Goal: Information Seeking & Learning: Learn about a topic

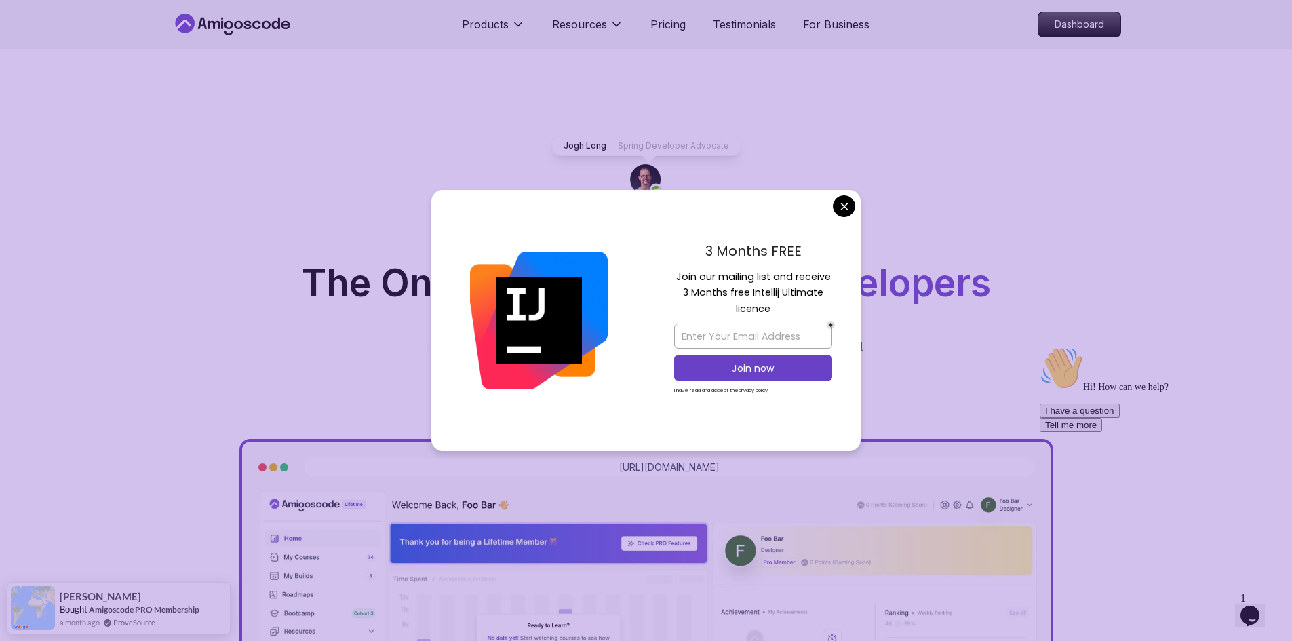
drag, startPoint x: 842, startPoint y: 204, endPoint x: 932, endPoint y: 127, distance: 118.8
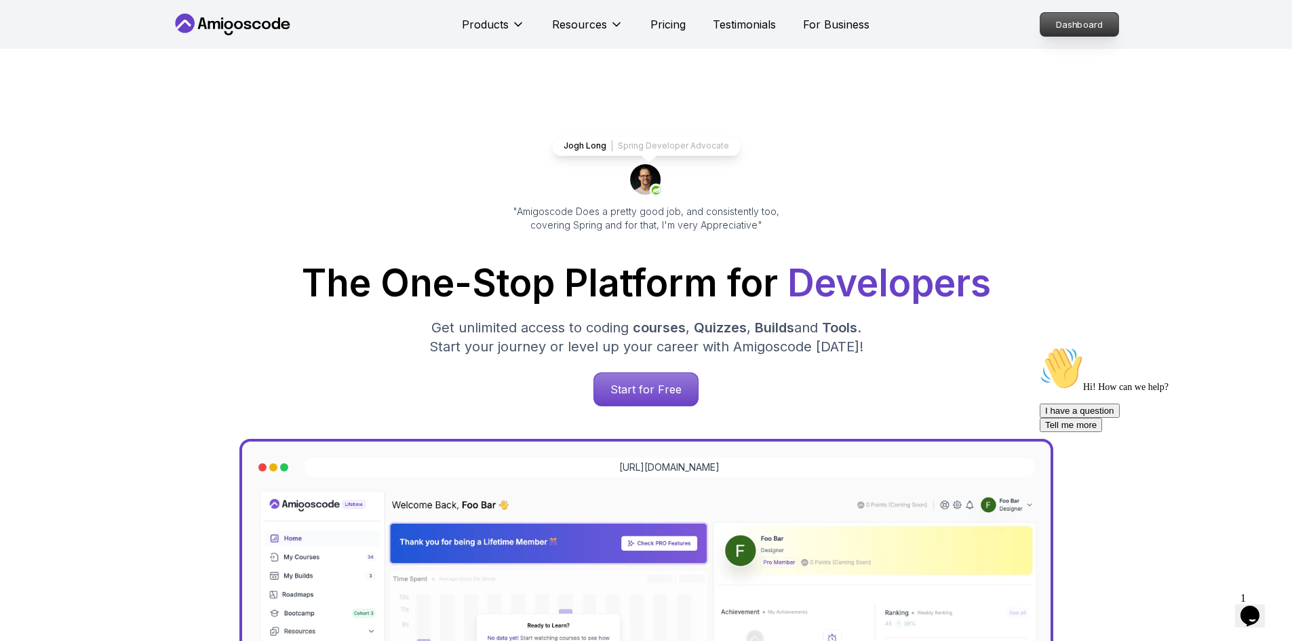
click at [1047, 33] on p "Dashboard" at bounding box center [1080, 24] width 78 height 23
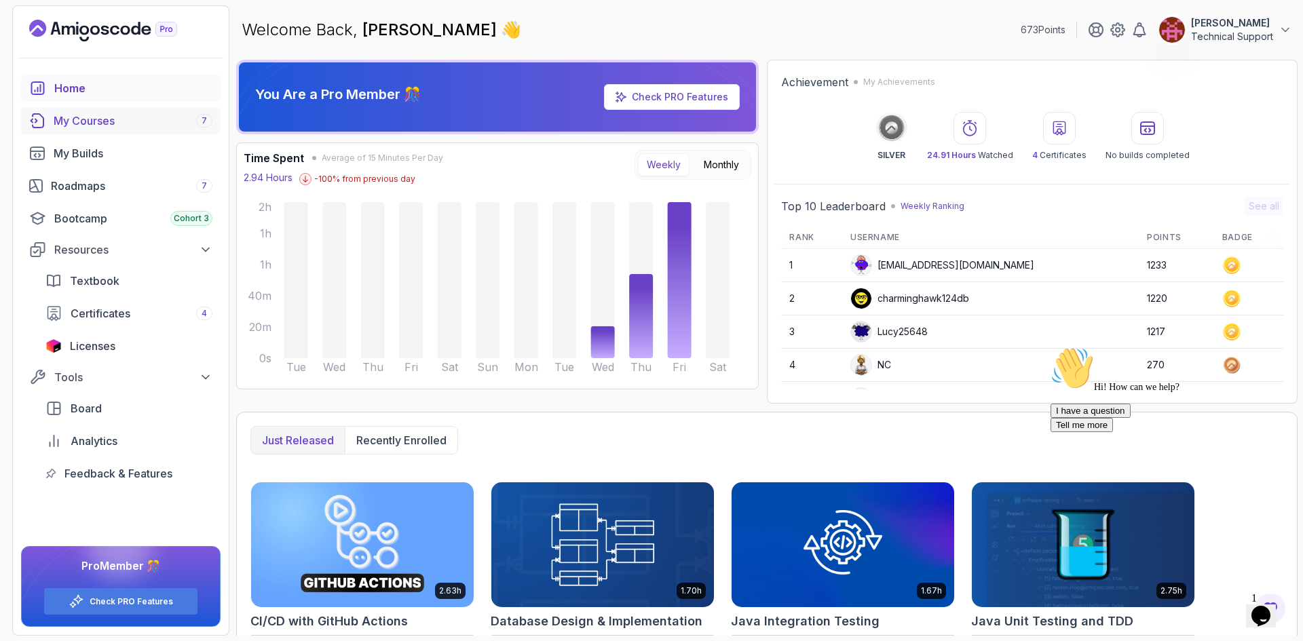
click at [94, 128] on div "My Courses 7" at bounding box center [133, 121] width 159 height 16
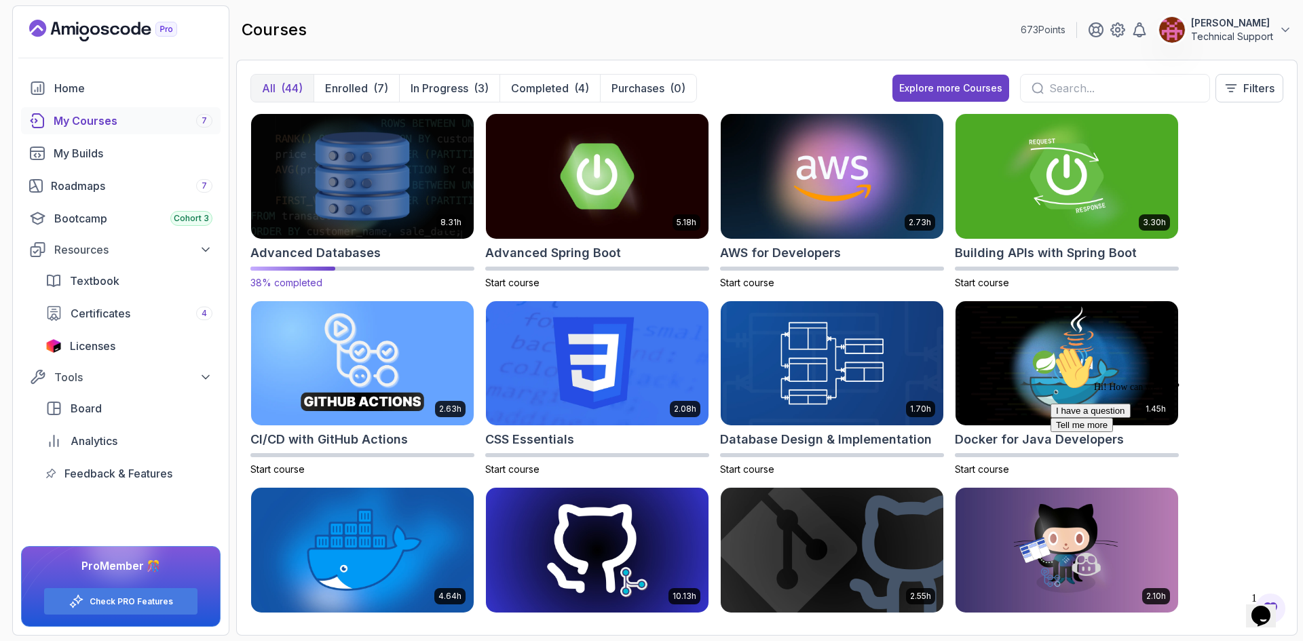
click at [347, 184] on img at bounding box center [362, 176] width 233 height 131
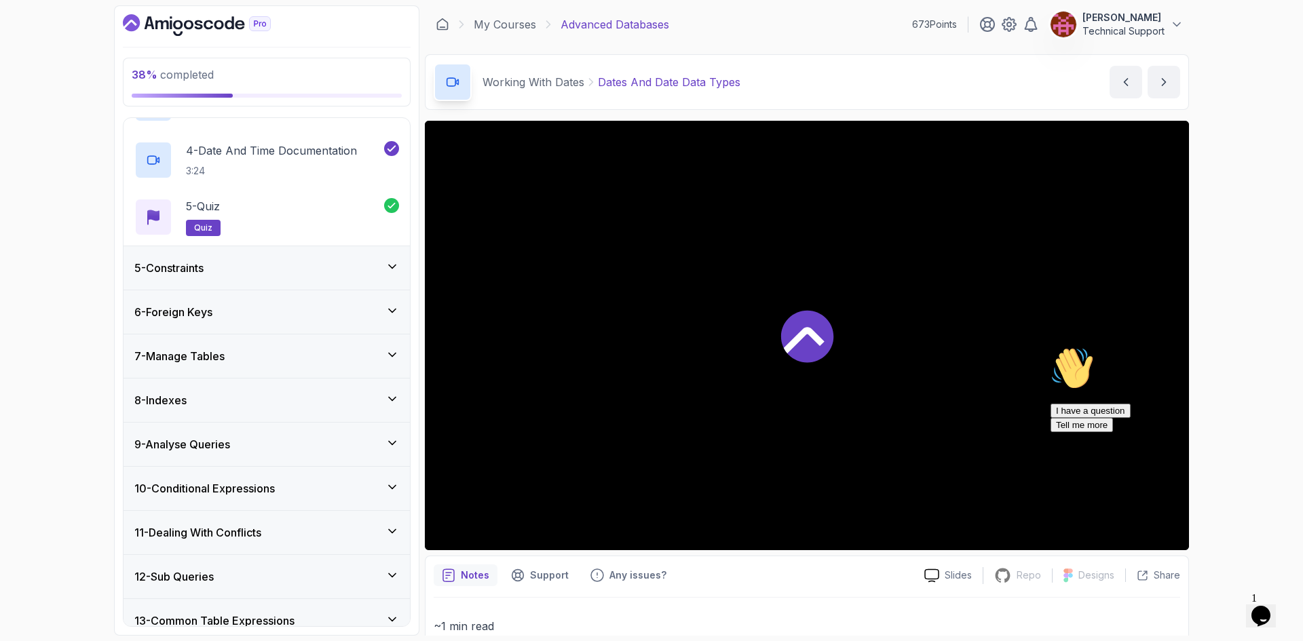
scroll to position [339, 0]
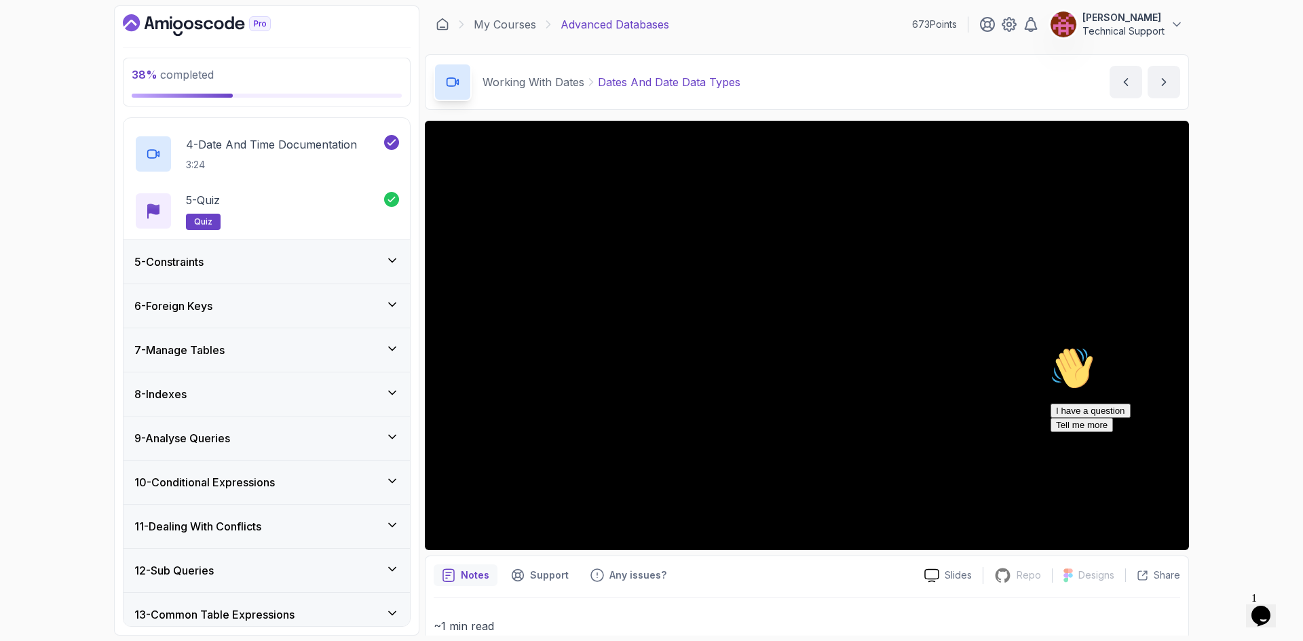
click at [231, 313] on div "6 - Foreign Keys" at bounding box center [266, 306] width 265 height 16
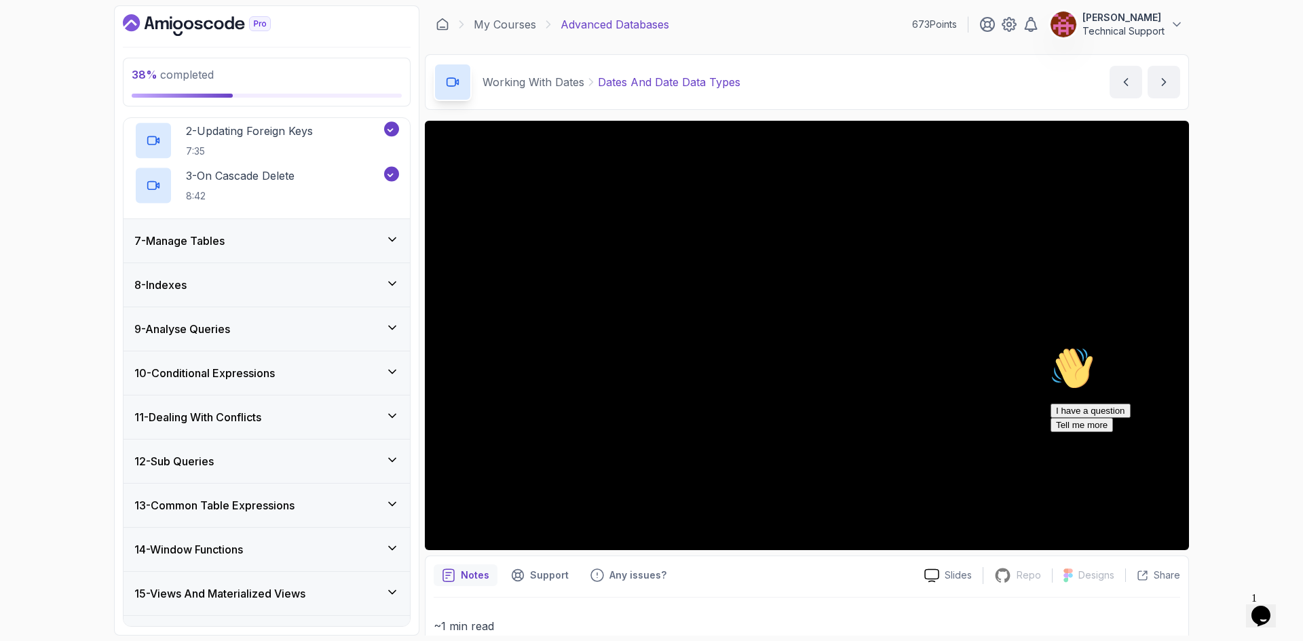
scroll to position [225, 0]
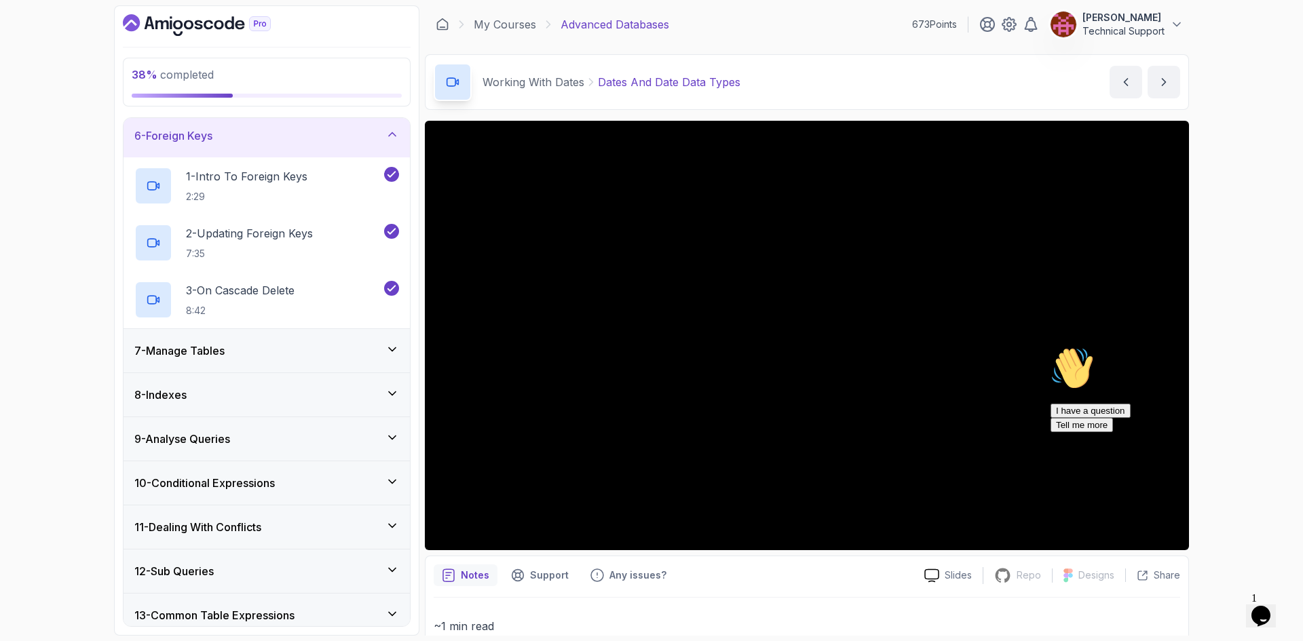
click at [248, 348] on div "7 - Manage Tables" at bounding box center [266, 351] width 265 height 16
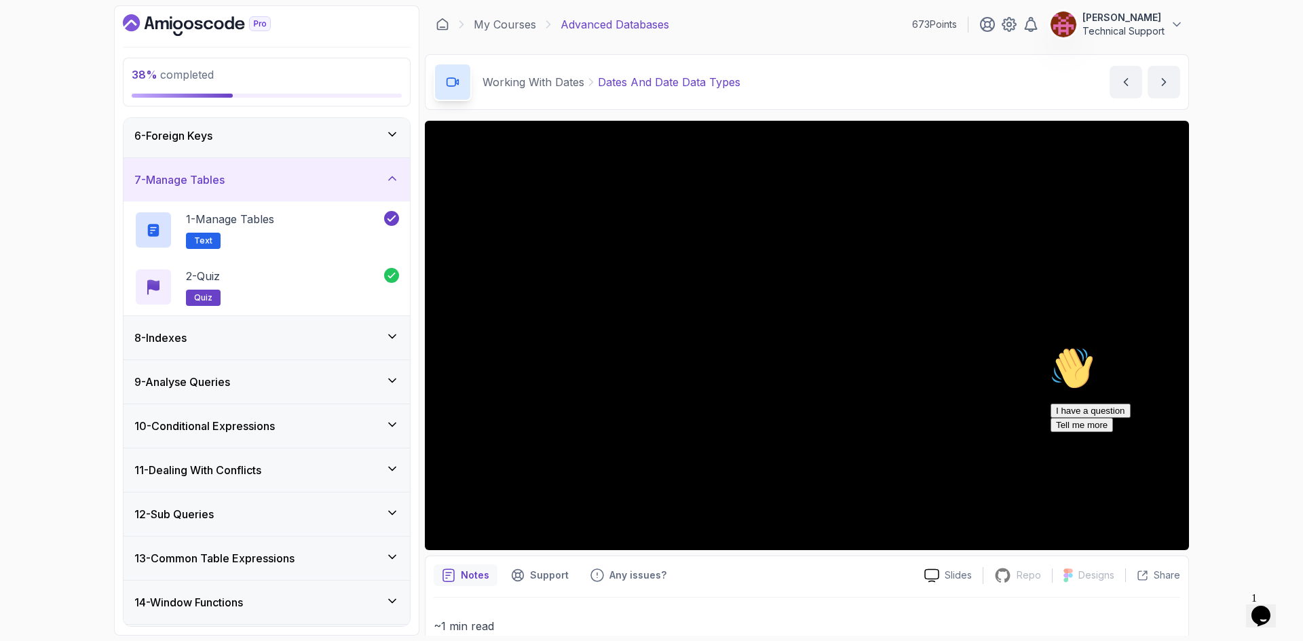
click at [242, 341] on div "8 - Indexes" at bounding box center [266, 338] width 265 height 16
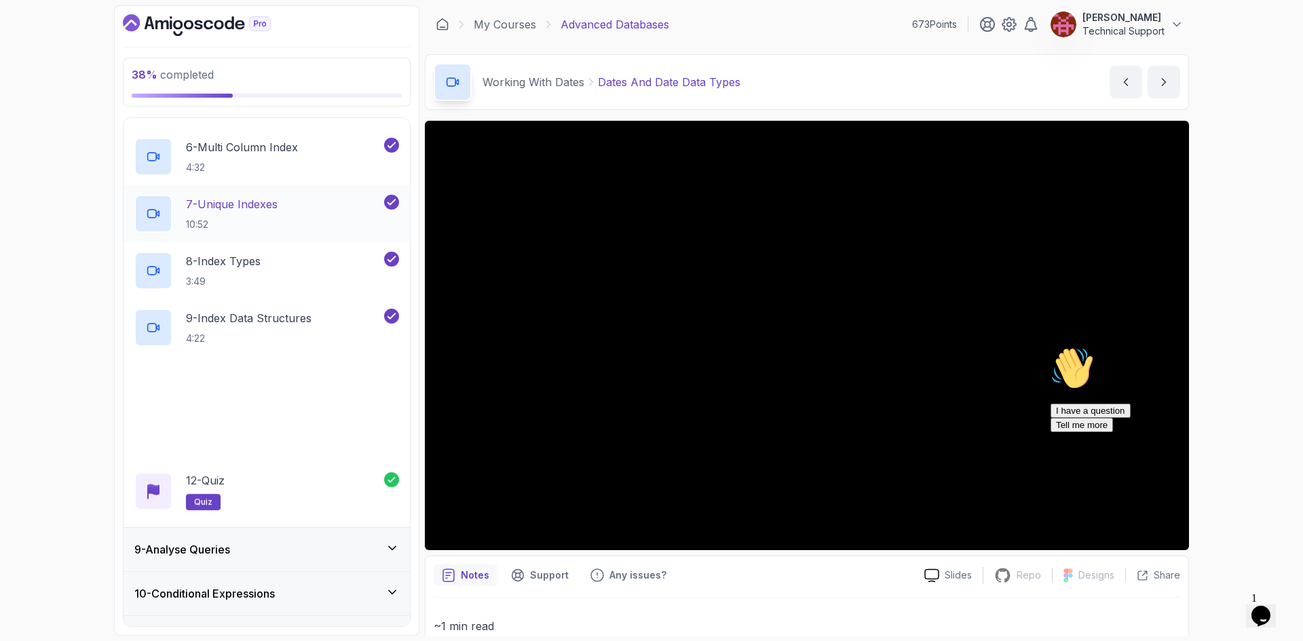
scroll to position [767, 0]
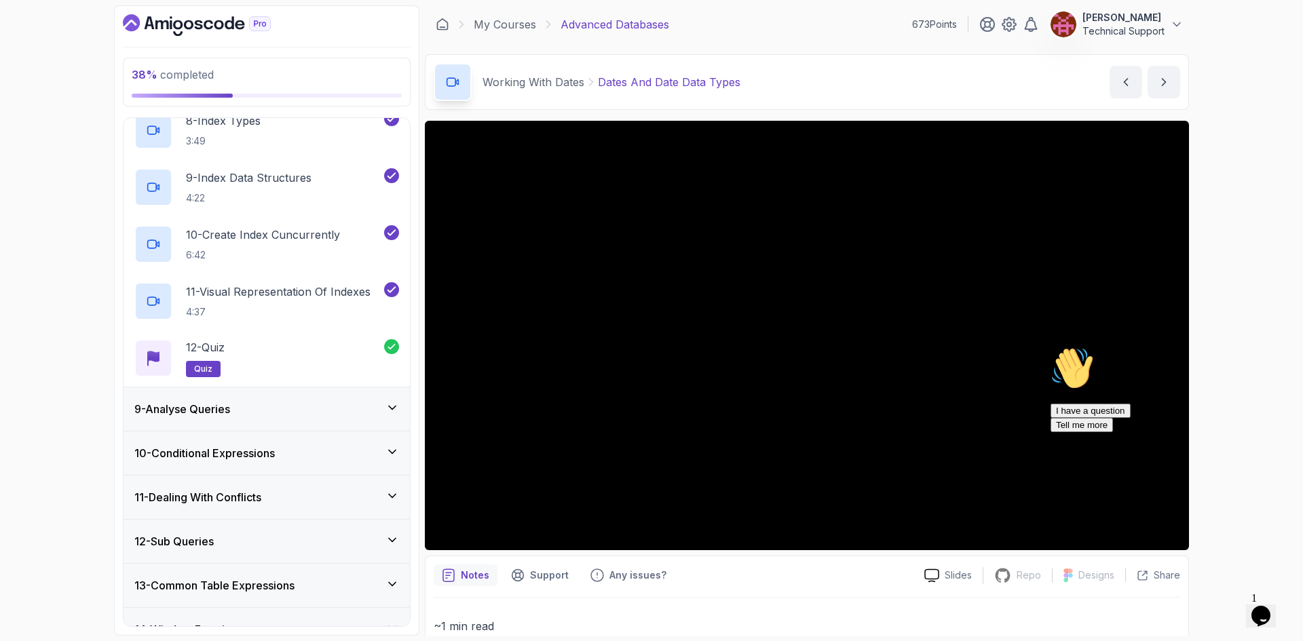
click at [262, 415] on div "9 - Analyse Queries" at bounding box center [266, 409] width 265 height 16
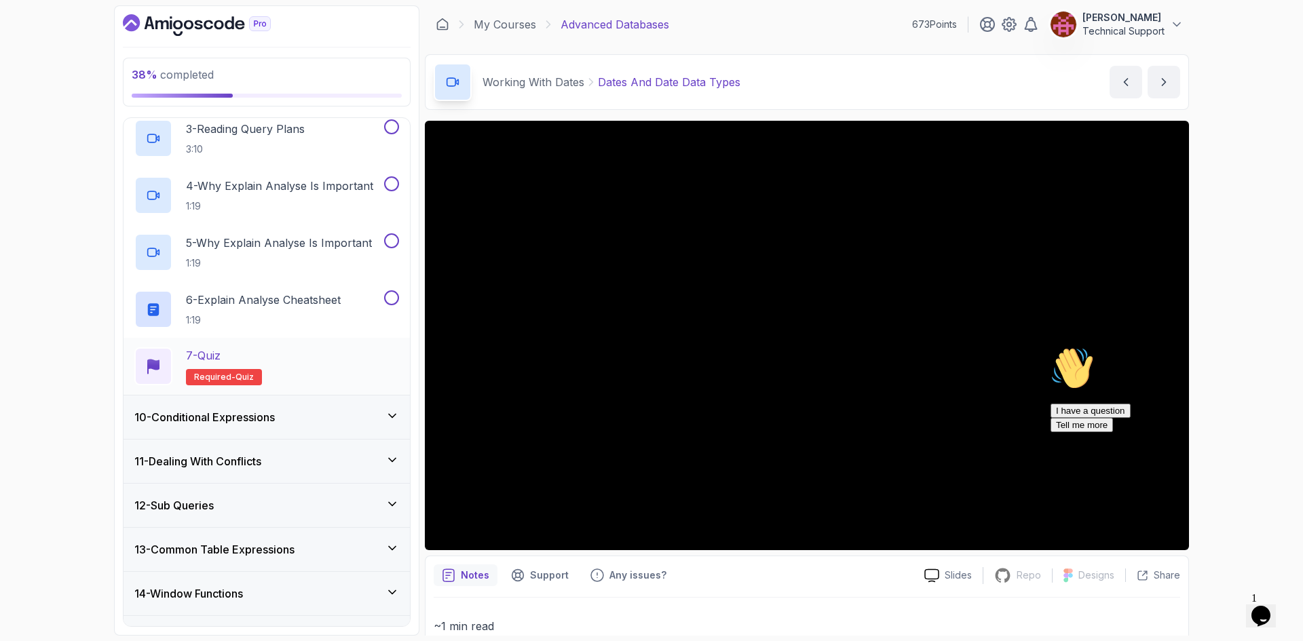
scroll to position [250, 0]
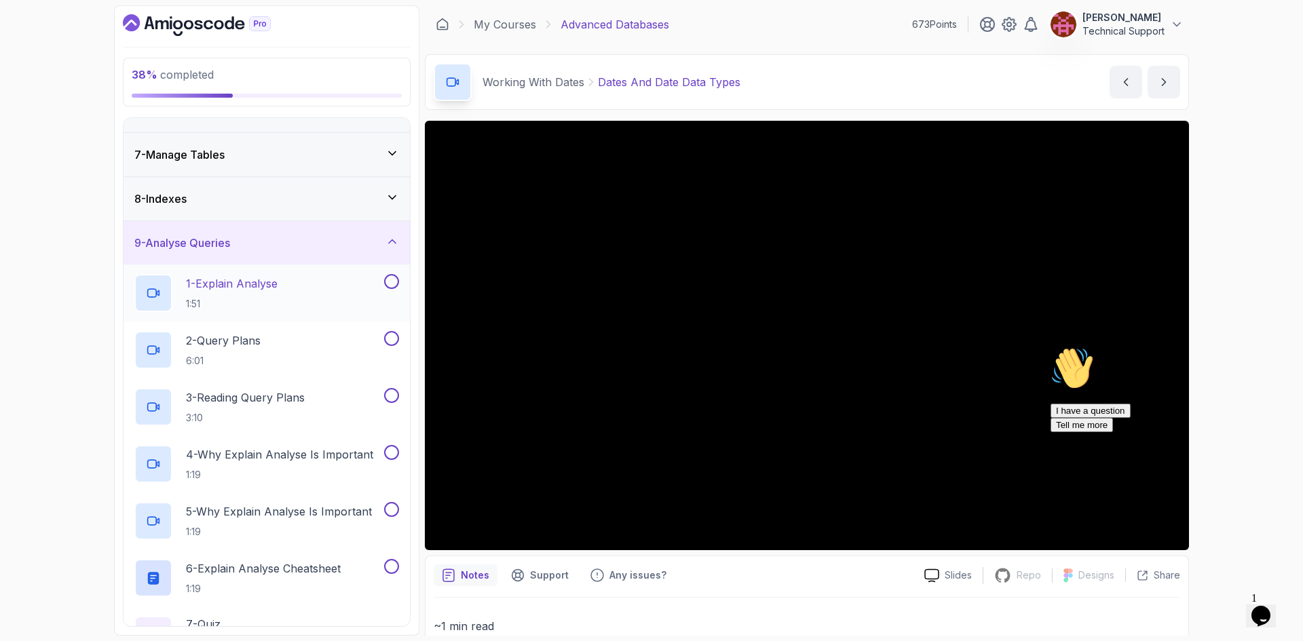
click at [258, 299] on p "1:51" at bounding box center [232, 304] width 92 height 14
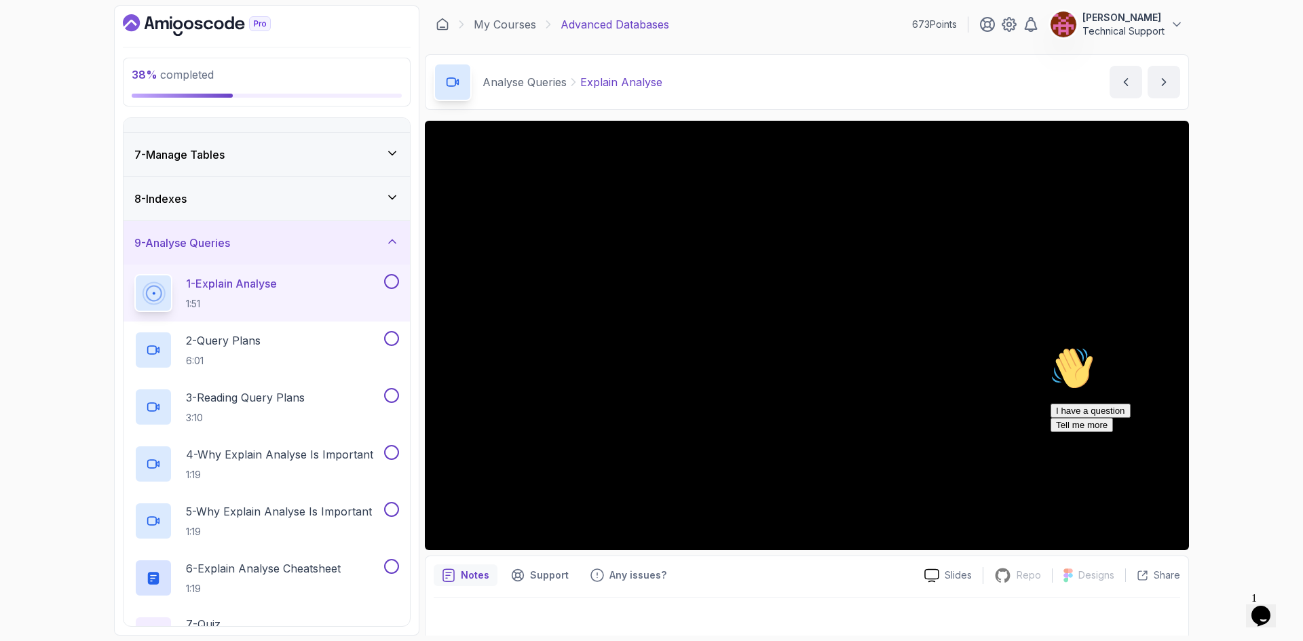
click at [1050, 347] on icon "Chat attention grabber" at bounding box center [1050, 347] width 0 height 0
click at [1224, 606] on icon "Close" at bounding box center [1224, 612] width 0 height 12
click at [63, 342] on div "38 % completed 1 - Intro 2 - Schemas 3 - Advanced Data Types 4 - Working With D…" at bounding box center [651, 320] width 1303 height 641
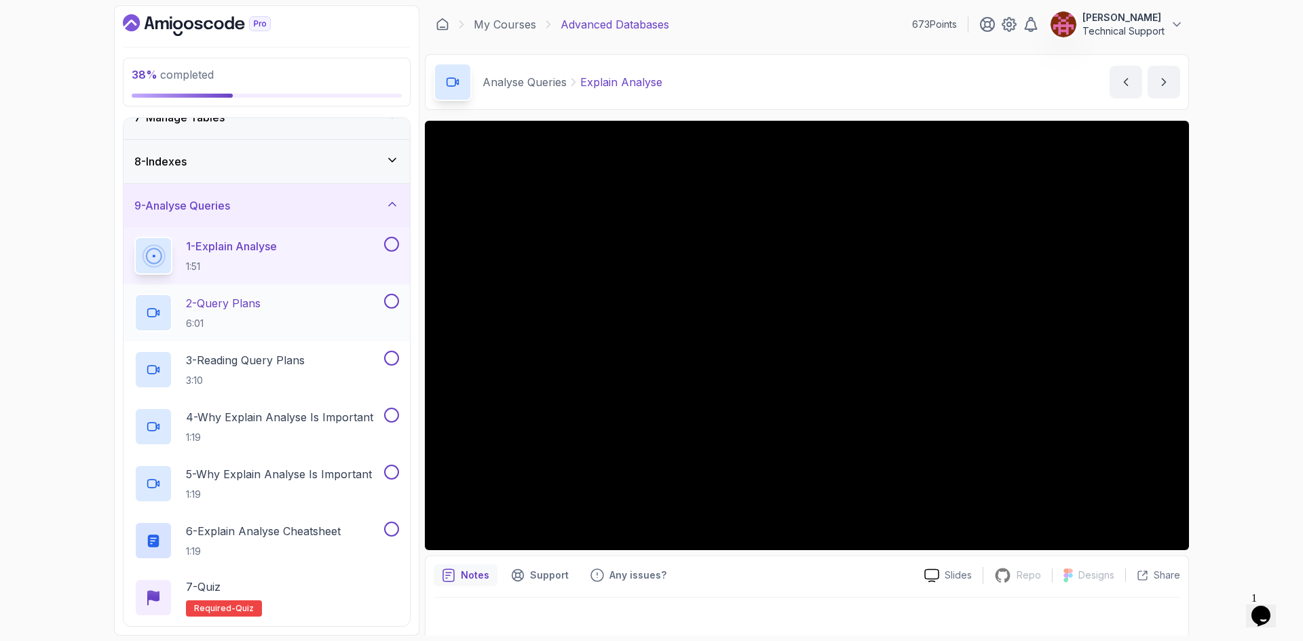
scroll to position [318, 0]
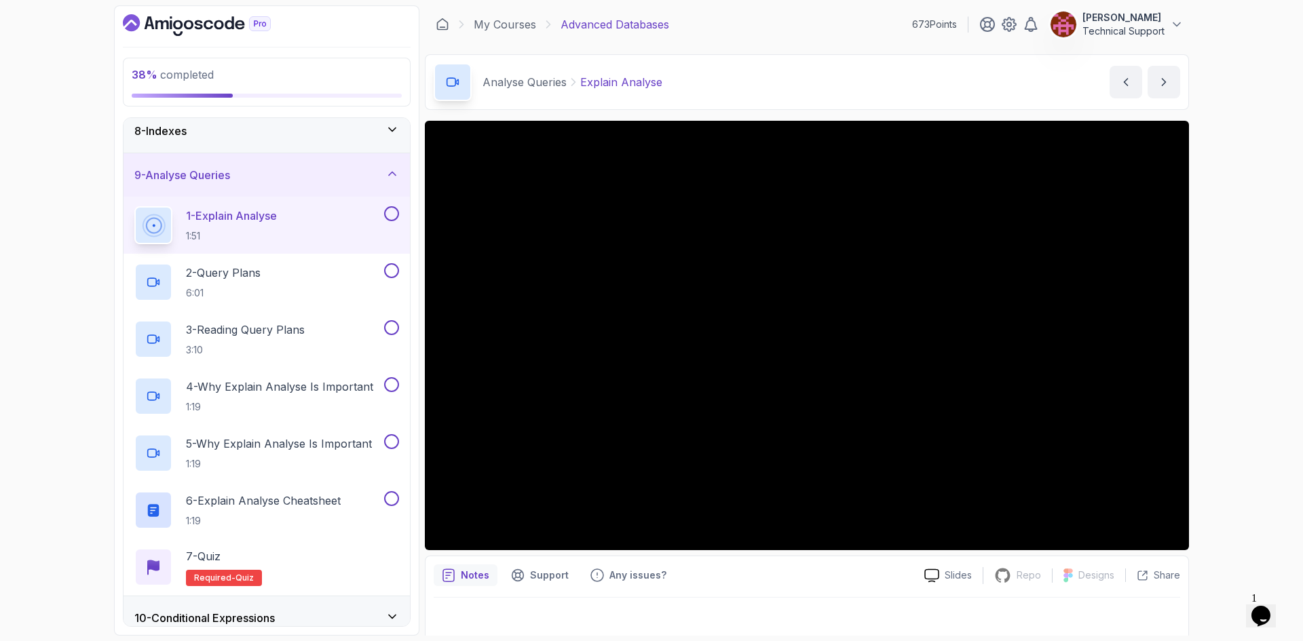
click at [79, 285] on div "38 % completed 1 - Intro 2 - Schemas 3 - Advanced Data Types 4 - Working With D…" at bounding box center [651, 320] width 1303 height 641
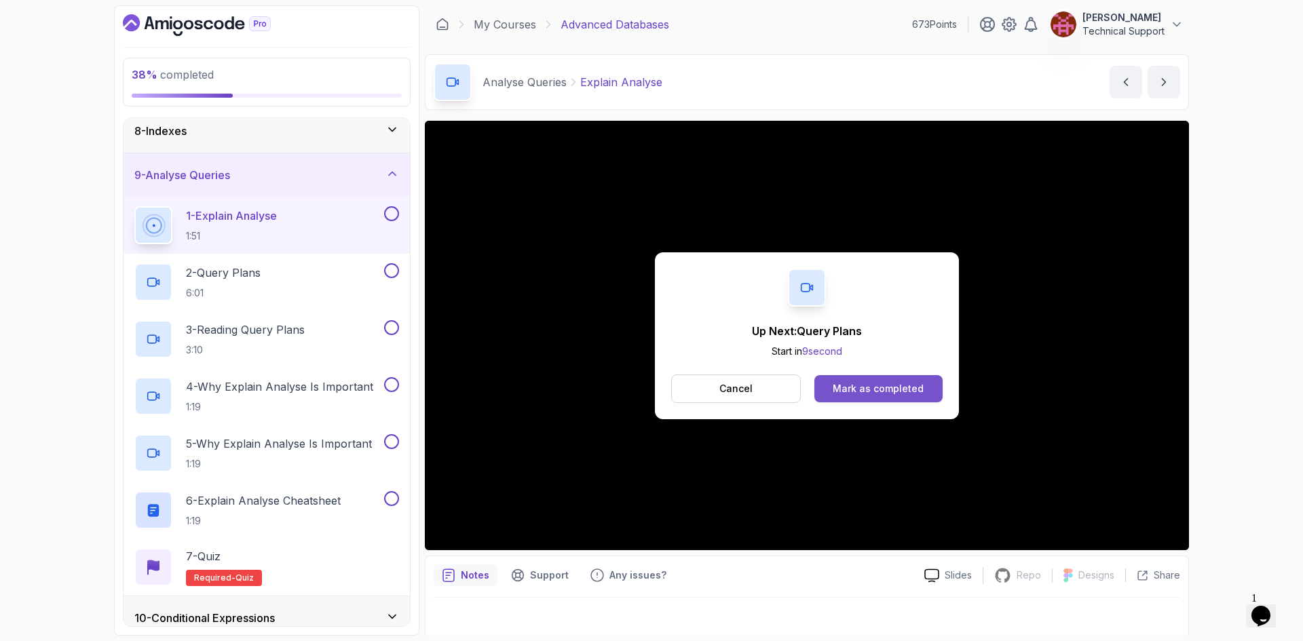
click at [883, 397] on button "Mark as completed" at bounding box center [878, 388] width 128 height 27
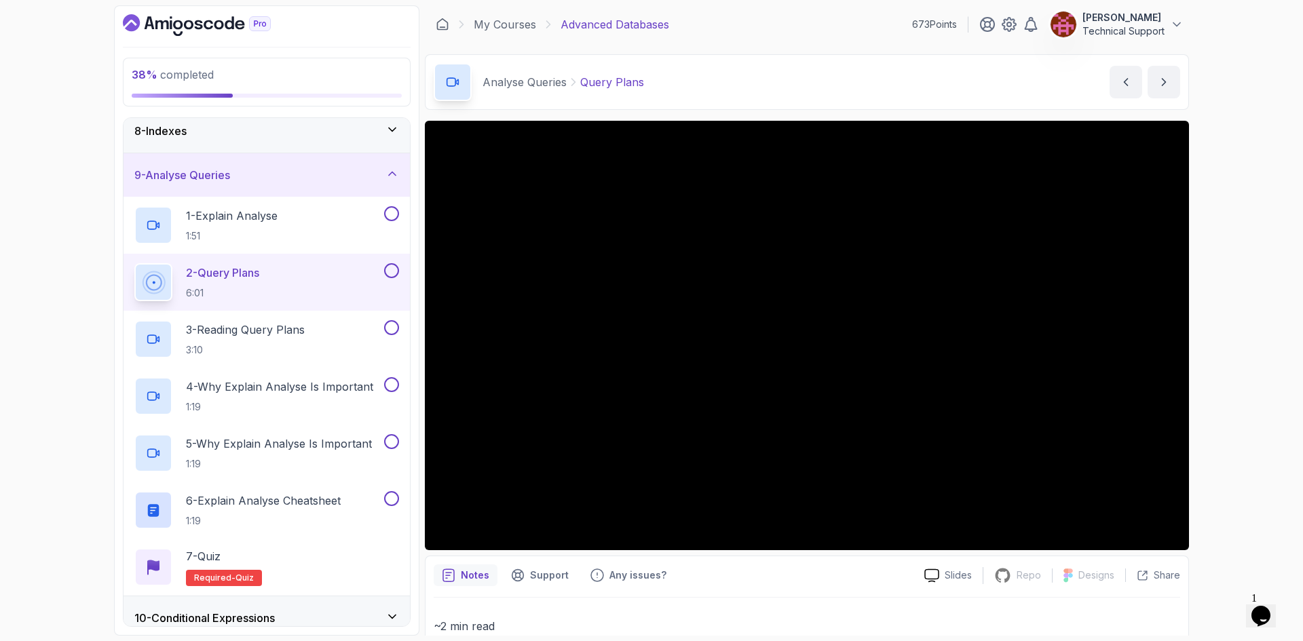
click at [90, 313] on div "38 % completed 1 - Intro 2 - Schemas 3 - Advanced Data Types 4 - Working With D…" at bounding box center [651, 320] width 1303 height 641
click at [1246, 388] on div "38 % completed 1 - Intro 2 - Schemas 3 - Advanced Data Types 4 - Working With D…" at bounding box center [651, 320] width 1303 height 641
click at [1244, 392] on div "38 % completed 1 - Intro 2 - Schemas 3 - Advanced Data Types 4 - Working With D…" at bounding box center [651, 320] width 1303 height 641
click at [1252, 305] on div "38 % completed 1 - Intro 2 - Schemas 3 - Advanced Data Types 4 - Working With D…" at bounding box center [651, 320] width 1303 height 641
click at [1236, 315] on div "38 % completed 1 - Intro 2 - Schemas 3 - Advanced Data Types 4 - Working With D…" at bounding box center [651, 320] width 1303 height 641
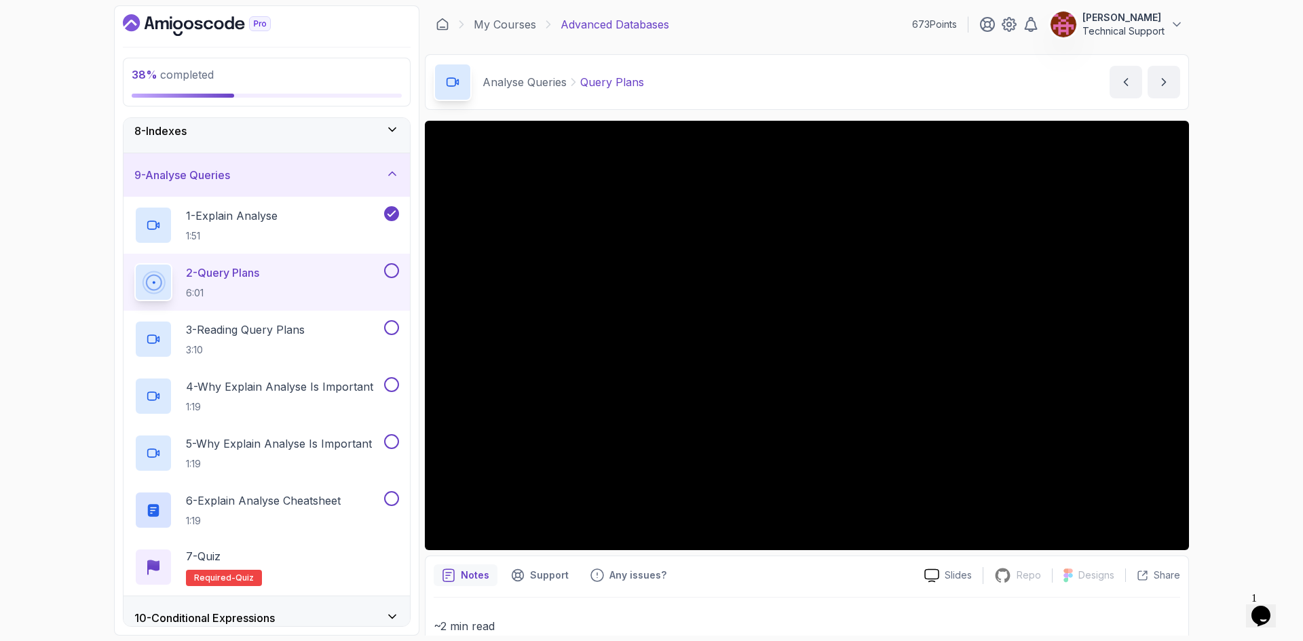
click at [1233, 355] on div "38 % completed 1 - Intro 2 - Schemas 3 - Advanced Data Types 4 - Working With D…" at bounding box center [651, 320] width 1303 height 641
click at [1224, 348] on div "38 % completed 1 - Intro 2 - Schemas 3 - Advanced Data Types 4 - Working With D…" at bounding box center [651, 320] width 1303 height 641
click at [1244, 329] on div "38 % completed 1 - Intro 2 - Schemas 3 - Advanced Data Types 4 - Working With D…" at bounding box center [651, 320] width 1303 height 641
click at [1238, 382] on div "38 % completed 1 - Intro 2 - Schemas 3 - Advanced Data Types 4 - Working With D…" at bounding box center [651, 320] width 1303 height 641
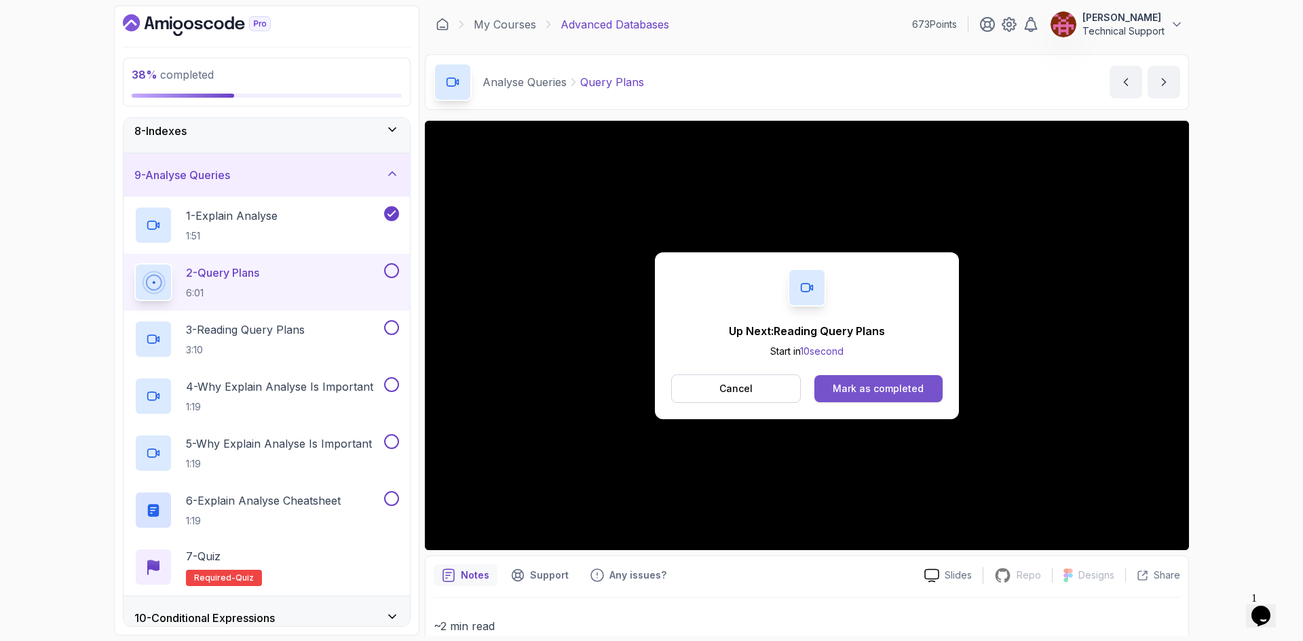
click at [892, 386] on div "Mark as completed" at bounding box center [877, 389] width 91 height 14
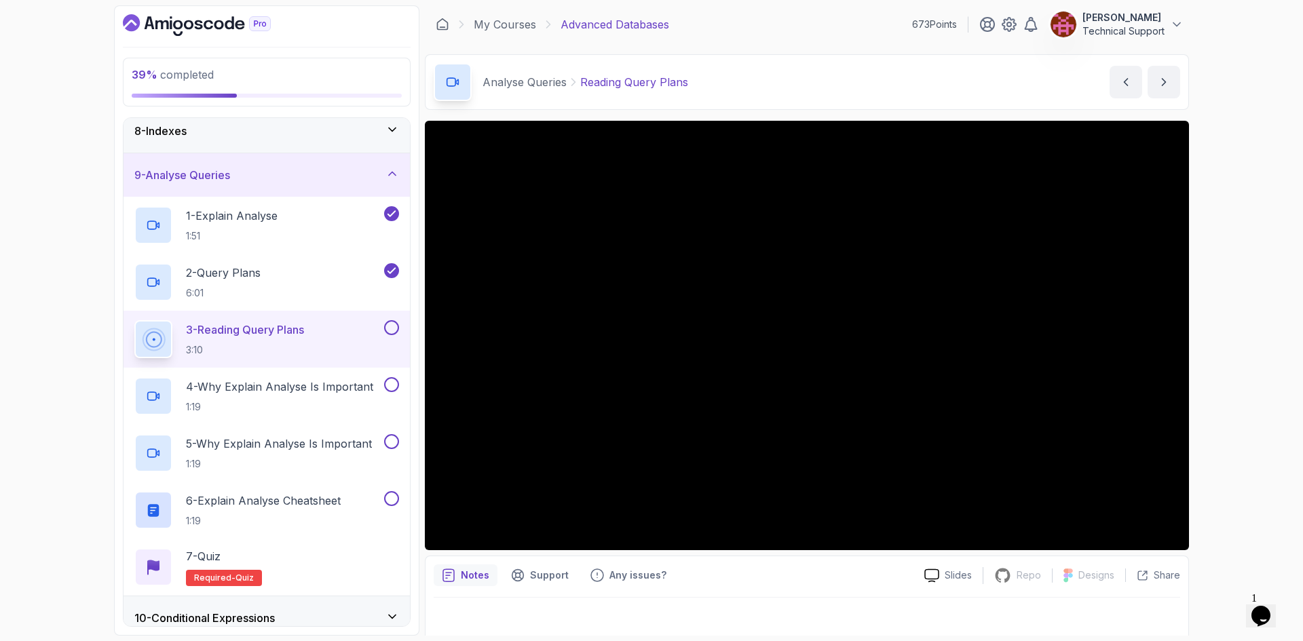
click at [1205, 381] on div "39 % completed 1 - Intro 2 - Schemas 3 - Advanced Data Types 4 - Working With D…" at bounding box center [651, 320] width 1303 height 641
click at [1234, 383] on div "39 % completed 1 - Intro 2 - Schemas 3 - Advanced Data Types 4 - Working With D…" at bounding box center [651, 320] width 1303 height 641
click at [1280, 417] on div "39 % completed 1 - Intro 2 - Schemas 3 - Advanced Data Types 4 - Working With D…" at bounding box center [651, 320] width 1303 height 641
click at [1255, 395] on div "39 % completed 1 - Intro 2 - Schemas 3 - Advanced Data Types 4 - Working With D…" at bounding box center [651, 320] width 1303 height 641
click at [1218, 355] on div "39 % completed 1 - Intro 2 - Schemas 3 - Advanced Data Types 4 - Working With D…" at bounding box center [651, 320] width 1303 height 641
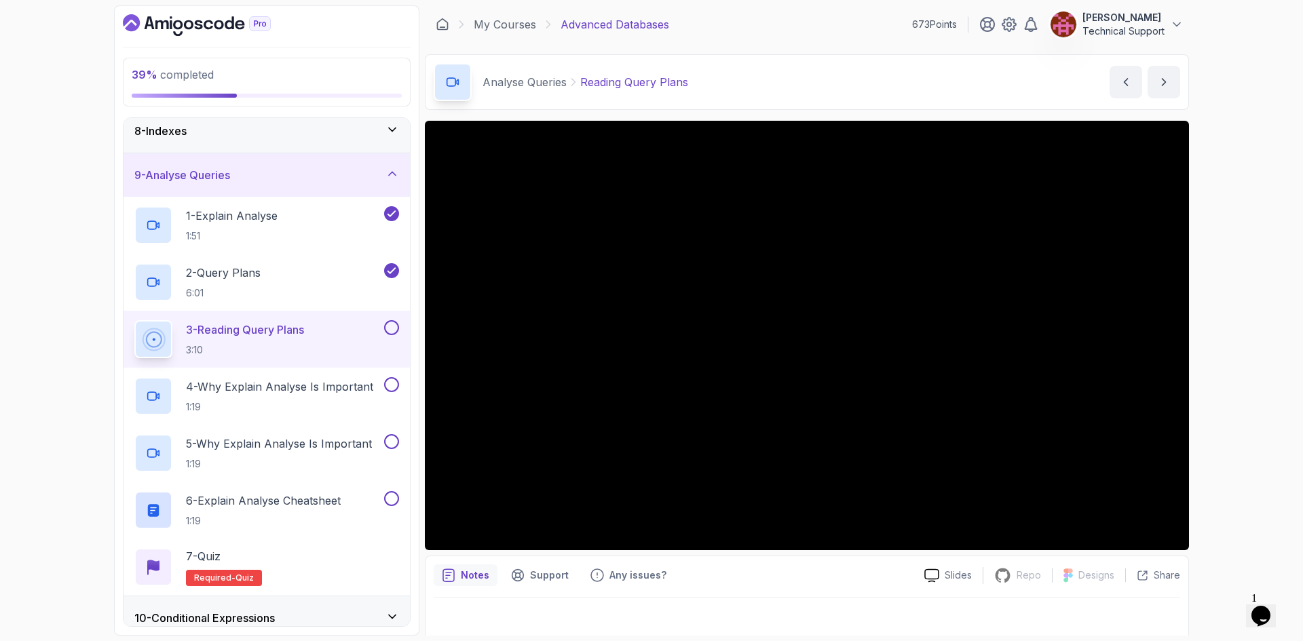
click at [1217, 360] on div "39 % completed 1 - Intro 2 - Schemas 3 - Advanced Data Types 4 - Working With D…" at bounding box center [651, 320] width 1303 height 641
click at [1206, 350] on div "39 % completed 1 - Intro 2 - Schemas 3 - Advanced Data Types 4 - Working With D…" at bounding box center [651, 320] width 1303 height 641
click at [1209, 359] on div "39 % completed 1 - Intro 2 - Schemas 3 - Advanced Data Types 4 - Working With D…" at bounding box center [651, 320] width 1303 height 641
click at [1261, 377] on div "39 % completed 1 - Intro 2 - Schemas 3 - Advanced Data Types 4 - Working With D…" at bounding box center [651, 320] width 1303 height 641
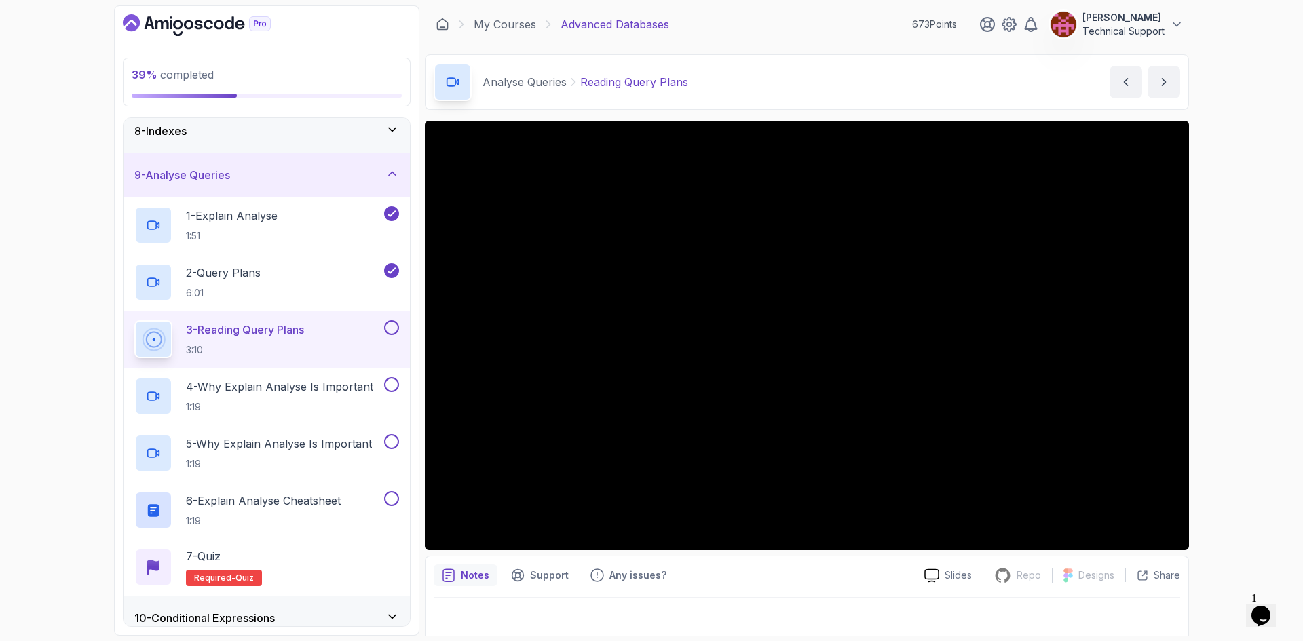
click at [1206, 366] on div "39 % completed 1 - Intro 2 - Schemas 3 - Advanced Data Types 4 - Working With D…" at bounding box center [651, 320] width 1303 height 641
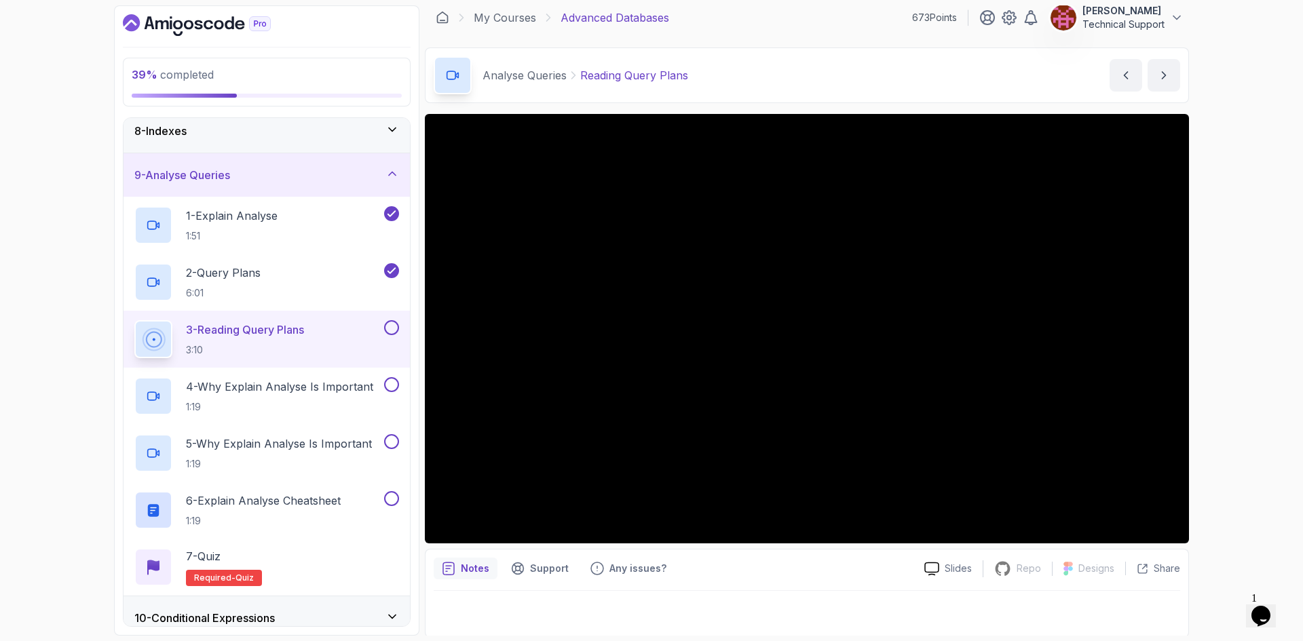
scroll to position [9, 0]
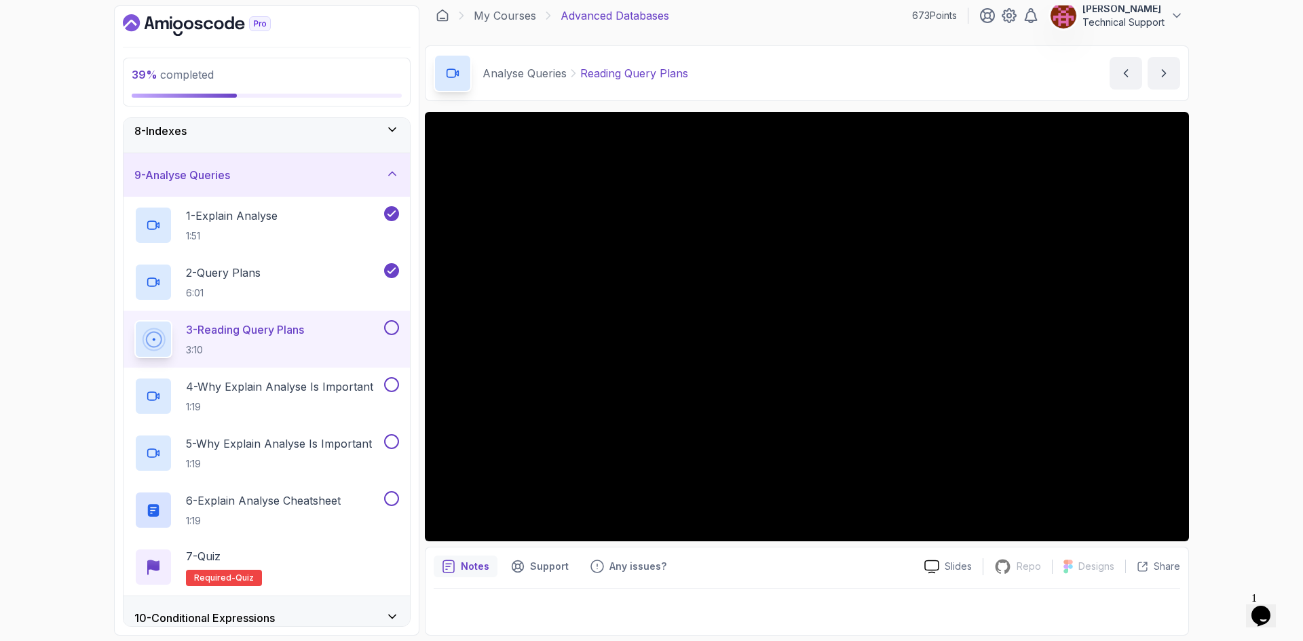
click at [1212, 366] on div "39 % completed 1 - Intro 2 - Schemas 3 - Advanced Data Types 4 - Working With D…" at bounding box center [651, 320] width 1303 height 641
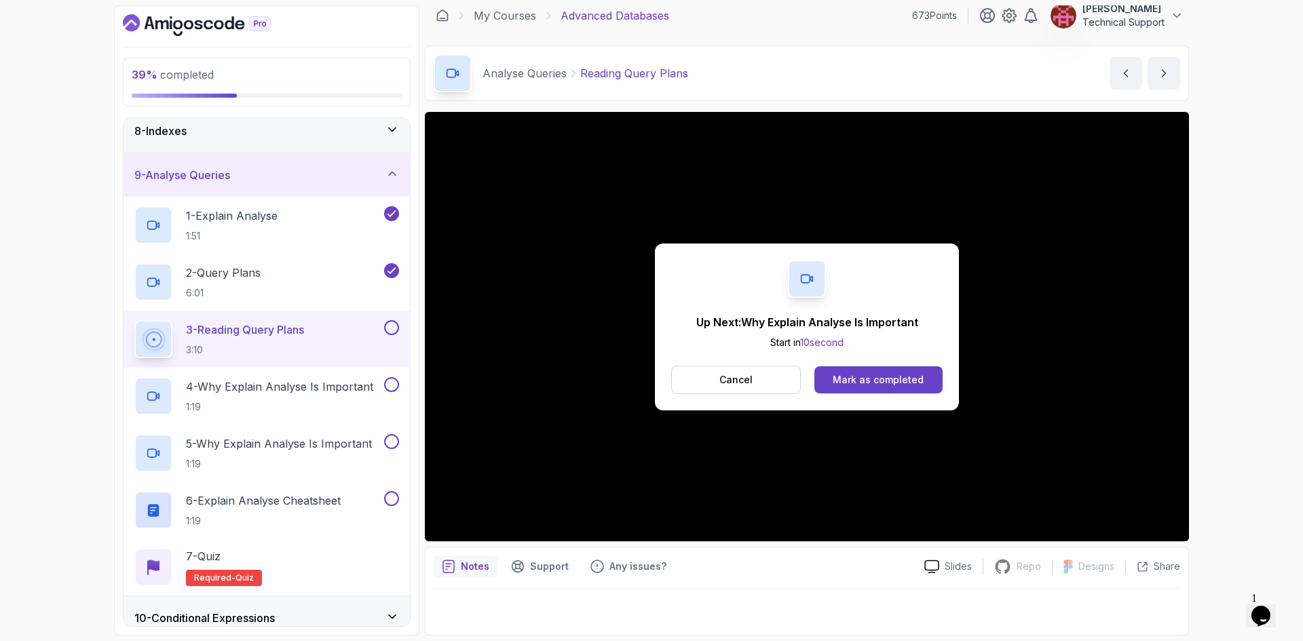
click at [1203, 375] on div "39 % completed 1 - Intro 2 - Schemas 3 - Advanced Data Types 4 - Working With D…" at bounding box center [651, 320] width 1303 height 641
click at [913, 372] on button "Mark as completed" at bounding box center [878, 379] width 128 height 27
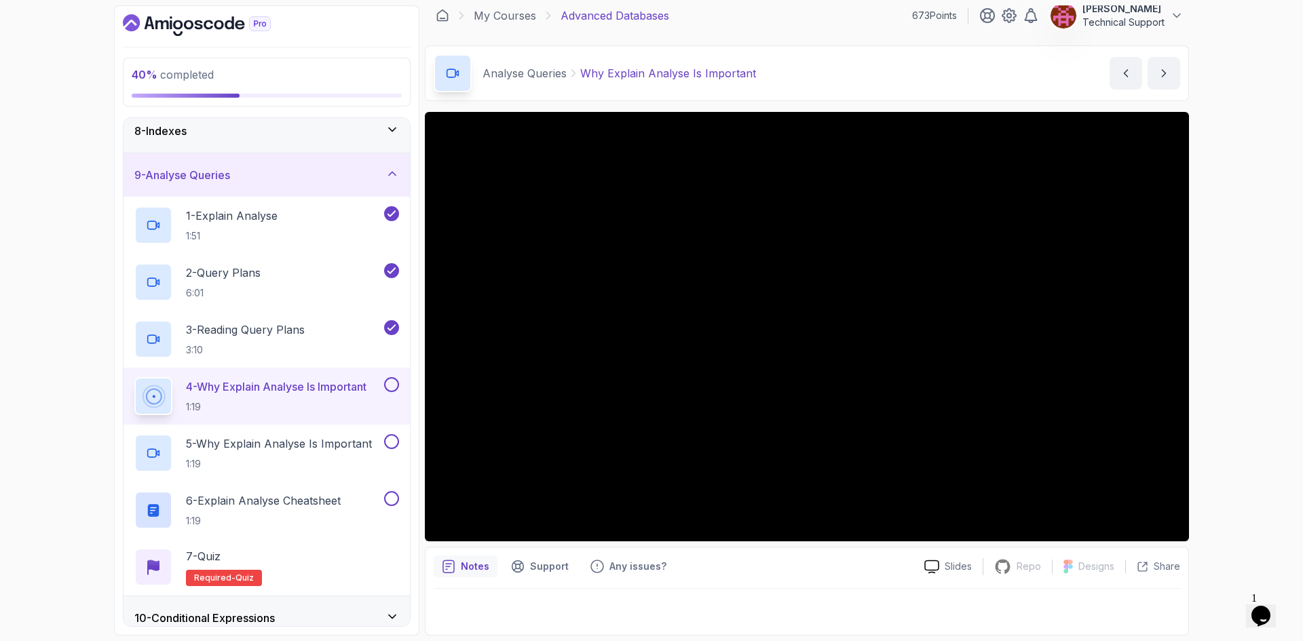
click at [1208, 344] on div "40 % completed 1 - Intro 2 - Schemas 3 - Advanced Data Types 4 - Working With D…" at bounding box center [651, 320] width 1303 height 641
click at [1210, 343] on div "40 % completed 1 - Intro 2 - Schemas 3 - Advanced Data Types 4 - Working With D…" at bounding box center [651, 320] width 1303 height 641
click at [1215, 325] on div "40 % completed 1 - Intro 2 - Schemas 3 - Advanced Data Types 4 - Working With D…" at bounding box center [651, 320] width 1303 height 641
click at [1210, 339] on div "40 % completed 1 - Intro 2 - Schemas 3 - Advanced Data Types 4 - Working With D…" at bounding box center [651, 320] width 1303 height 641
click at [1215, 346] on div "40 % completed 1 - Intro 2 - Schemas 3 - Advanced Data Types 4 - Working With D…" at bounding box center [651, 320] width 1303 height 641
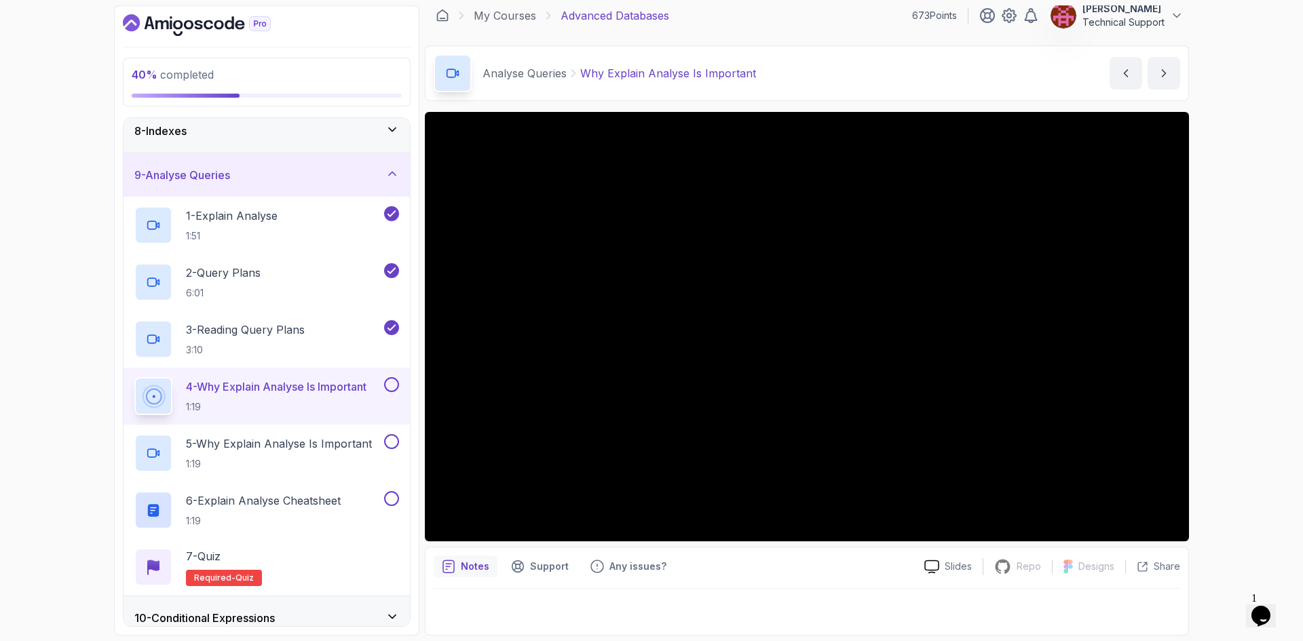
click at [1212, 345] on div "40 % completed 1 - Intro 2 - Schemas 3 - Advanced Data Types 4 - Working With D…" at bounding box center [651, 320] width 1303 height 641
click at [1217, 347] on div "40 % completed 1 - Intro 2 - Schemas 3 - Advanced Data Types 4 - Working With D…" at bounding box center [651, 320] width 1303 height 641
click at [1205, 360] on div "40 % completed 1 - Intro 2 - Schemas 3 - Advanced Data Types 4 - Working With D…" at bounding box center [651, 320] width 1303 height 641
click at [1208, 322] on div "40 % completed 1 - Intro 2 - Schemas 3 - Advanced Data Types 4 - Working With D…" at bounding box center [651, 320] width 1303 height 641
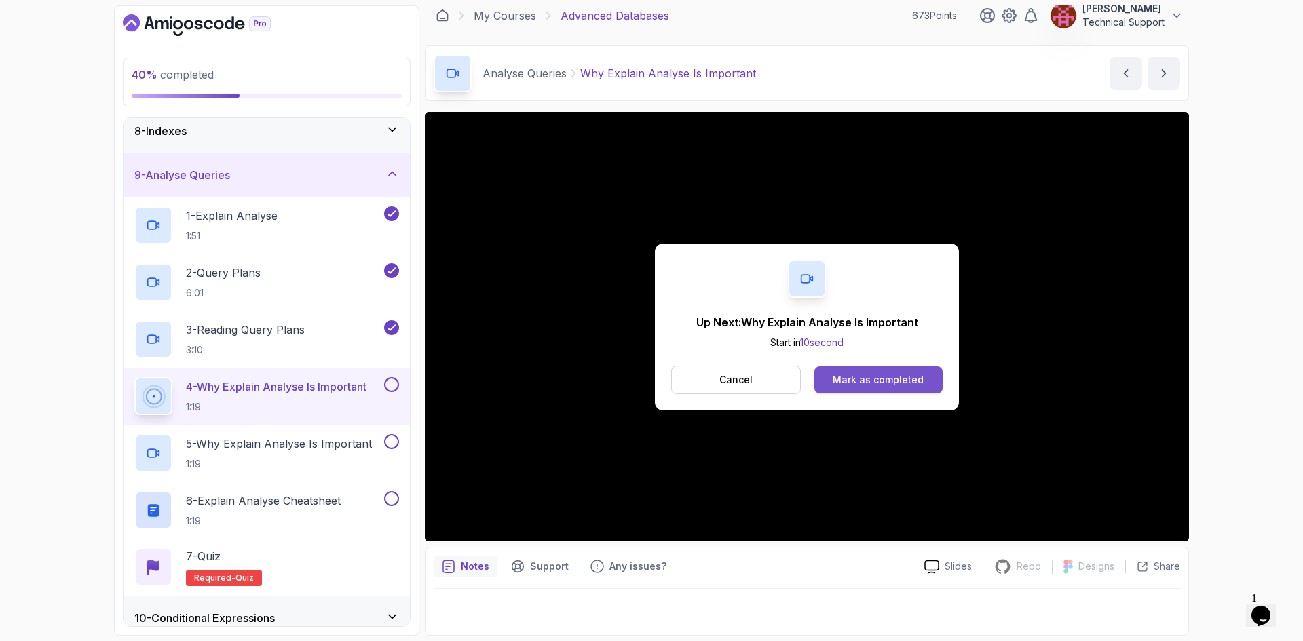
click at [910, 380] on div "Mark as completed" at bounding box center [877, 380] width 91 height 14
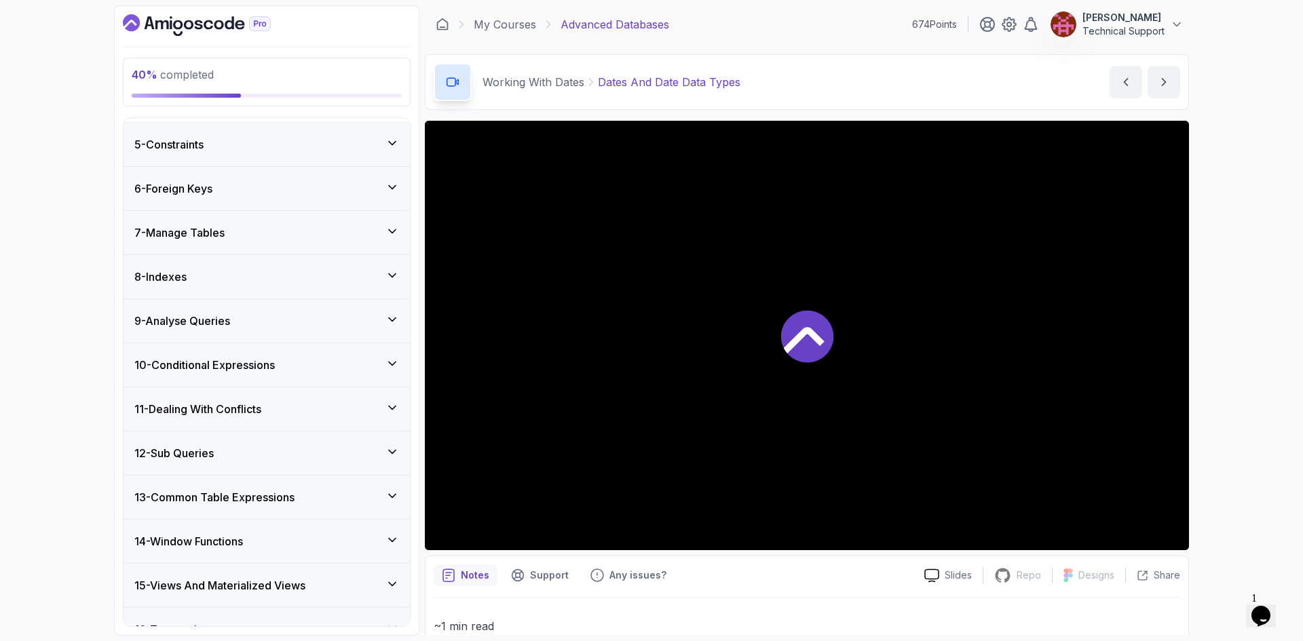
scroll to position [611, 0]
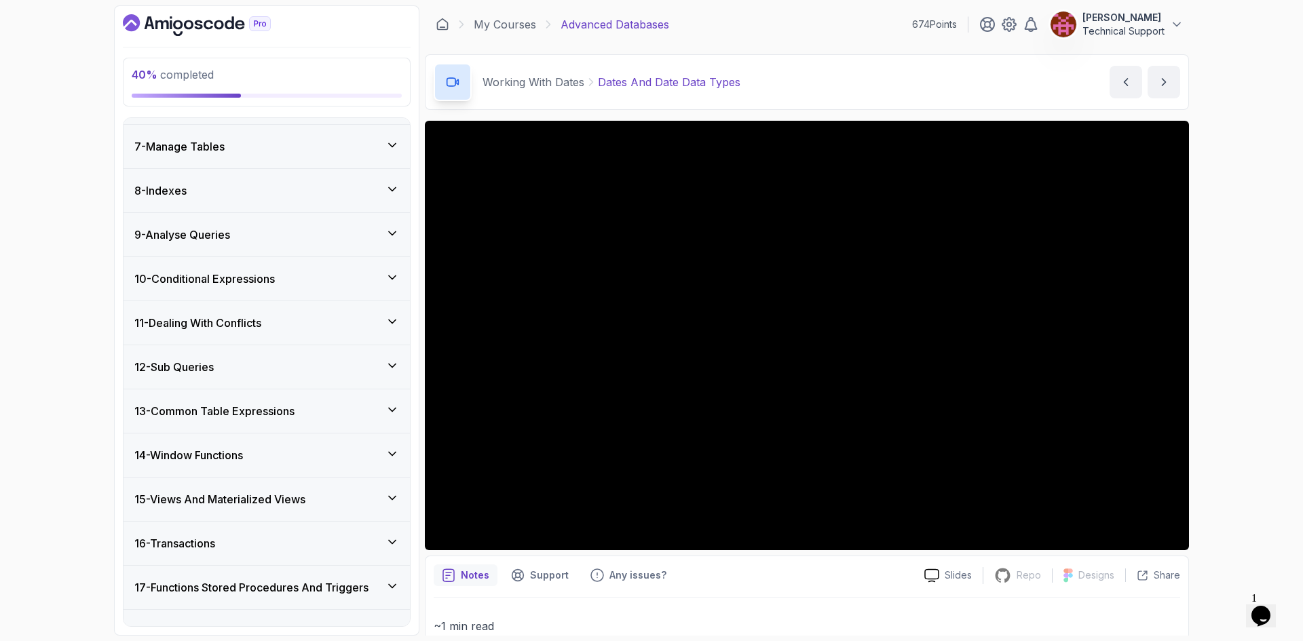
click at [220, 243] on h3 "9 - Analyse Queries" at bounding box center [182, 235] width 96 height 16
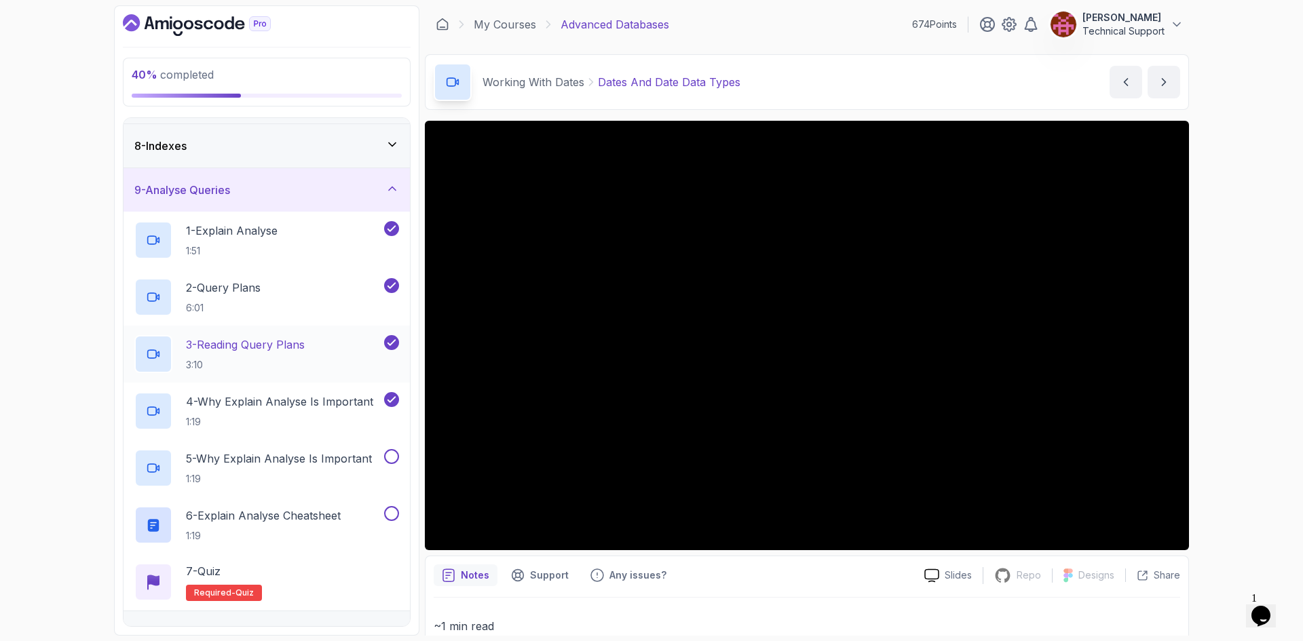
scroll to position [326, 0]
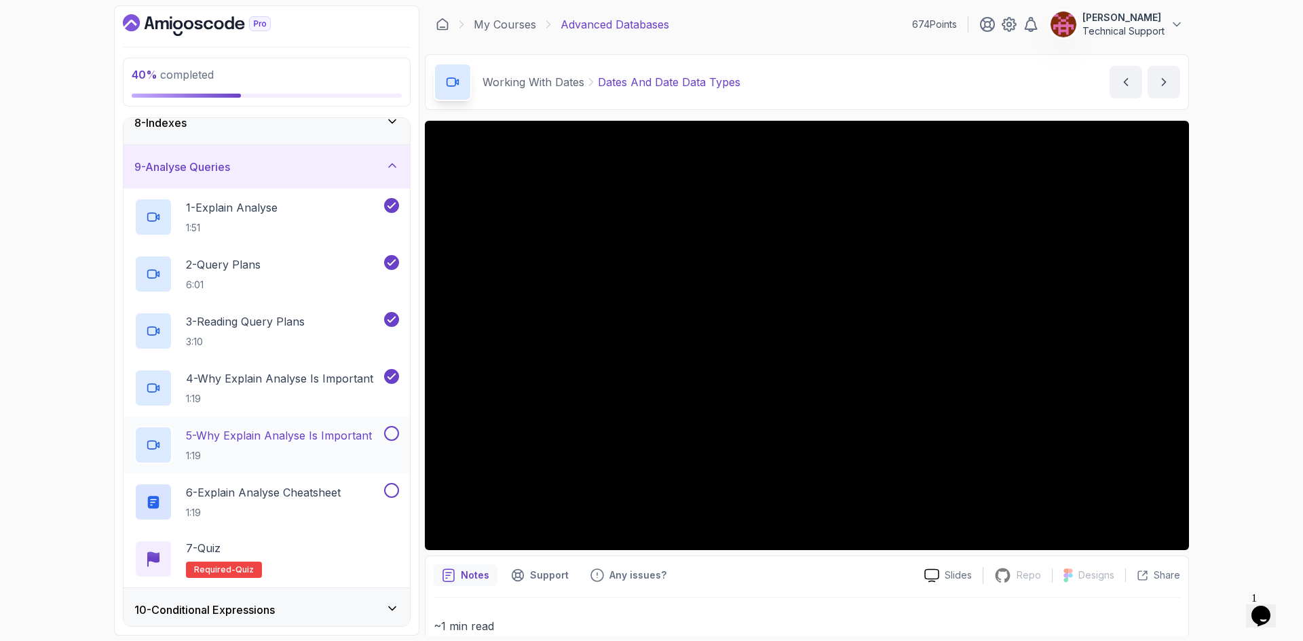
click at [274, 431] on p "5 - Why Explain Analyse Is Important" at bounding box center [279, 435] width 186 height 16
click at [1241, 339] on div "40 % completed 1 - Intro 2 - Schemas 3 - Advanced Data Types 4 - Working With D…" at bounding box center [651, 320] width 1303 height 641
click at [1202, 329] on div "40 % completed 1 - Intro 2 - Schemas 3 - Advanced Data Types 4 - Working With D…" at bounding box center [651, 320] width 1303 height 641
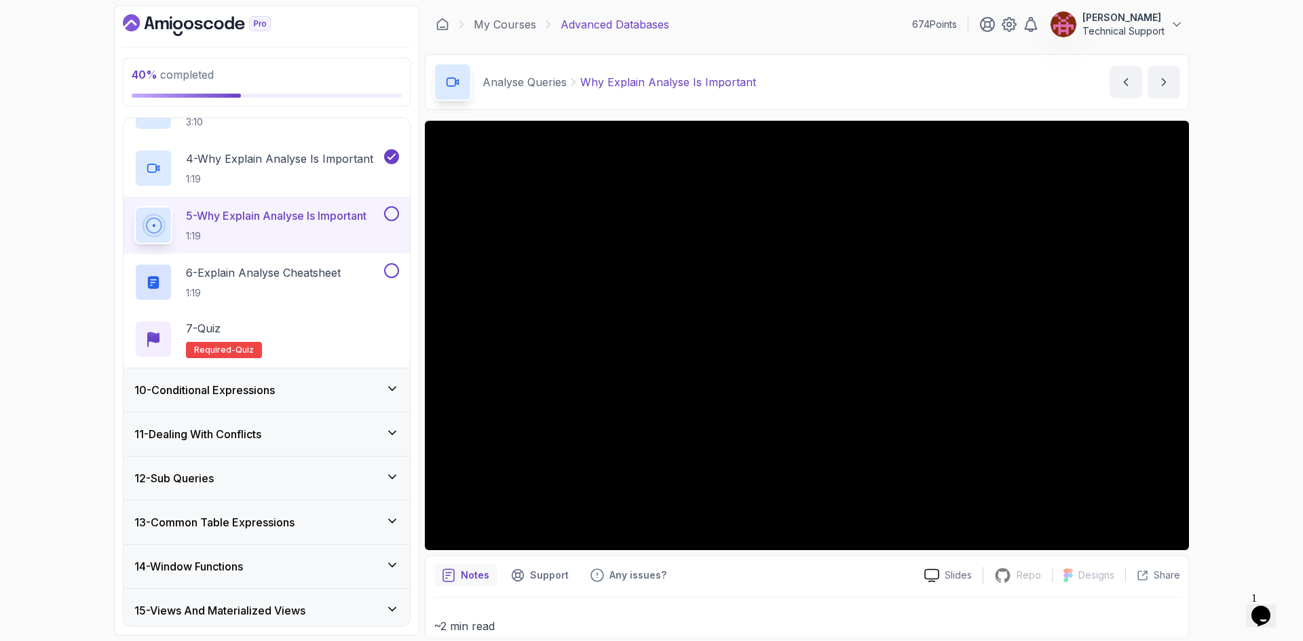
scroll to position [461, 0]
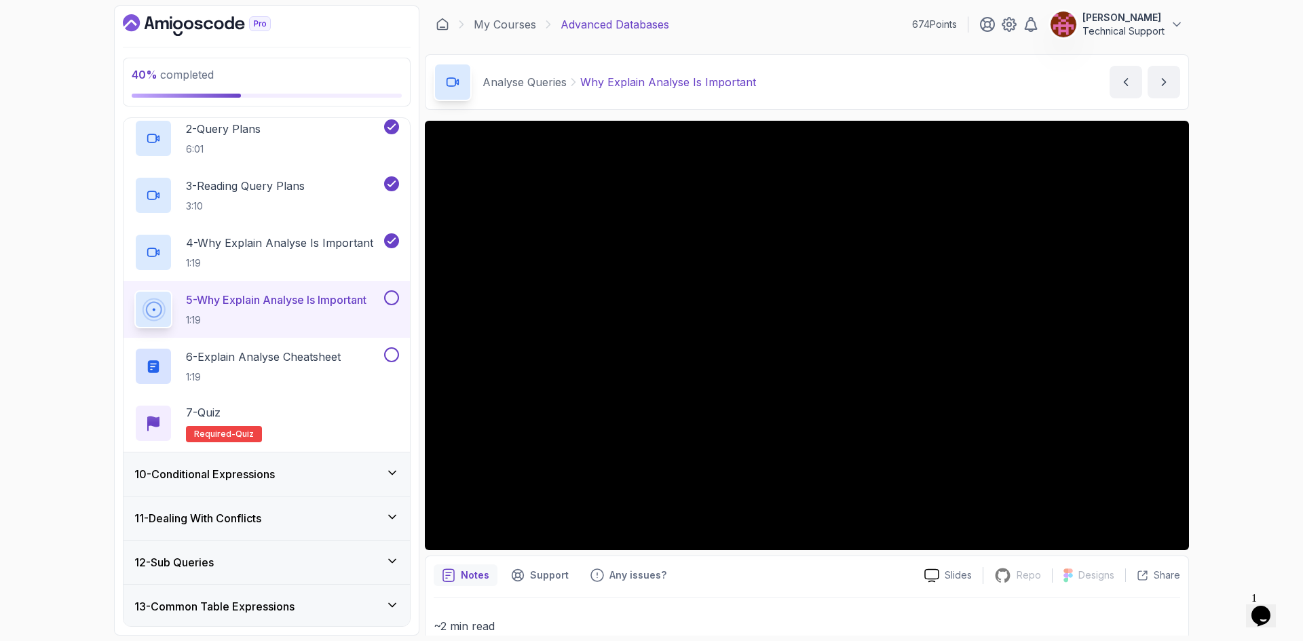
click at [1216, 358] on div "40 % completed 1 - Intro 2 - Schemas 3 - Advanced Data Types 4 - Working With D…" at bounding box center [651, 320] width 1303 height 641
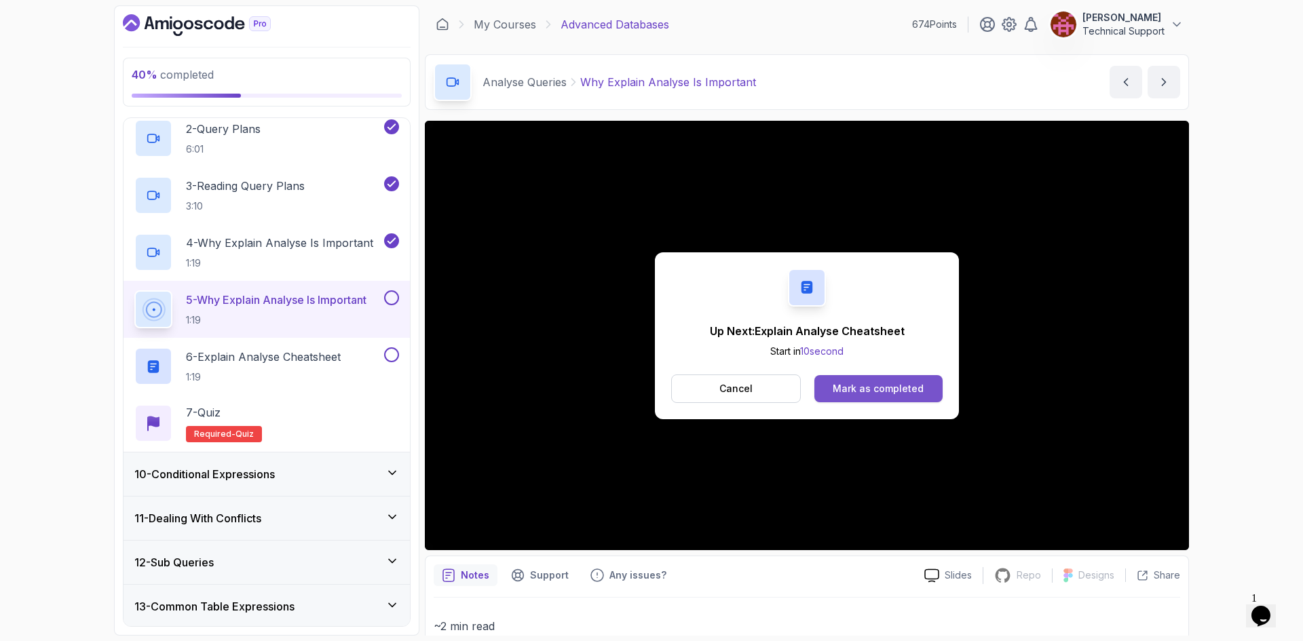
click at [898, 389] on div "Mark as completed" at bounding box center [877, 389] width 91 height 14
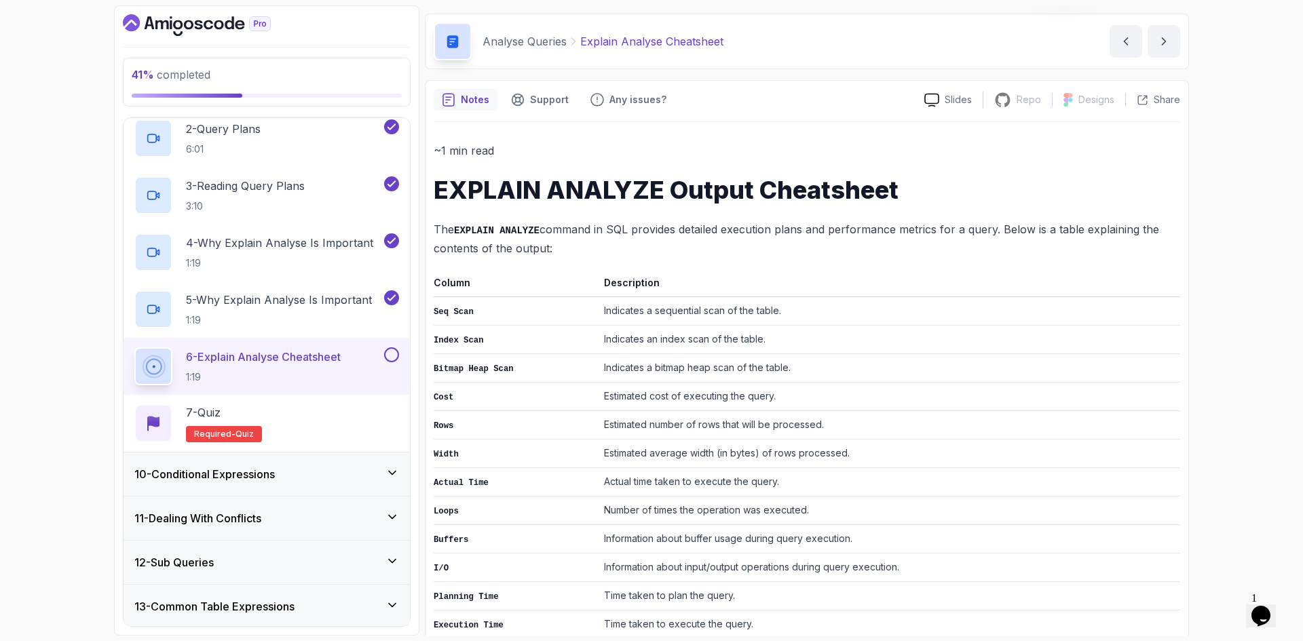
scroll to position [63, 0]
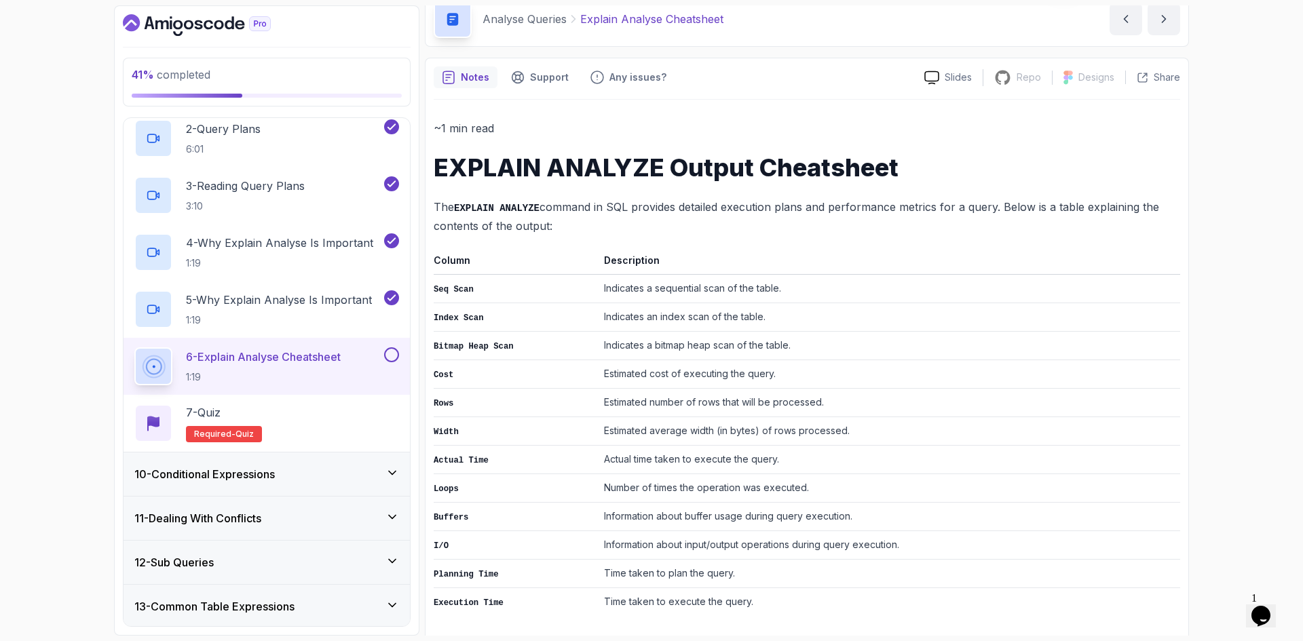
click at [394, 360] on button at bounding box center [391, 354] width 15 height 15
click at [310, 431] on div "7 - Quiz Required- quiz" at bounding box center [266, 423] width 265 height 38
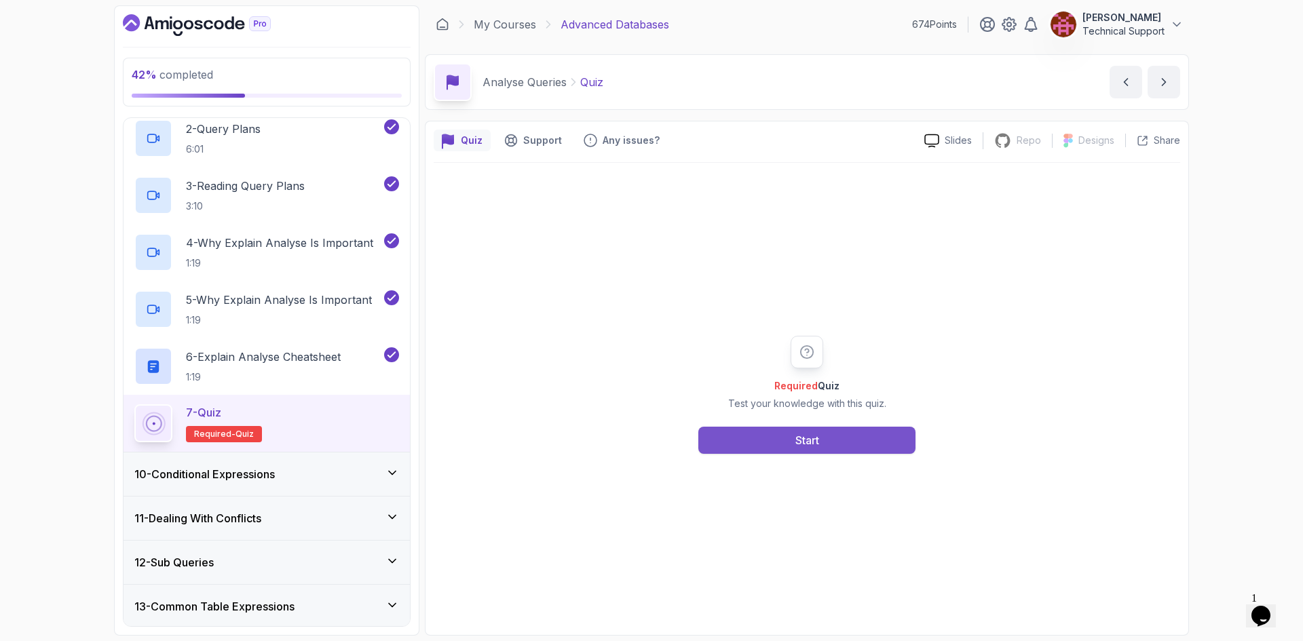
click at [752, 445] on button "Start" at bounding box center [806, 440] width 217 height 27
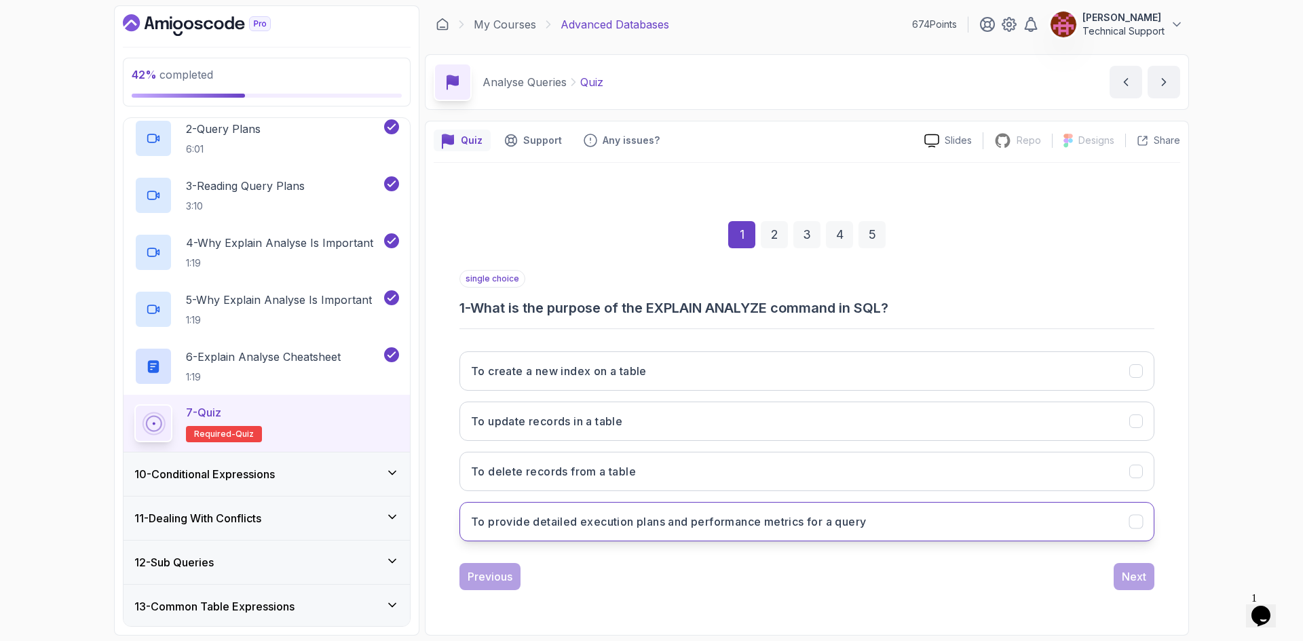
click at [621, 520] on h3 "To provide detailed execution plans and performance metrics for a query" at bounding box center [668, 522] width 395 height 16
click at [1125, 573] on div "Next" at bounding box center [1133, 577] width 24 height 16
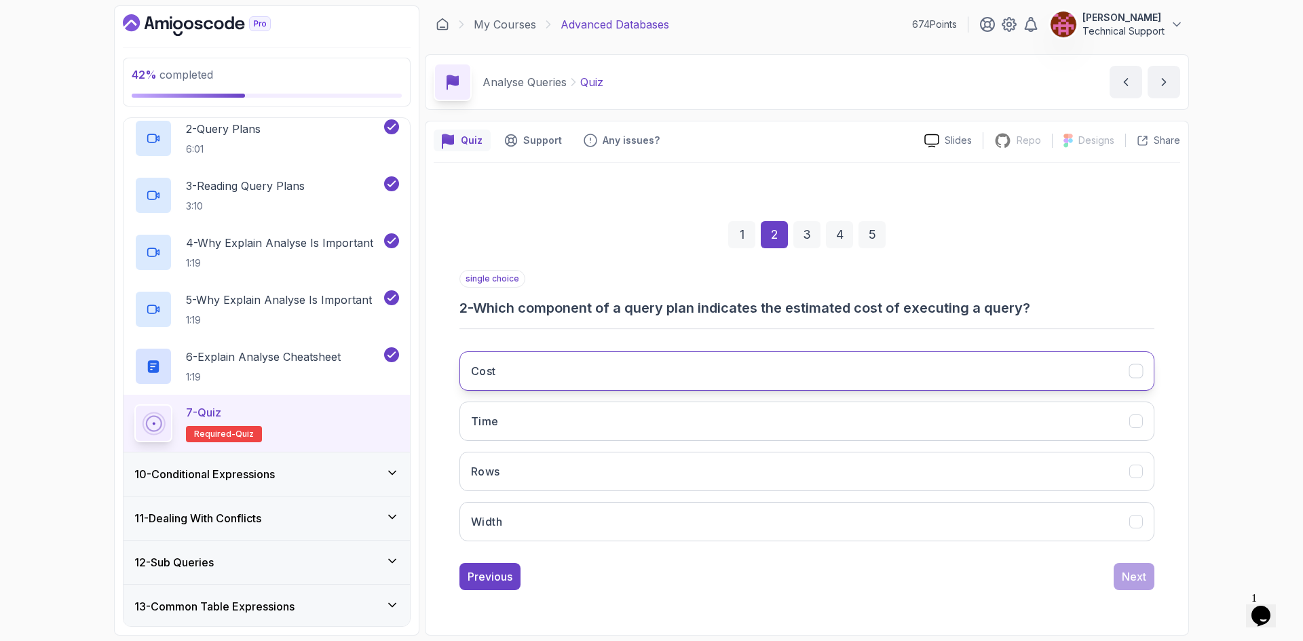
click at [521, 373] on button "Cost" at bounding box center [806, 370] width 695 height 39
click at [1147, 579] on button "Next" at bounding box center [1133, 576] width 41 height 27
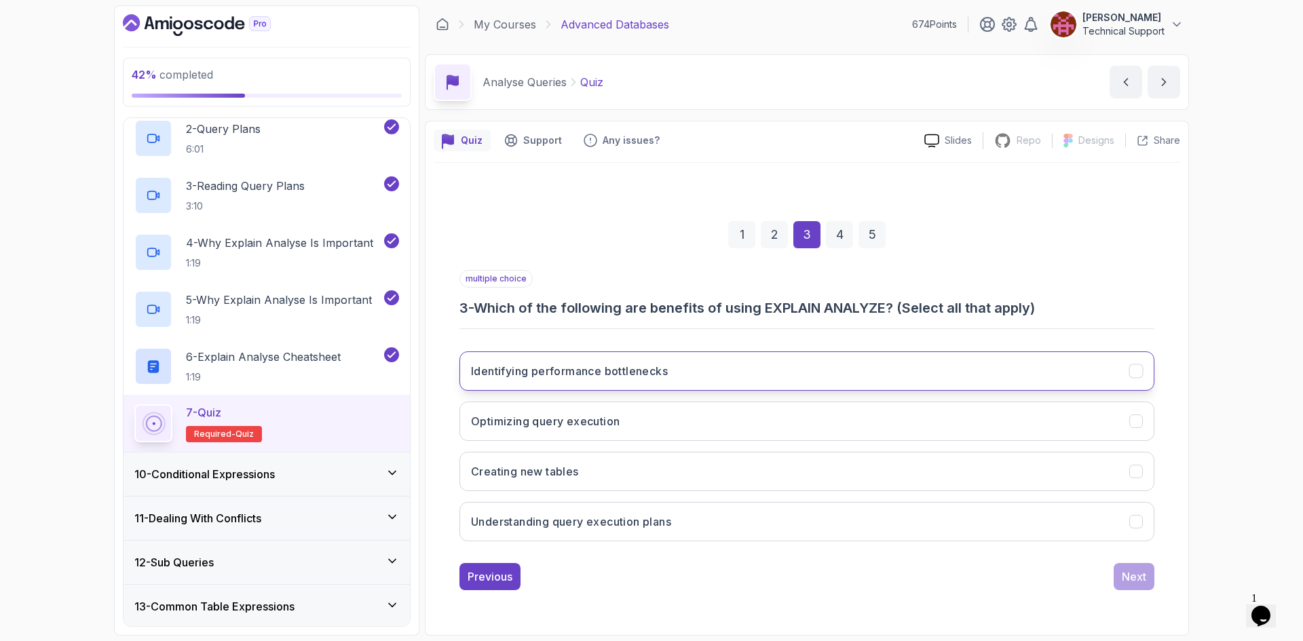
click at [645, 376] on h3 "Identifying performance bottlenecks" at bounding box center [569, 371] width 197 height 16
click at [636, 425] on button "Optimizing query execution" at bounding box center [806, 421] width 695 height 39
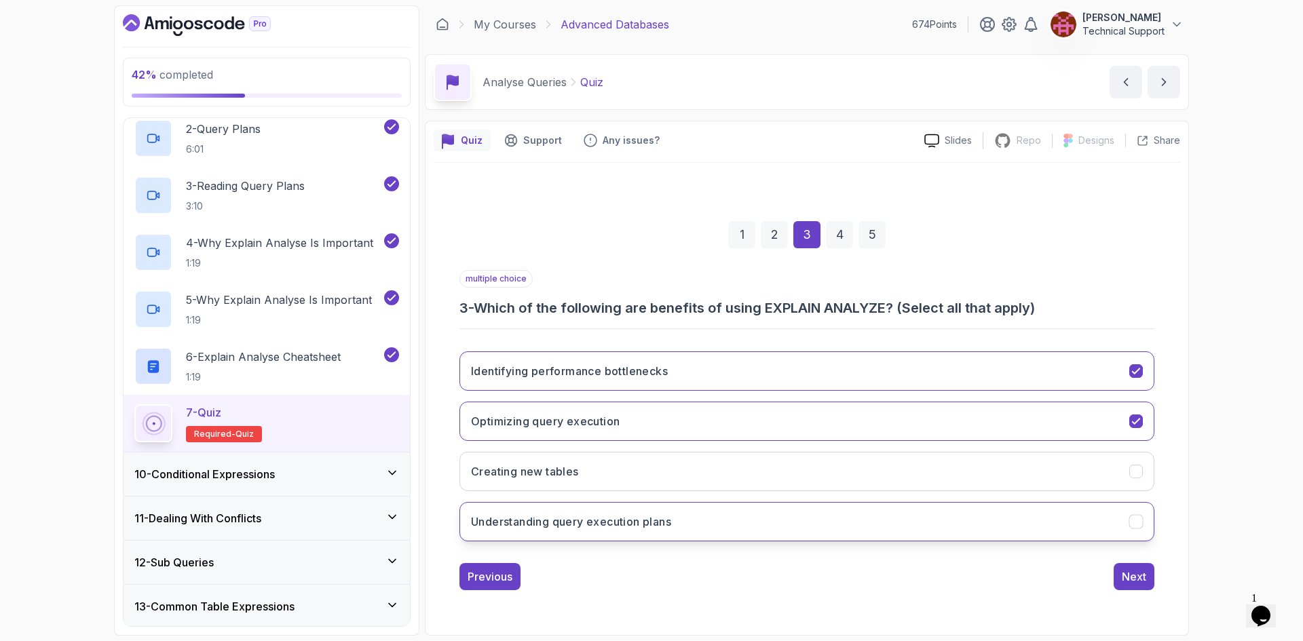
click at [651, 524] on h3 "Understanding query execution plans" at bounding box center [571, 522] width 200 height 16
click at [1130, 582] on div "Next" at bounding box center [1133, 577] width 24 height 16
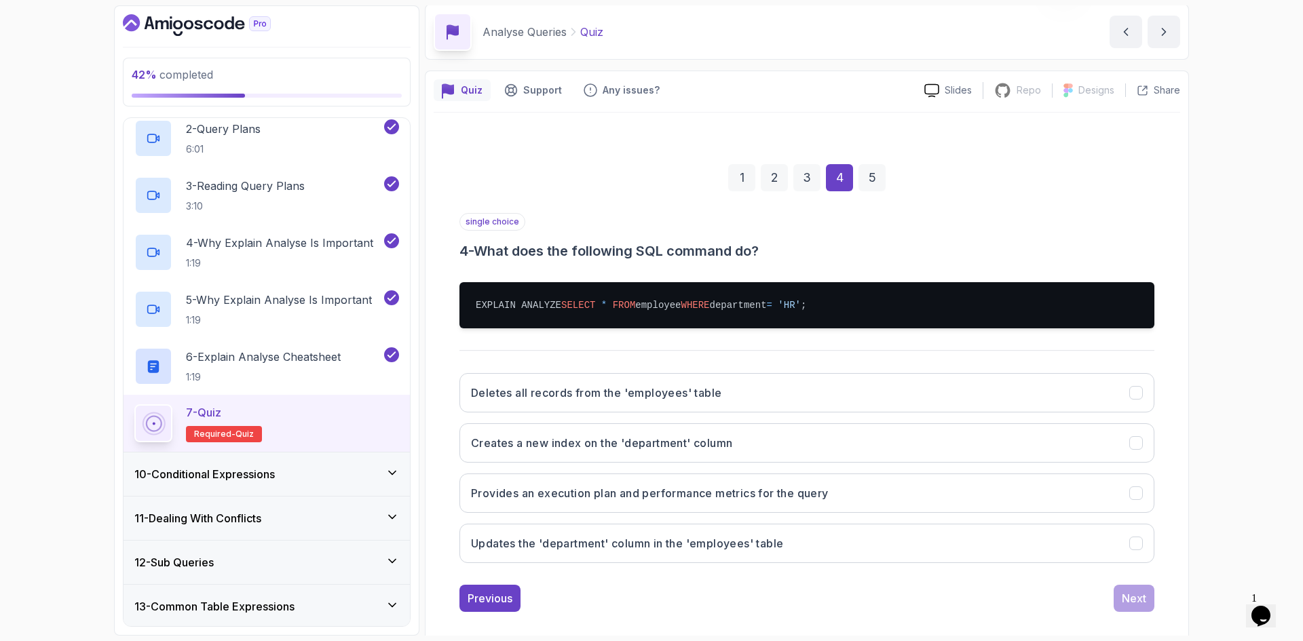
scroll to position [65, 0]
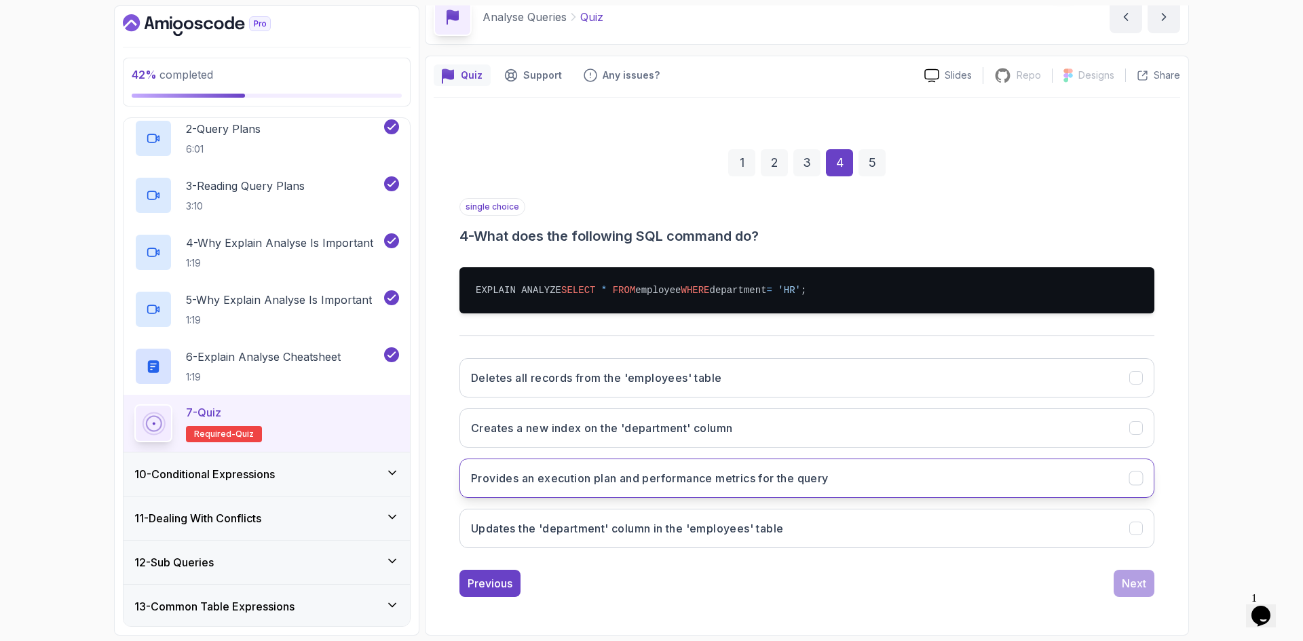
click at [618, 487] on button "Provides an execution plan and performance metrics for the query" at bounding box center [806, 478] width 695 height 39
click at [1155, 577] on div "1 2 3 4 5 single choice 4 - What does the following SQL command do? EXPLAIN ANA…" at bounding box center [807, 362] width 746 height 491
click at [1152, 581] on button "Next" at bounding box center [1133, 583] width 41 height 27
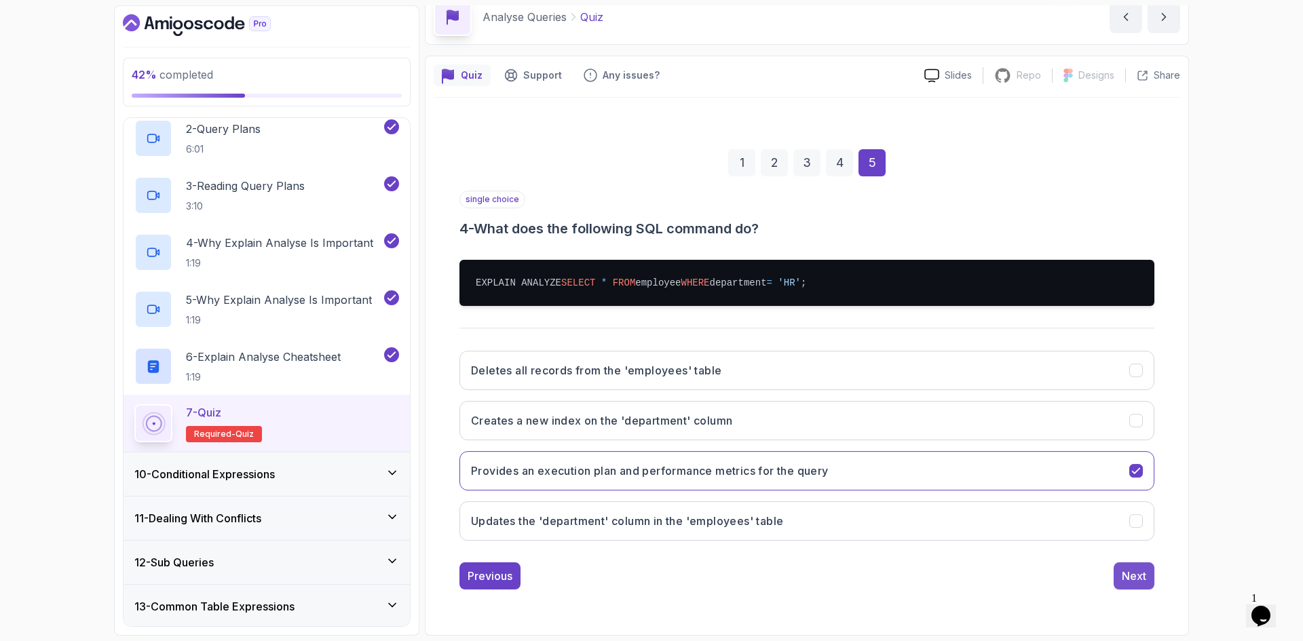
scroll to position [0, 0]
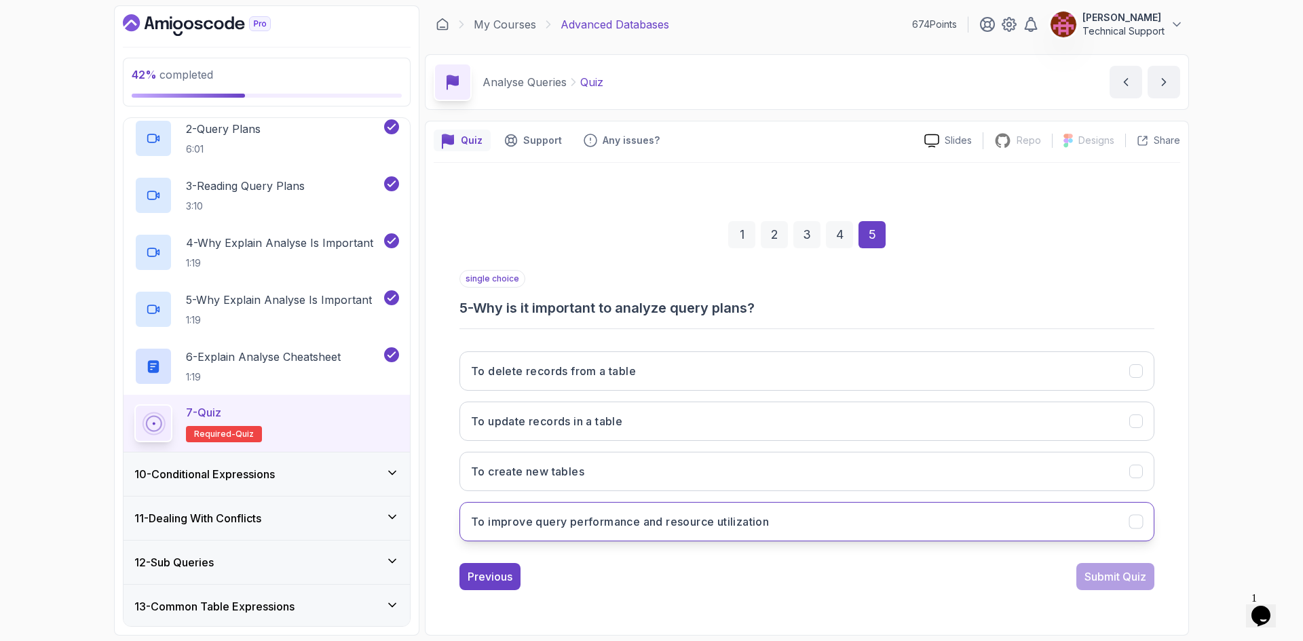
click at [666, 514] on h3 "To improve query performance and resource utilization" at bounding box center [620, 522] width 298 height 16
click at [1112, 581] on div "Submit Quiz" at bounding box center [1115, 577] width 62 height 16
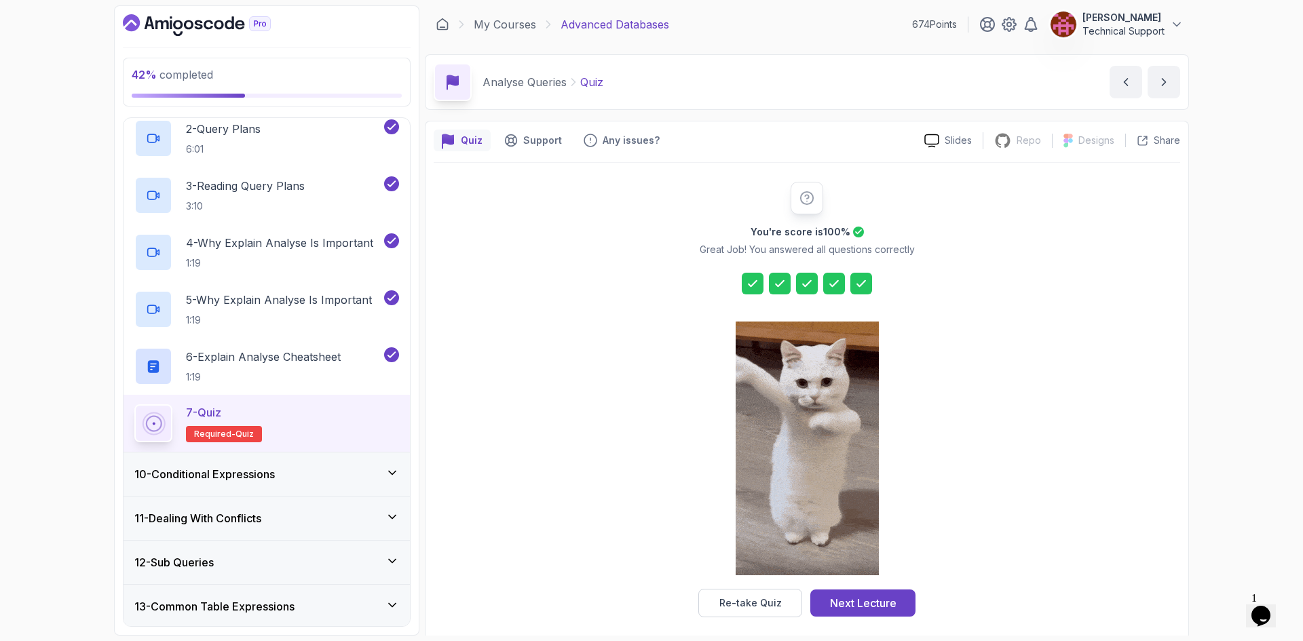
click at [900, 585] on div "You're score is 100 % Great Job! You answered all questions correctly Re-take Q…" at bounding box center [806, 400] width 261 height 436
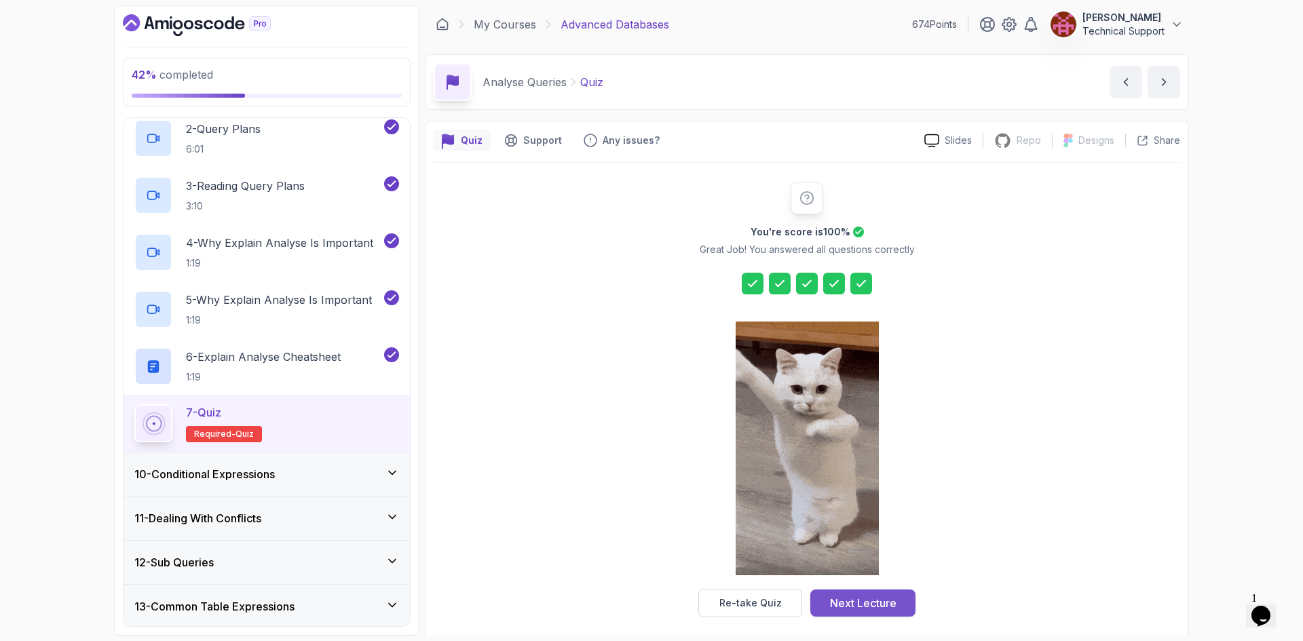
click at [893, 595] on div "Next Lecture" at bounding box center [863, 603] width 66 height 16
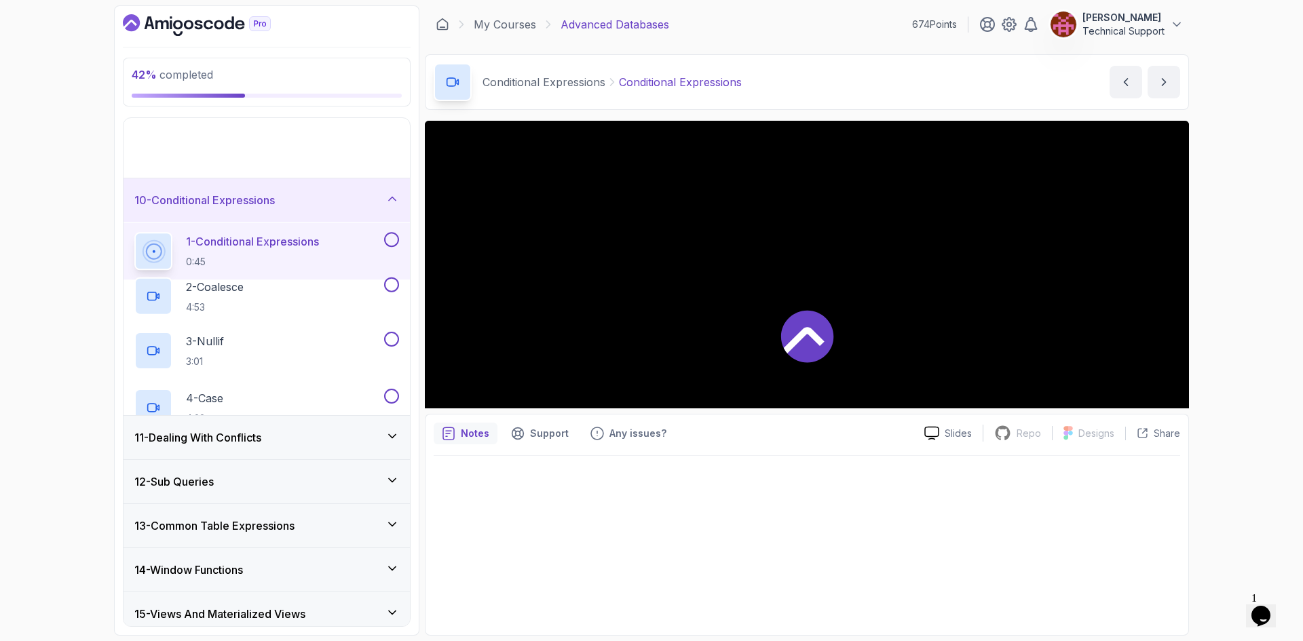
scroll to position [402, 0]
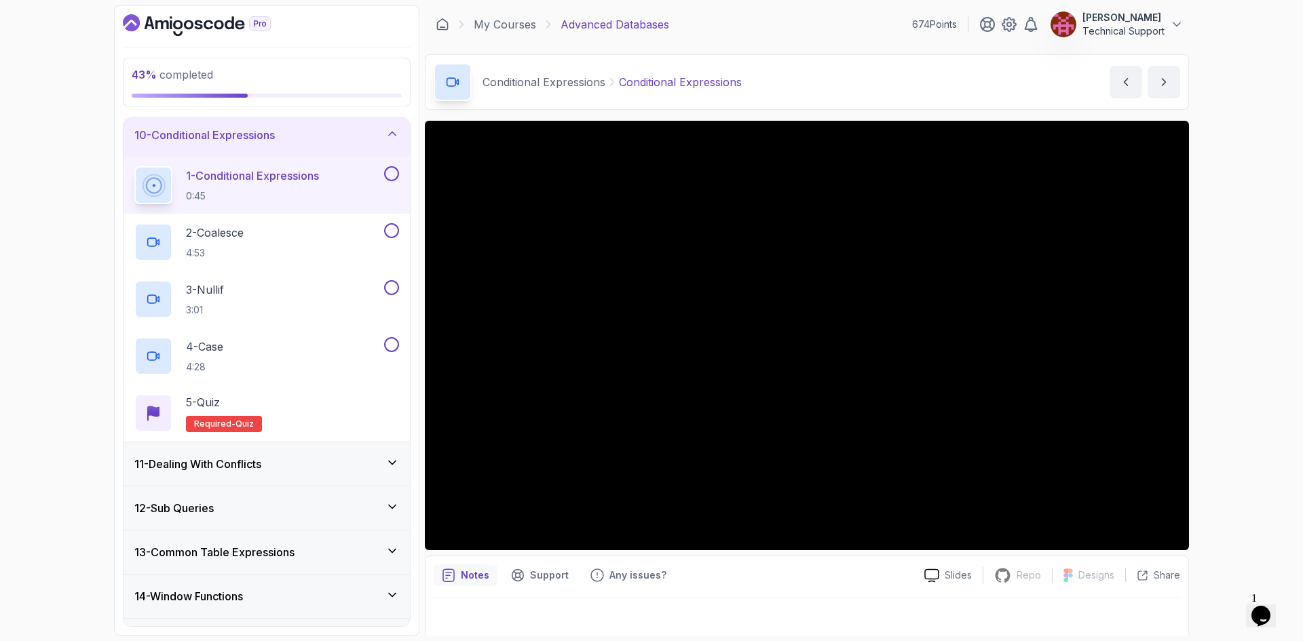
click at [1257, 391] on div "43 % completed 1 - Intro 2 - Schemas 3 - Advanced Data Types 4 - Working With D…" at bounding box center [651, 320] width 1303 height 641
drag, startPoint x: 1257, startPoint y: 391, endPoint x: 1248, endPoint y: 454, distance: 63.8
click at [1248, 454] on div "43 % completed 1 - Intro 2 - Schemas 3 - Advanced Data Types 4 - Working With D…" at bounding box center [651, 320] width 1303 height 641
click at [1204, 416] on div "43 % completed 1 - Intro 2 - Schemas 3 - Advanced Data Types 4 - Working With D…" at bounding box center [651, 320] width 1303 height 641
drag, startPoint x: 1188, startPoint y: 412, endPoint x: 1262, endPoint y: 390, distance: 77.1
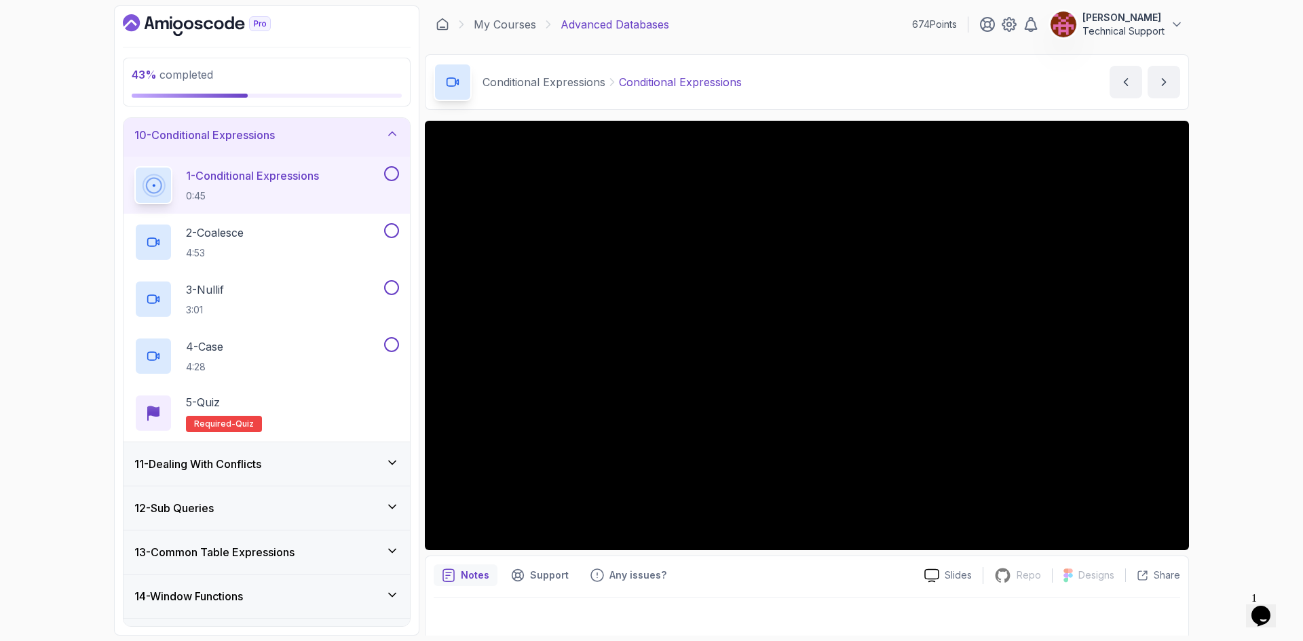
click at [1262, 391] on div "43 % completed 1 - Intro 2 - Schemas 3 - Advanced Data Types 4 - Working With D…" at bounding box center [651, 320] width 1303 height 641
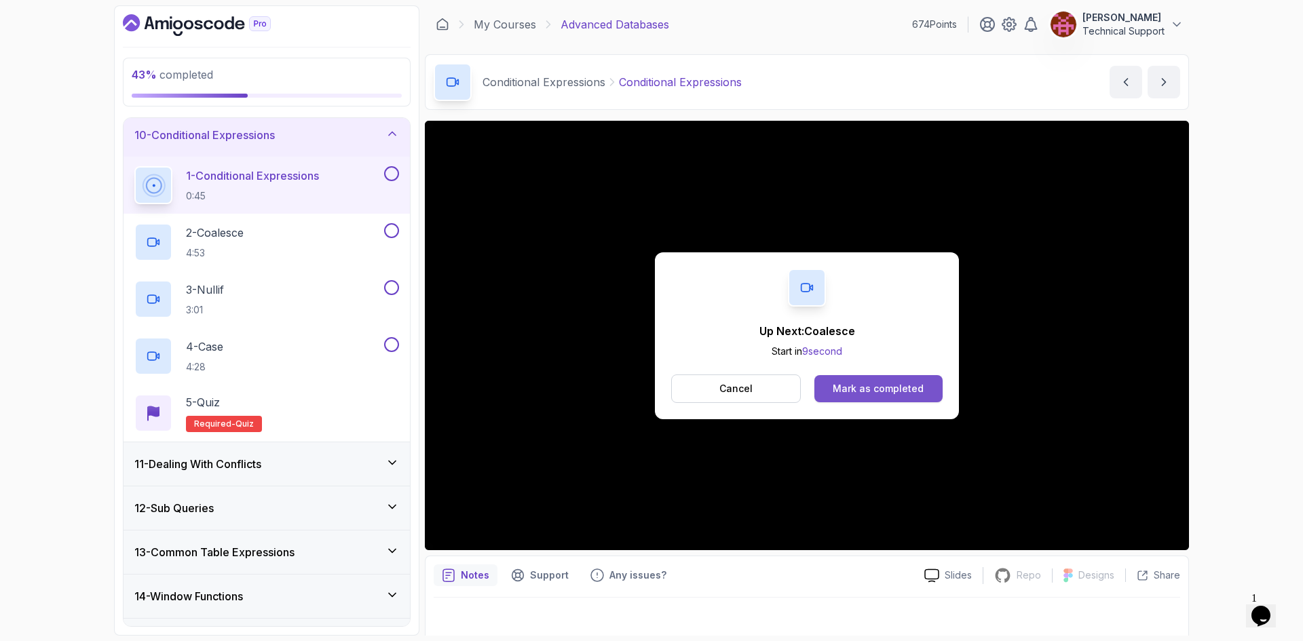
click at [910, 383] on div "Mark as completed" at bounding box center [877, 389] width 91 height 14
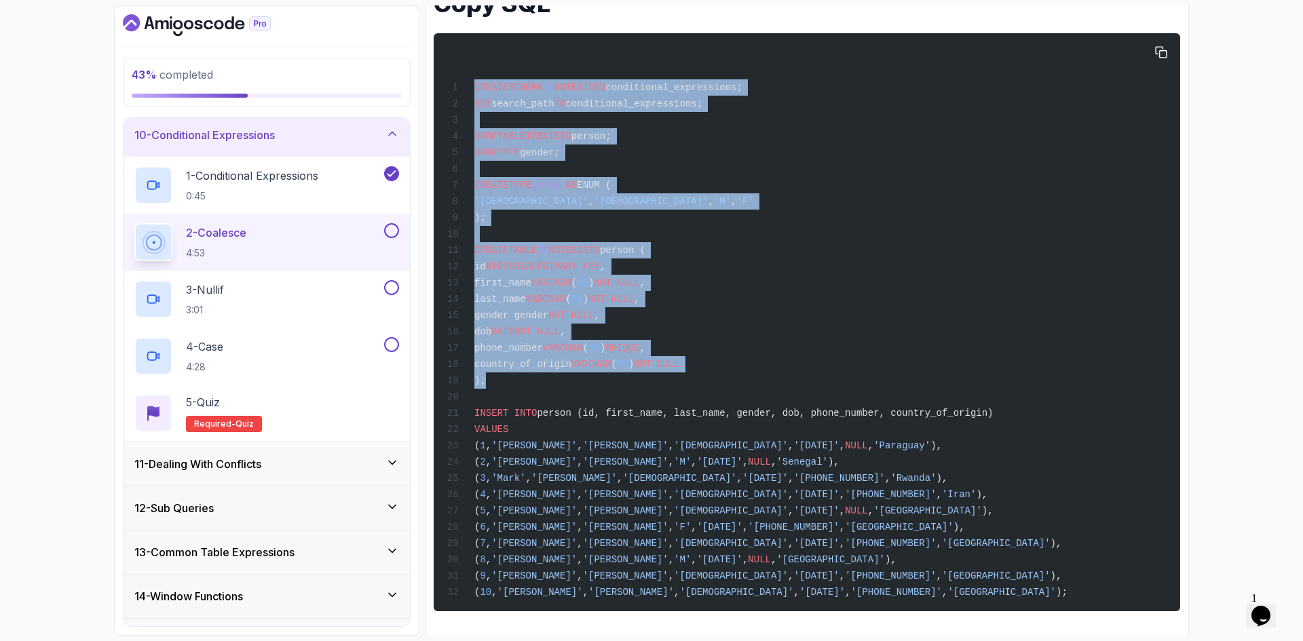
scroll to position [785, 0]
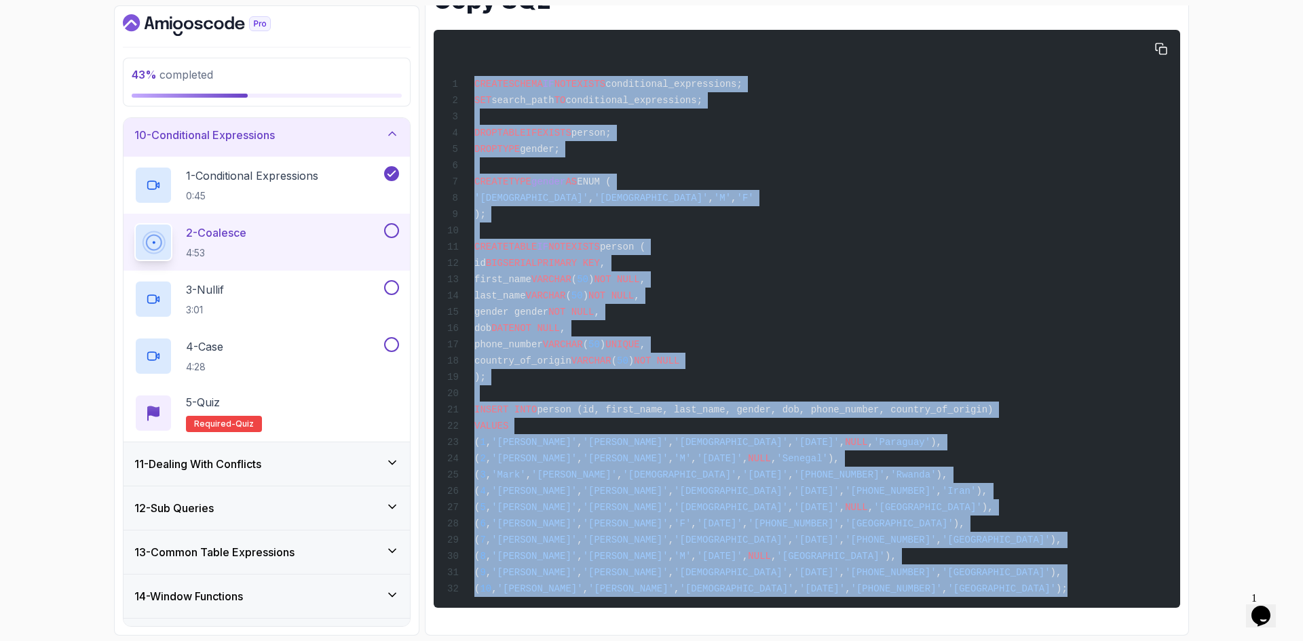
drag, startPoint x: 474, startPoint y: 235, endPoint x: 936, endPoint y: 596, distance: 586.3
click at [936, 596] on div "CREATE SCHEMA IF NOT EXISTS conditional_expressions; SET search_path TO conditi…" at bounding box center [806, 319] width 725 height 562
copy code "CREATE SCHEMA IF NOT EXISTS conditional_expressions; SET search_path TO conditi…"
click at [469, 474] on span "( 3 , 'Mark' , '[PERSON_NAME]' , '[DEMOGRAPHIC_DATA]' , '[DATE]' , '[PHONE_NUMB…" at bounding box center [697, 474] width 500 height 11
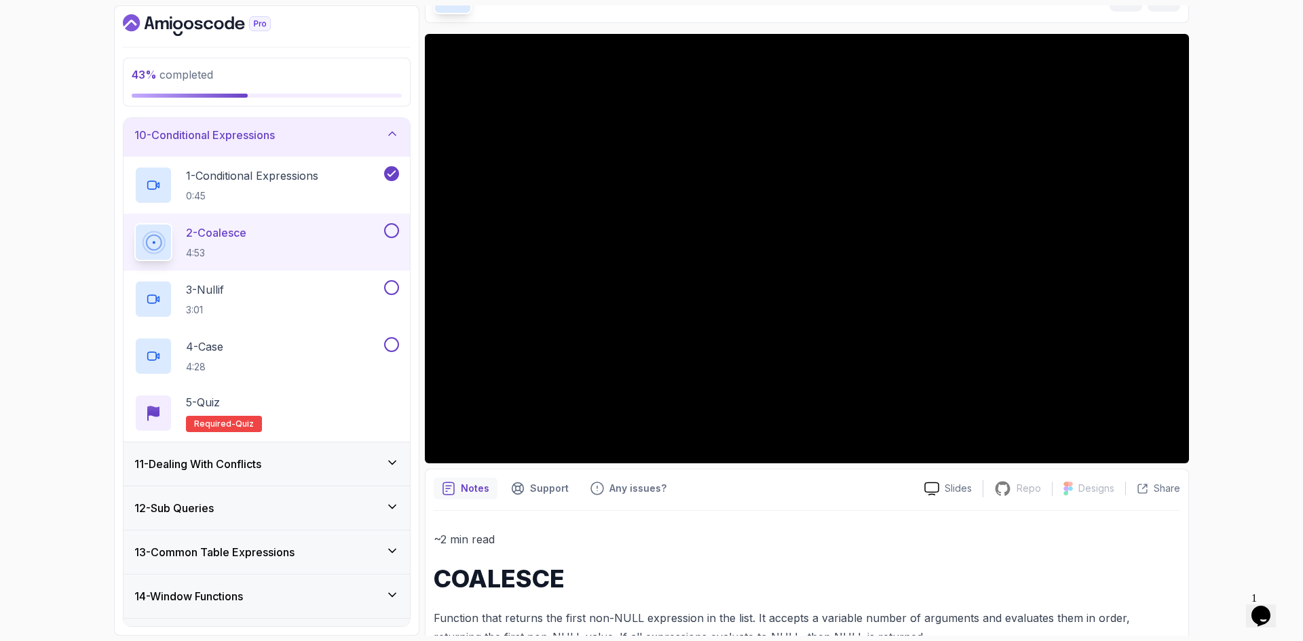
scroll to position [0, 0]
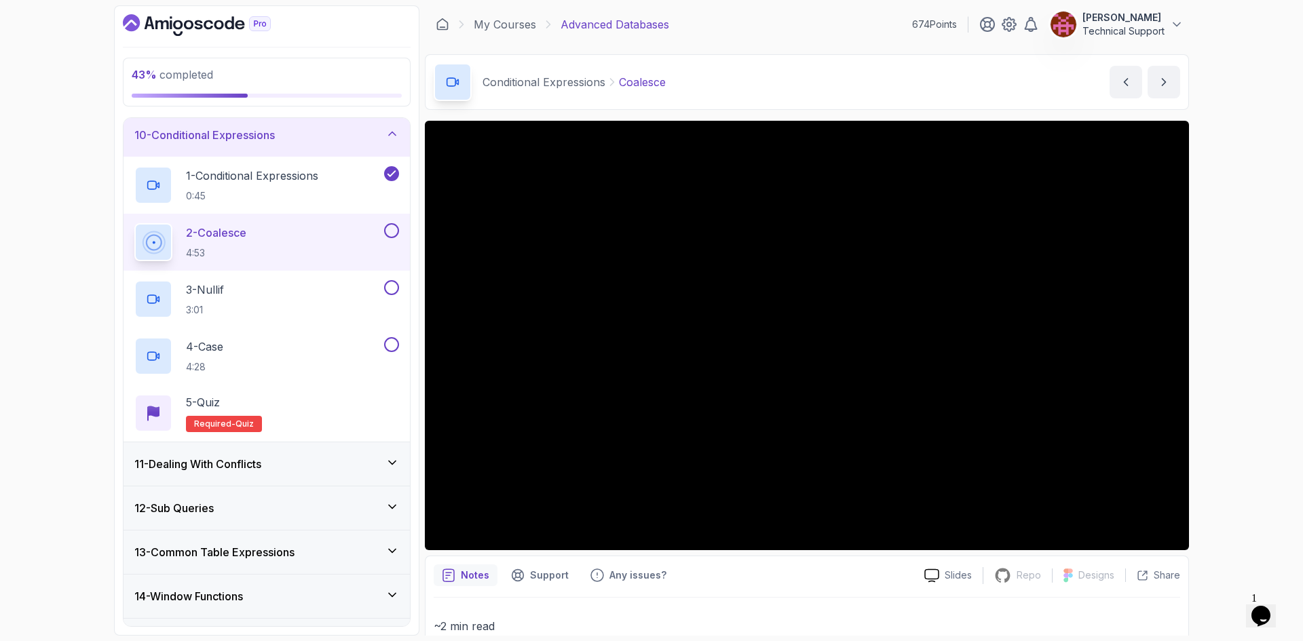
click at [1241, 347] on div "43 % completed 1 - Intro 2 - Schemas 3 - Advanced Data Types 4 - Working With D…" at bounding box center [651, 320] width 1303 height 641
click at [1250, 452] on div "43 % completed 1 - Intro 2 - Schemas 3 - Advanced Data Types 4 - Working With D…" at bounding box center [651, 320] width 1303 height 641
click at [1247, 410] on div "43 % completed 1 - Intro 2 - Schemas 3 - Advanced Data Types 4 - Working With D…" at bounding box center [651, 320] width 1303 height 641
click at [1266, 389] on div "43 % completed 1 - Intro 2 - Schemas 3 - Advanced Data Types 4 - Working With D…" at bounding box center [651, 320] width 1303 height 641
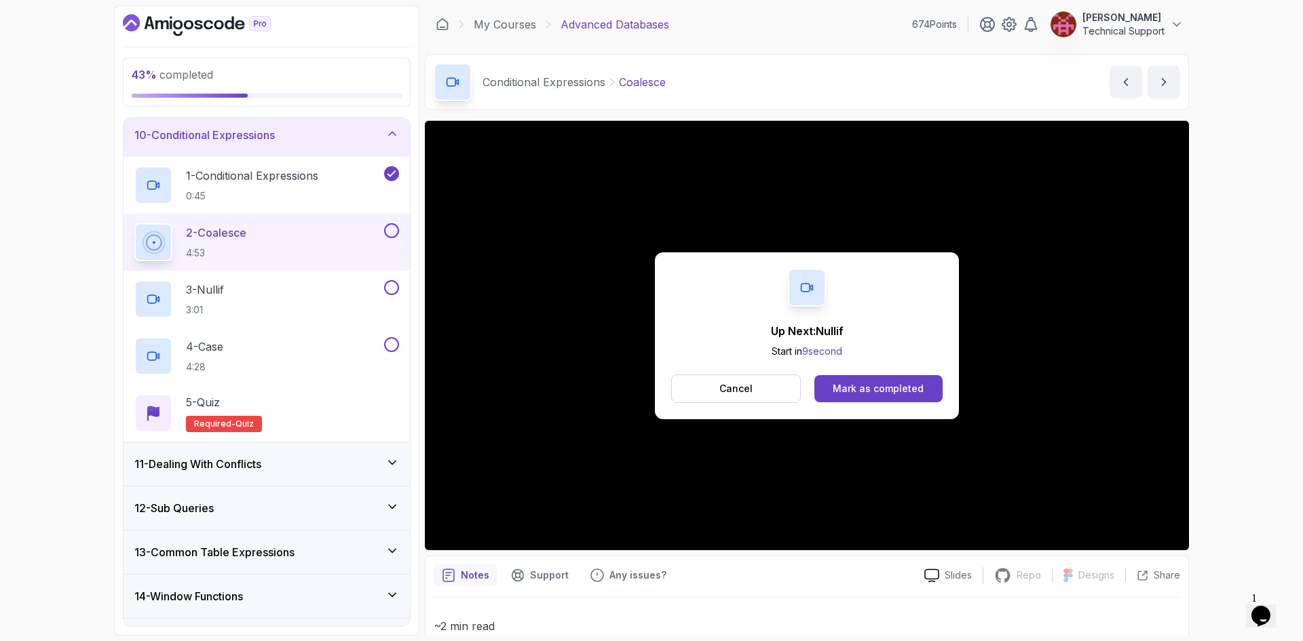
click at [944, 396] on div "Up Next: Nullif Start in 9 second Cancel Mark as completed" at bounding box center [807, 335] width 304 height 167
click at [938, 393] on button "Mark as completed" at bounding box center [878, 388] width 128 height 27
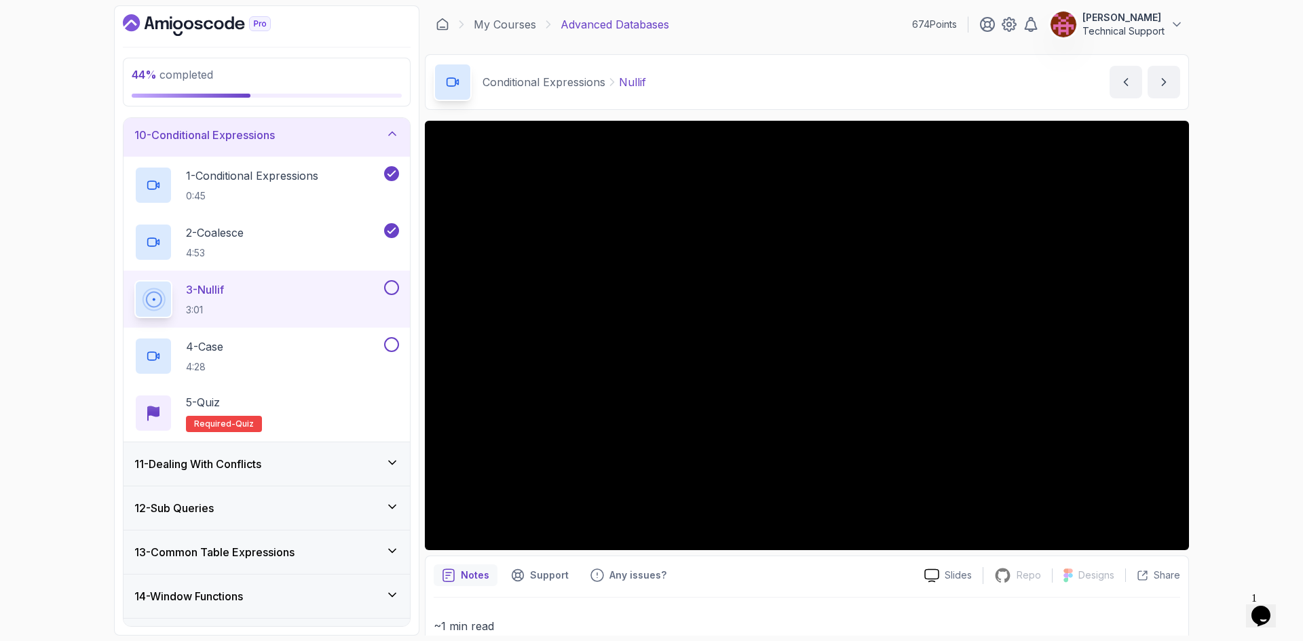
drag, startPoint x: 938, startPoint y: 393, endPoint x: 1192, endPoint y: 434, distance: 256.9
click at [1192, 434] on section "44 % completed 1 - Intro 2 - Schemas 3 - Advanced Data Types 4 - Working With D…" at bounding box center [651, 320] width 1085 height 641
drag, startPoint x: 1187, startPoint y: 434, endPoint x: 77, endPoint y: 330, distance: 1114.8
click at [77, 330] on div "44 % completed 1 - Intro 2 - Schemas 3 - Advanced Data Types 4 - Working With D…" at bounding box center [651, 320] width 1303 height 641
click at [1213, 369] on div "44 % completed 1 - Intro 2 - Schemas 3 - Advanced Data Types 4 - Working With D…" at bounding box center [651, 320] width 1303 height 641
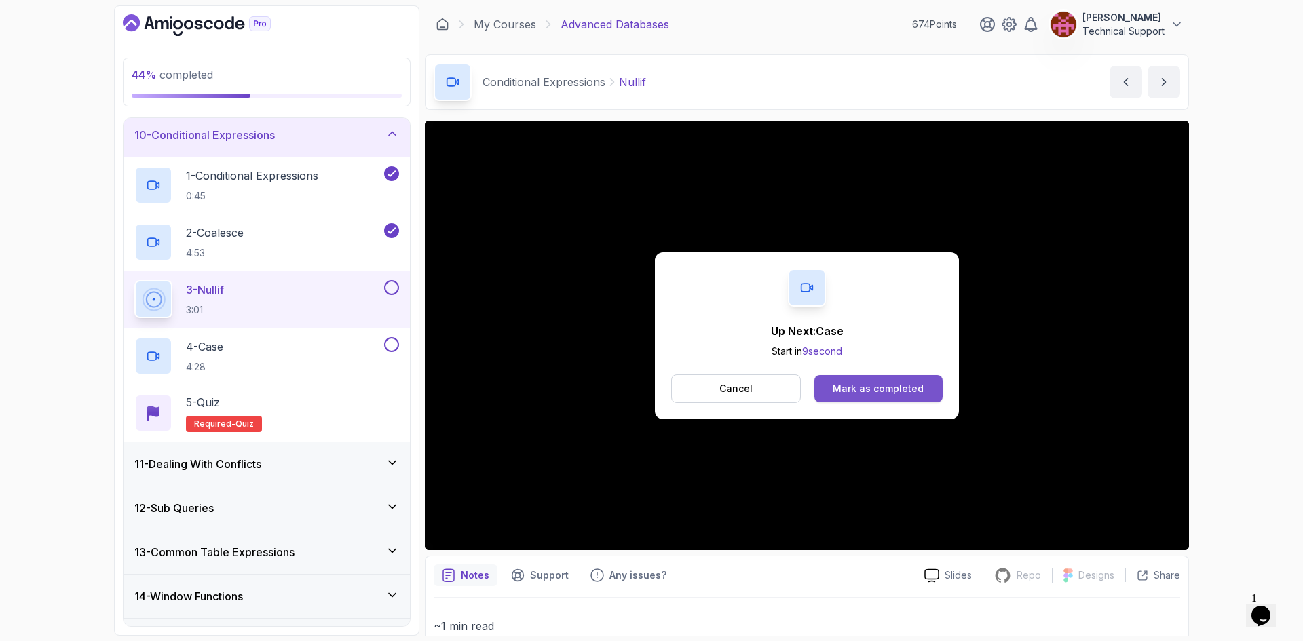
click at [832, 392] on button "Mark as completed" at bounding box center [878, 388] width 128 height 27
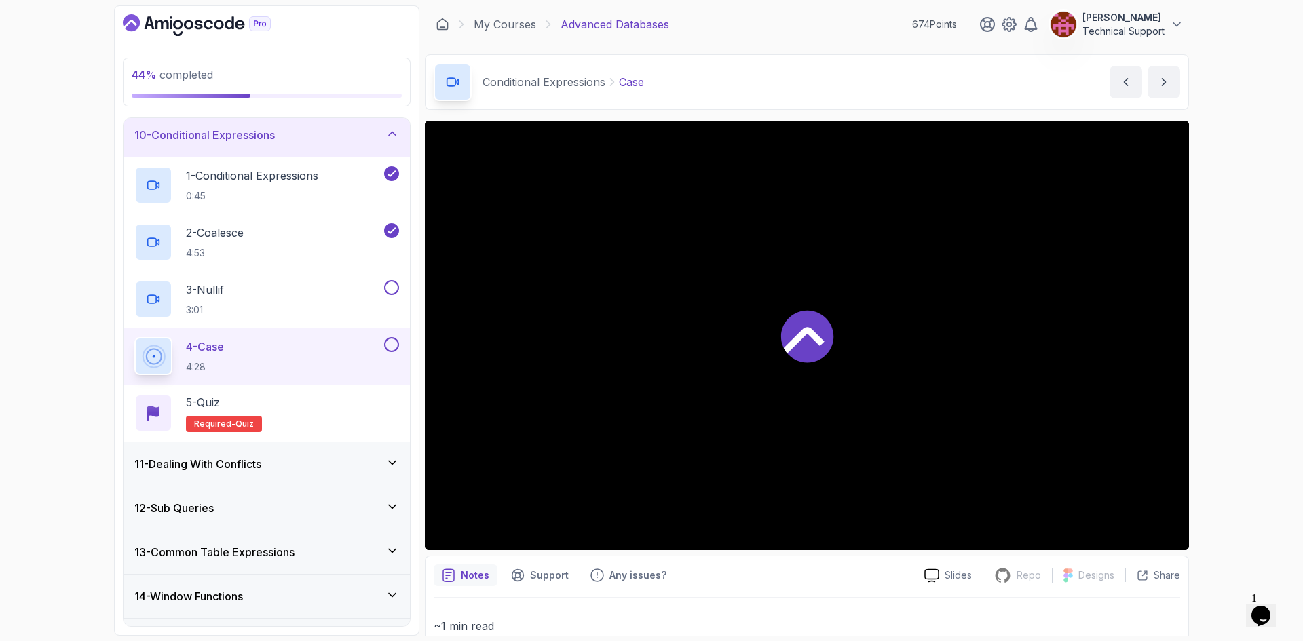
click at [1250, 327] on div "44 % completed 1 - Intro 2 - Schemas 3 - Advanced Data Types 4 - Working With D…" at bounding box center [651, 320] width 1303 height 641
click at [1246, 421] on div "45 % completed 1 - Intro 2 - Schemas 3 - Advanced Data Types 4 - Working With D…" at bounding box center [651, 320] width 1303 height 641
click at [1225, 389] on div "45 % completed 1 - Intro 2 - Schemas 3 - Advanced Data Types 4 - Working With D…" at bounding box center [651, 320] width 1303 height 641
click at [1230, 366] on div "45 % completed 1 - Intro 2 - Schemas 3 - Advanced Data Types 4 - Working With D…" at bounding box center [651, 320] width 1303 height 641
click at [1211, 370] on div "45 % completed 1 - Intro 2 - Schemas 3 - Advanced Data Types 4 - Working With D…" at bounding box center [651, 320] width 1303 height 641
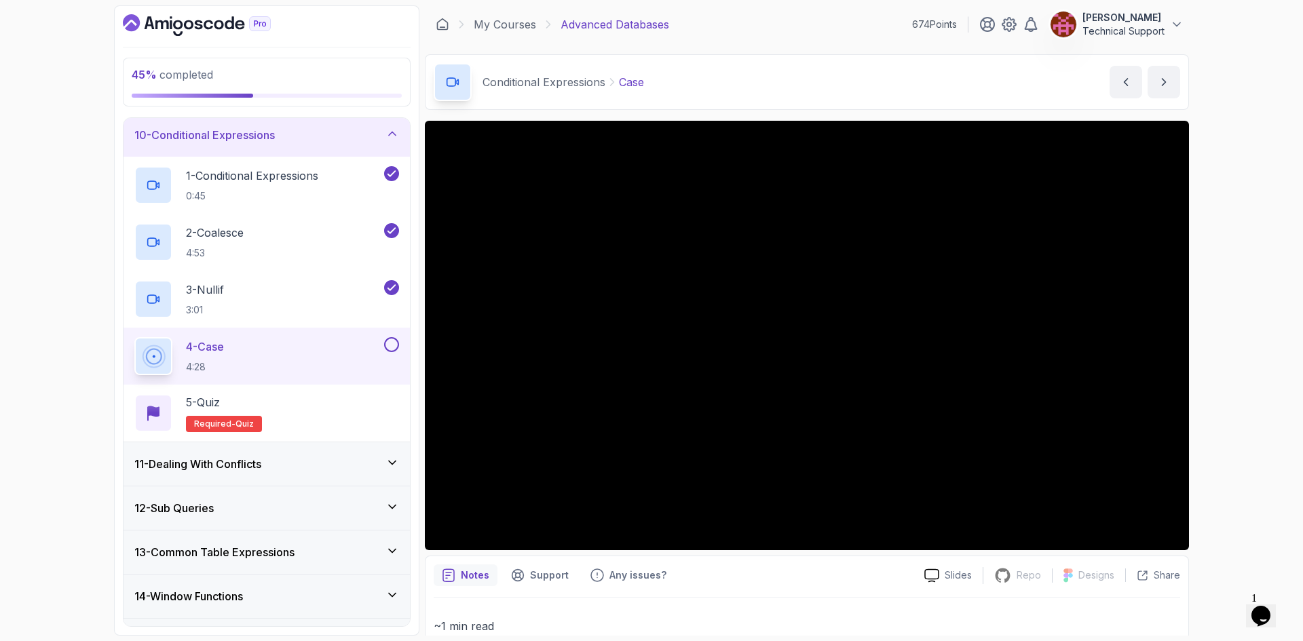
click at [1227, 374] on div "45 % completed 1 - Intro 2 - Schemas 3 - Advanced Data Types 4 - Working With D…" at bounding box center [651, 320] width 1303 height 641
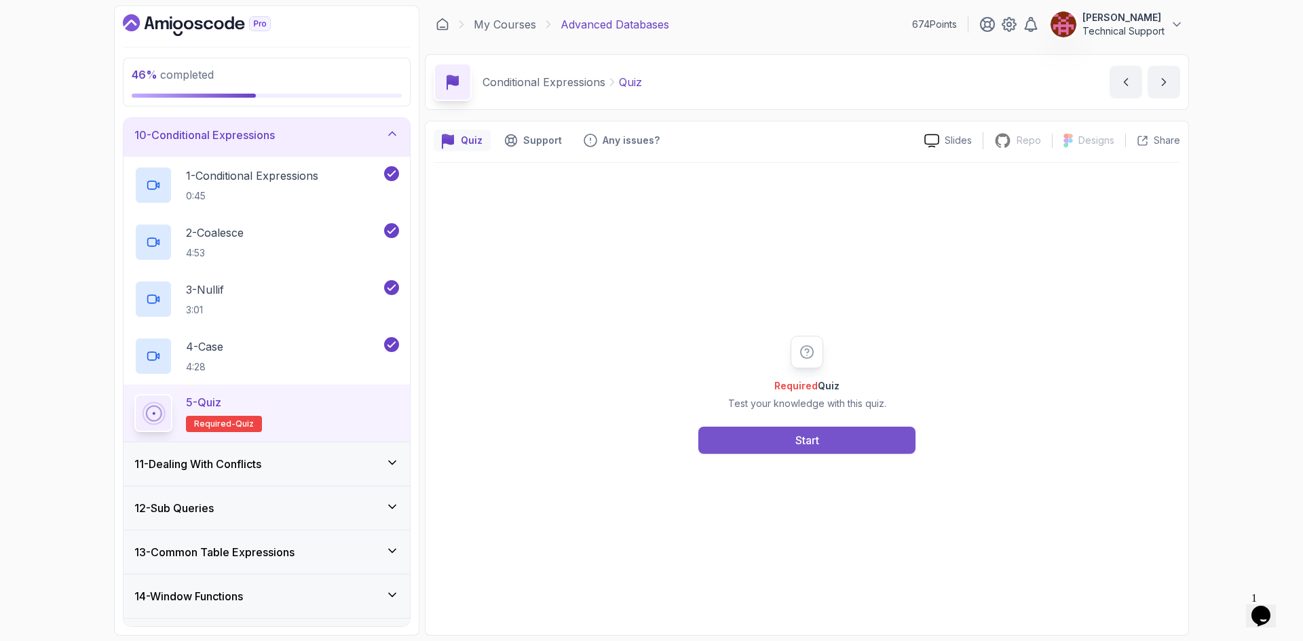
click at [811, 441] on div "Start" at bounding box center [807, 440] width 24 height 16
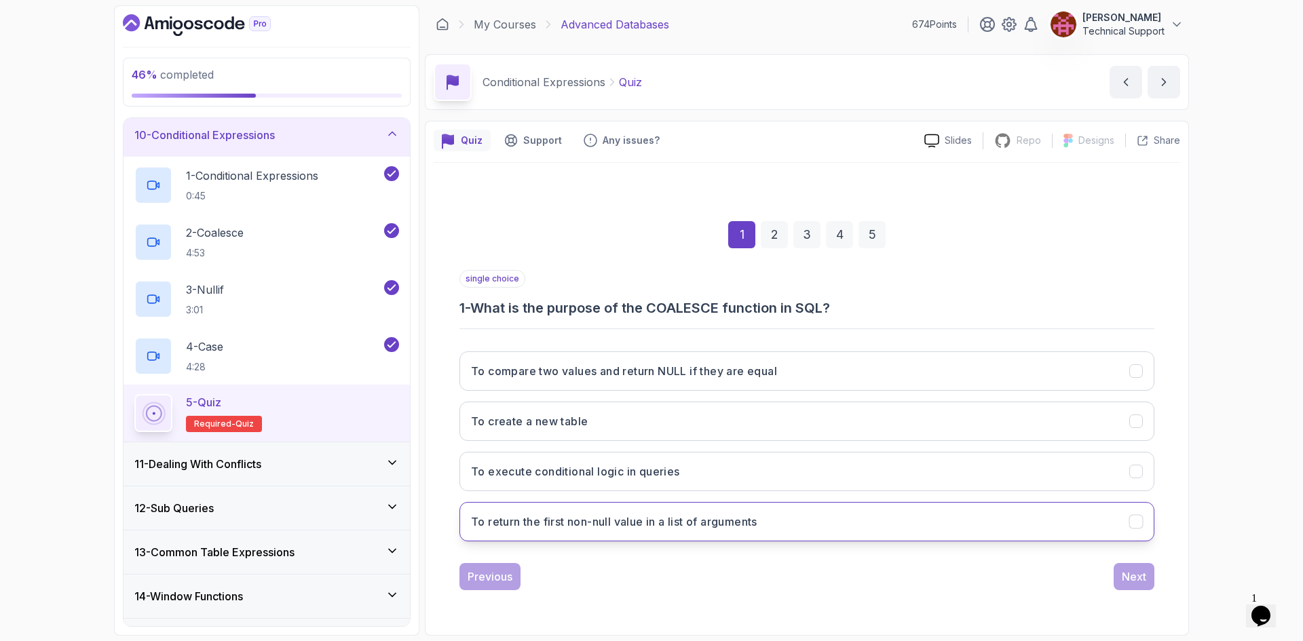
click at [728, 531] on button "To return the first non-null value in a list of arguments" at bounding box center [806, 521] width 695 height 39
click at [1128, 579] on div "Next" at bounding box center [1133, 577] width 24 height 16
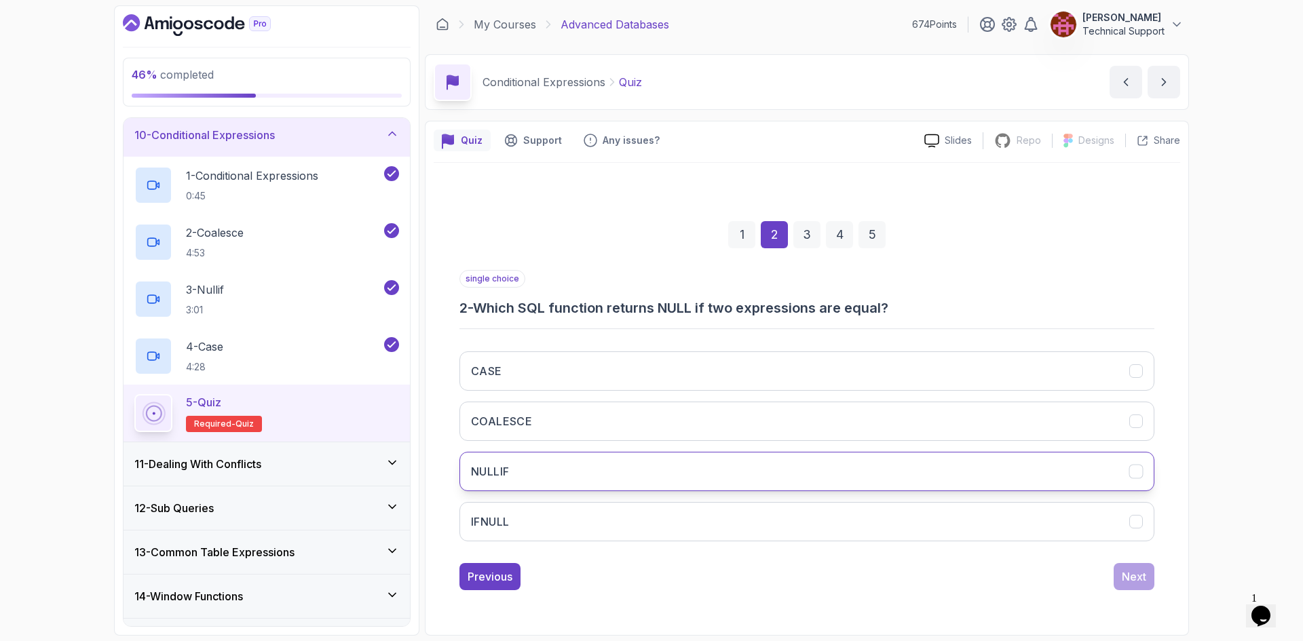
click at [607, 469] on button "NULLIF" at bounding box center [806, 471] width 695 height 39
click at [1133, 579] on div "Next" at bounding box center [1133, 577] width 24 height 16
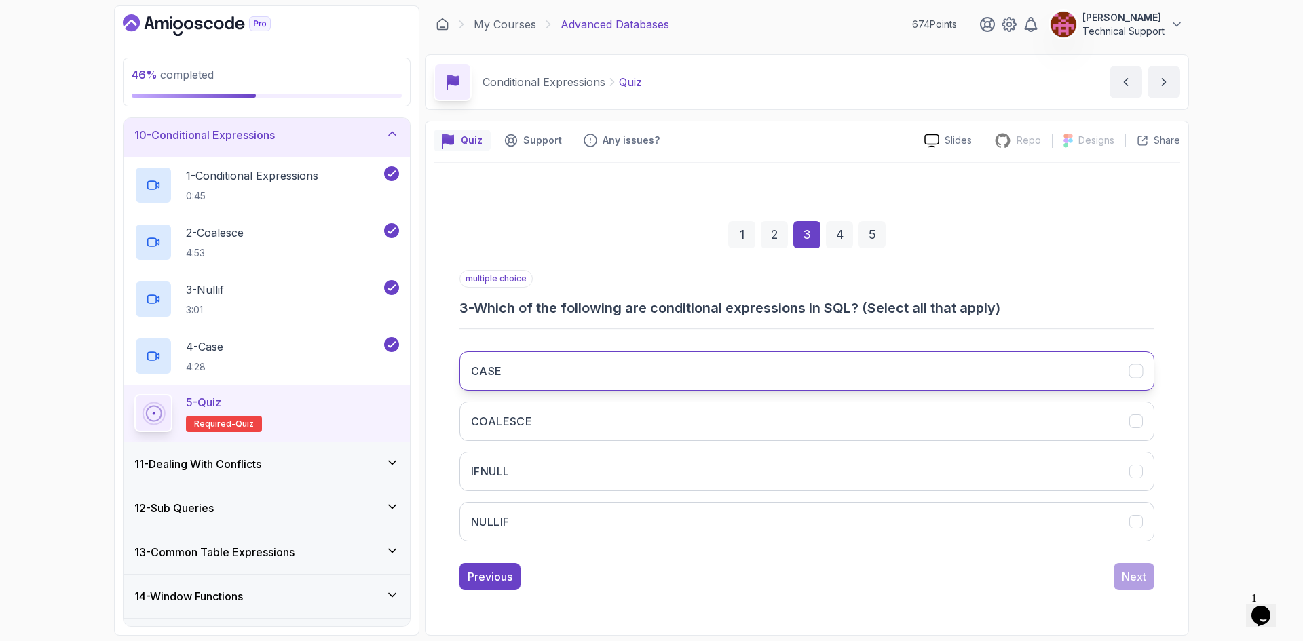
click at [604, 378] on button "CASE" at bounding box center [806, 370] width 695 height 39
drag, startPoint x: 588, startPoint y: 432, endPoint x: 578, endPoint y: 467, distance: 35.9
click at [588, 433] on button "COALESCE" at bounding box center [806, 421] width 695 height 39
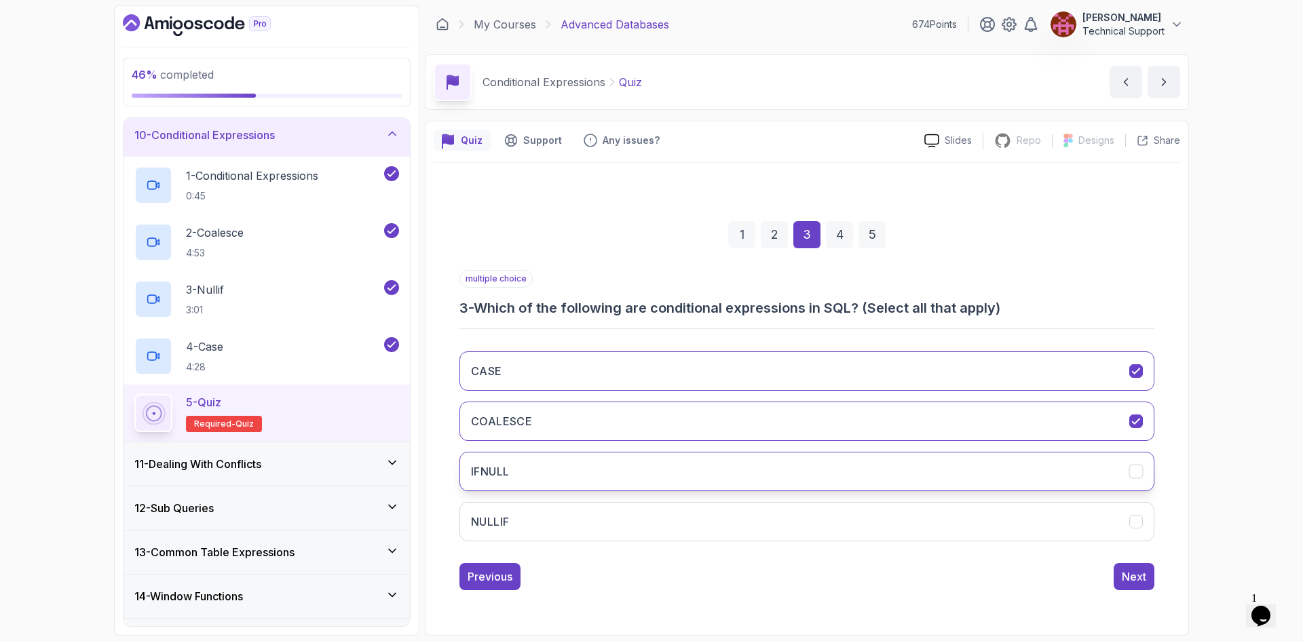
click at [575, 484] on button "IFNULL" at bounding box center [806, 471] width 695 height 39
click at [608, 469] on button "IFNULL" at bounding box center [806, 471] width 695 height 39
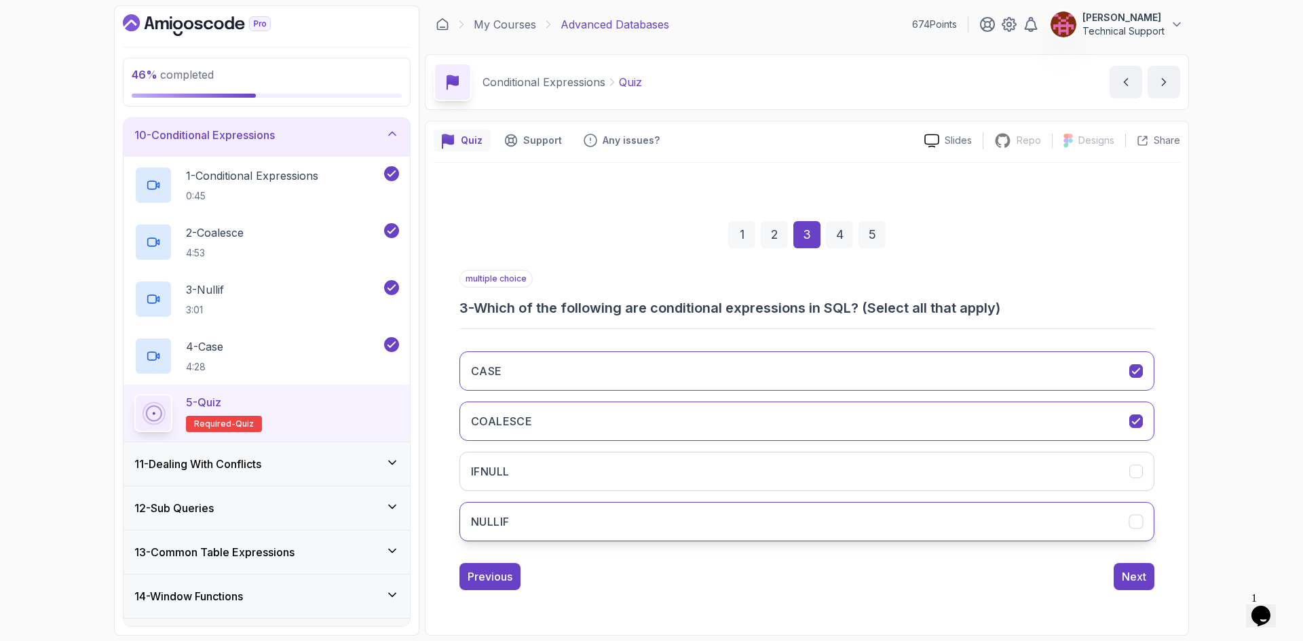
click at [609, 527] on button "NULLIF" at bounding box center [806, 521] width 695 height 39
click at [1122, 581] on div "Next" at bounding box center [1133, 577] width 24 height 16
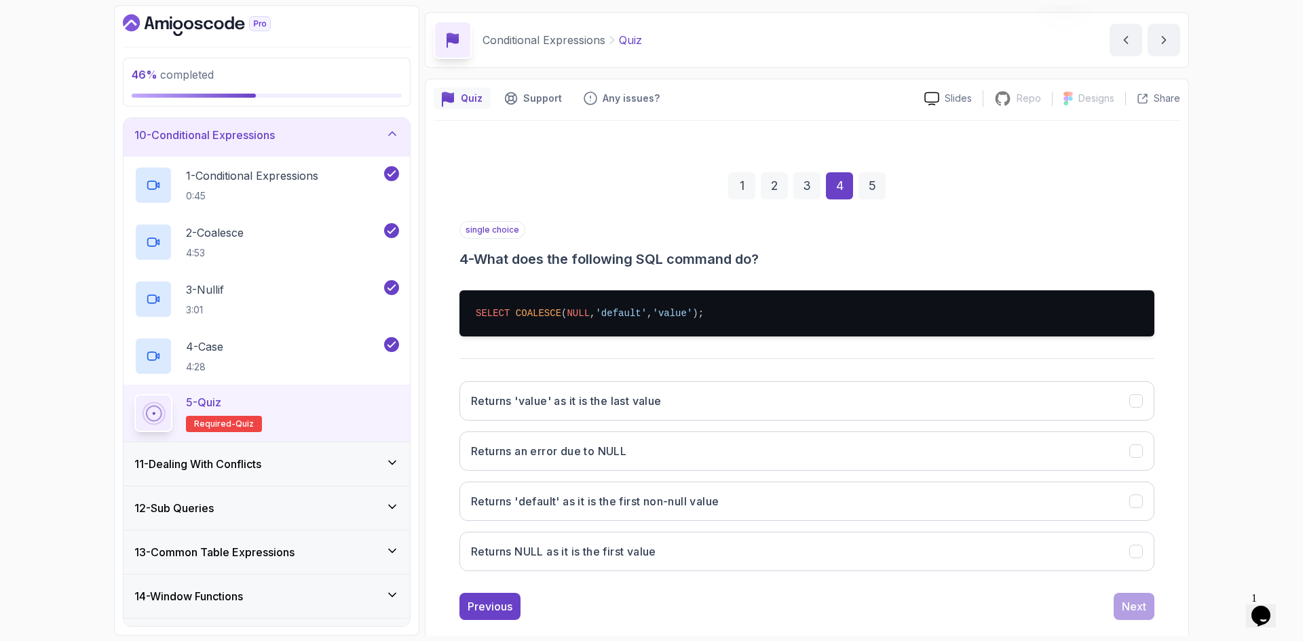
scroll to position [65, 0]
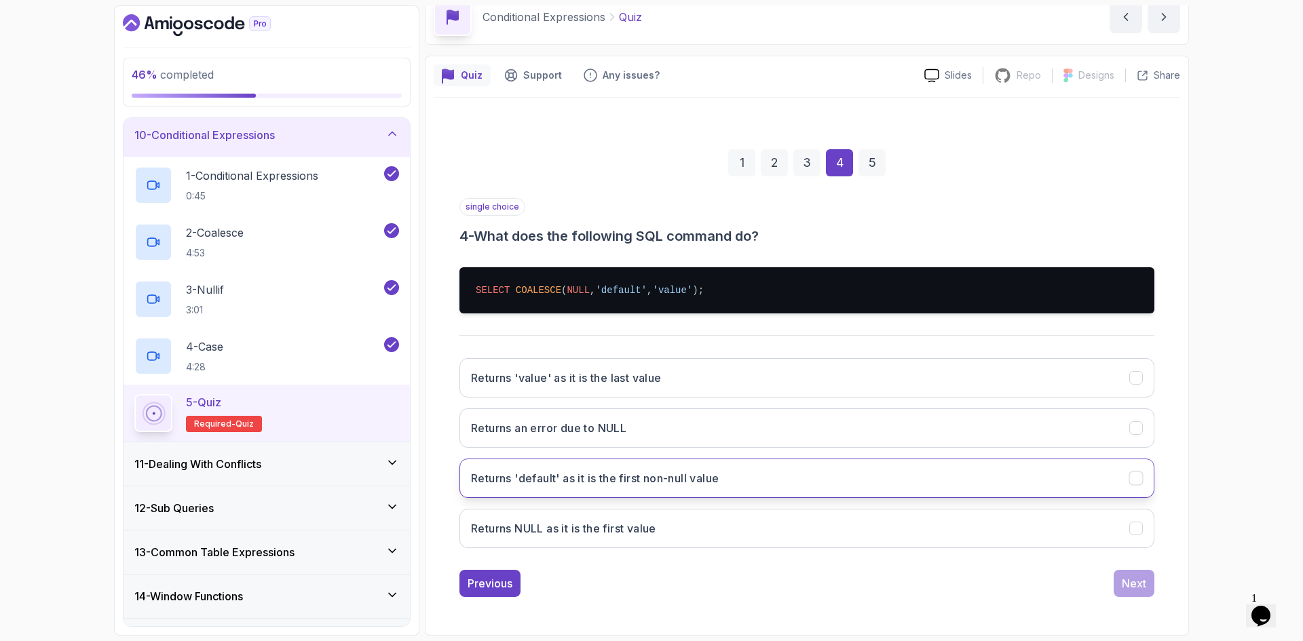
click at [674, 487] on button "Returns 'default' as it is the first non-null value" at bounding box center [806, 478] width 695 height 39
click at [1128, 595] on button "Next" at bounding box center [1133, 583] width 41 height 27
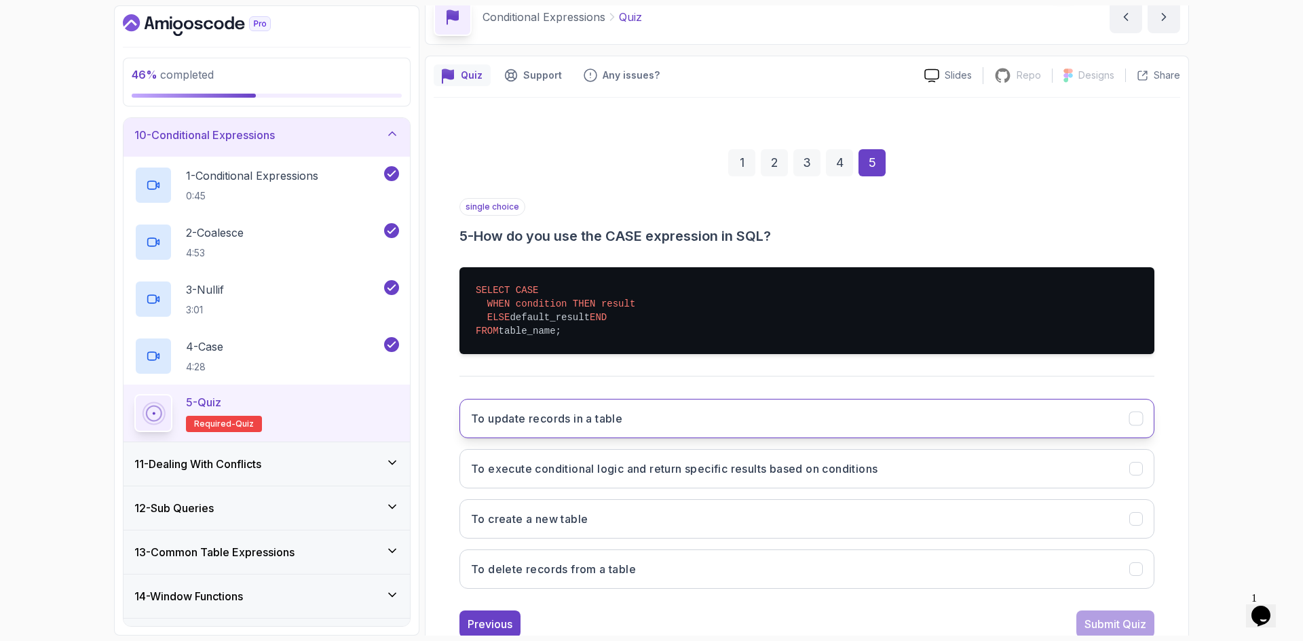
scroll to position [119, 0]
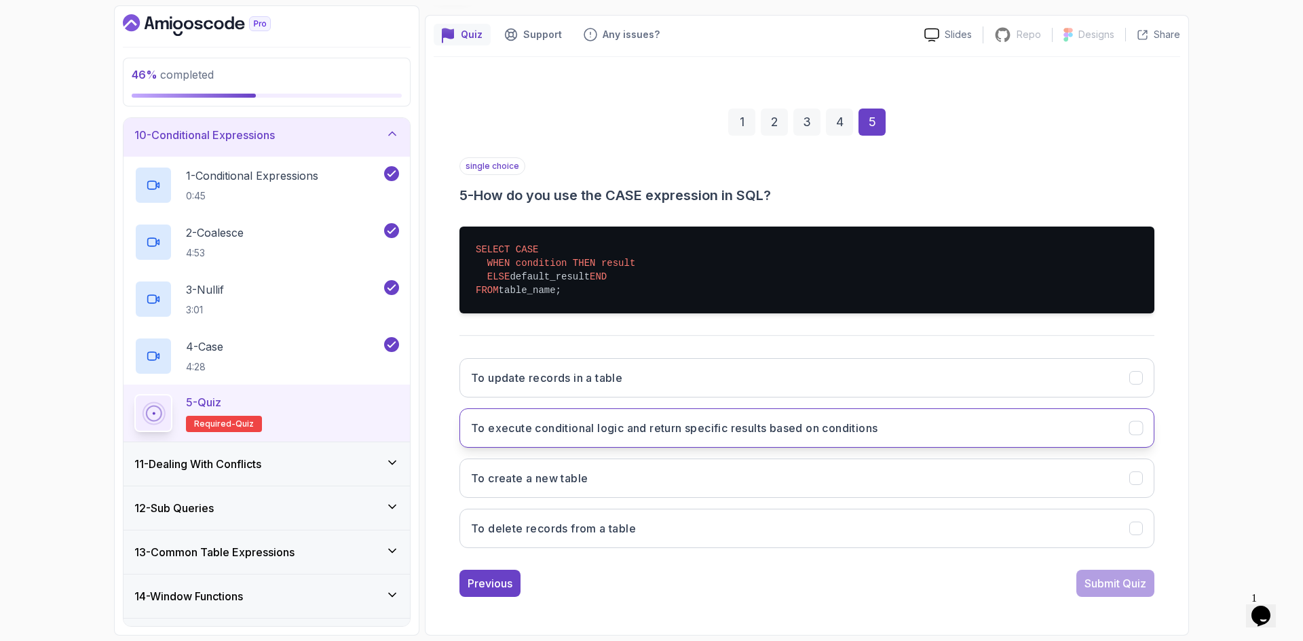
click at [642, 434] on h3 "To execute conditional logic and return specific results based on conditions" at bounding box center [674, 428] width 406 height 16
click at [1117, 578] on div "Submit Quiz" at bounding box center [1115, 583] width 62 height 16
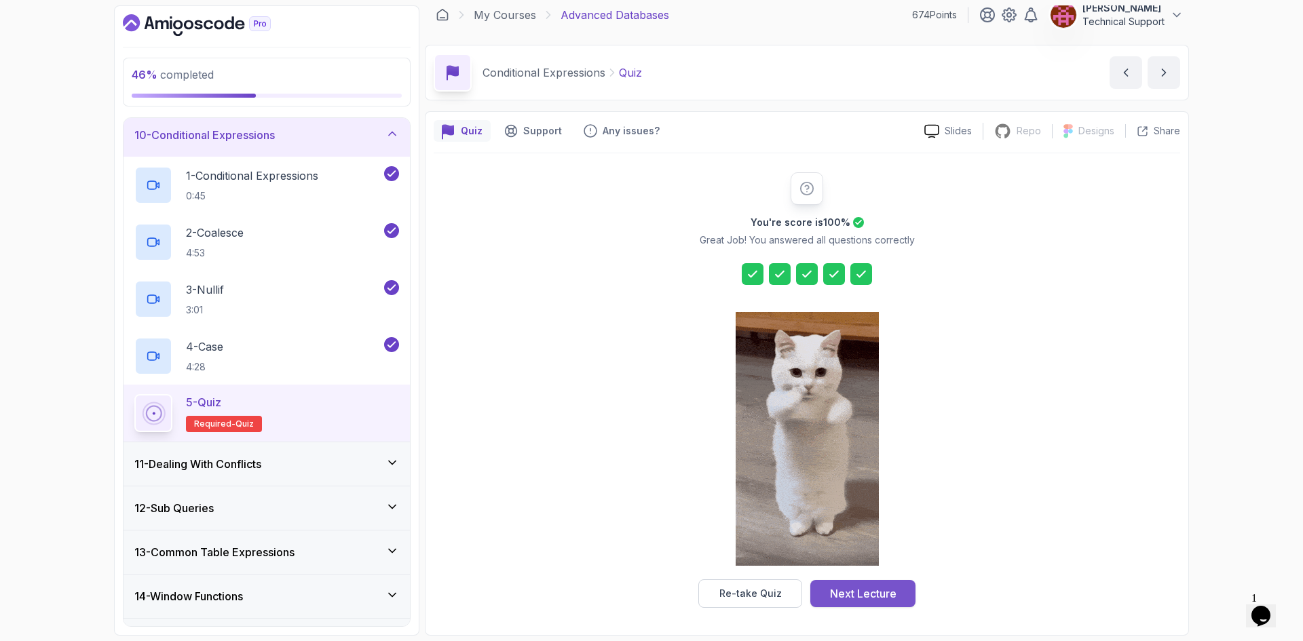
click at [891, 592] on div "Next Lecture" at bounding box center [863, 593] width 66 height 16
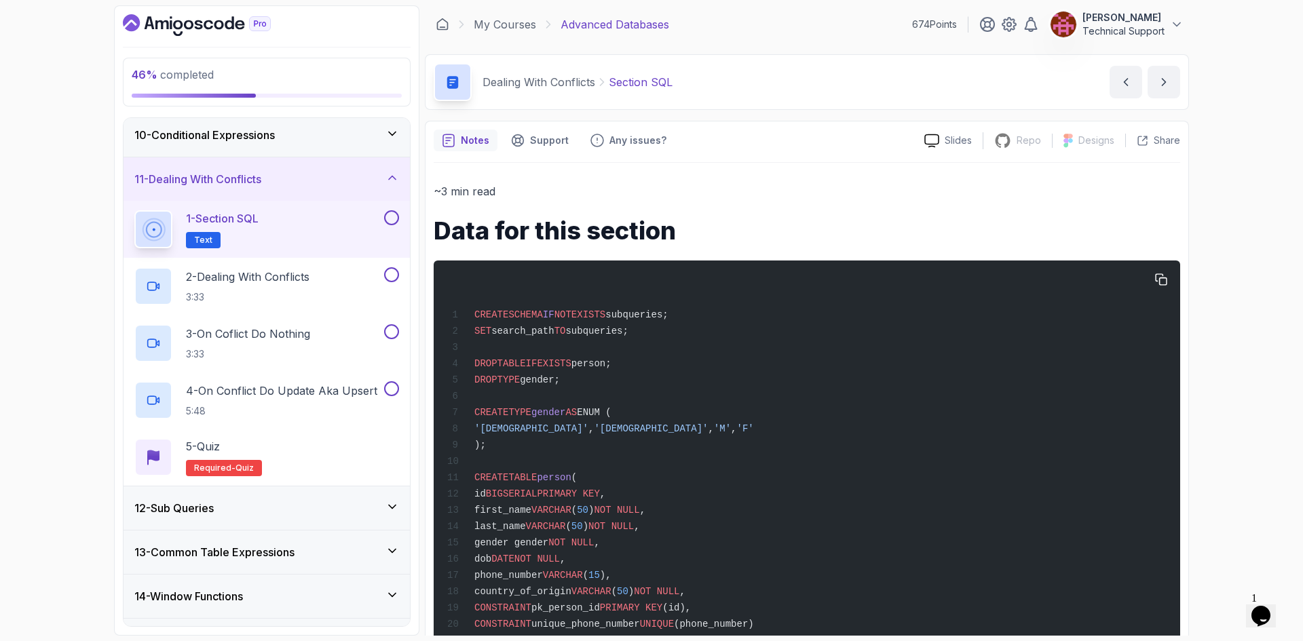
drag, startPoint x: 853, startPoint y: 592, endPoint x: 468, endPoint y: 318, distance: 472.7
copy code "CREATE SCHEMA IF NOT EXISTS subqueries; SET search_path TO subqueries; DROP TAB…"
click at [75, 289] on div "46 % completed 1 - Intro 2 - Schemas 3 - Advanced Data Types 4 - Working With D…" at bounding box center [651, 320] width 1303 height 641
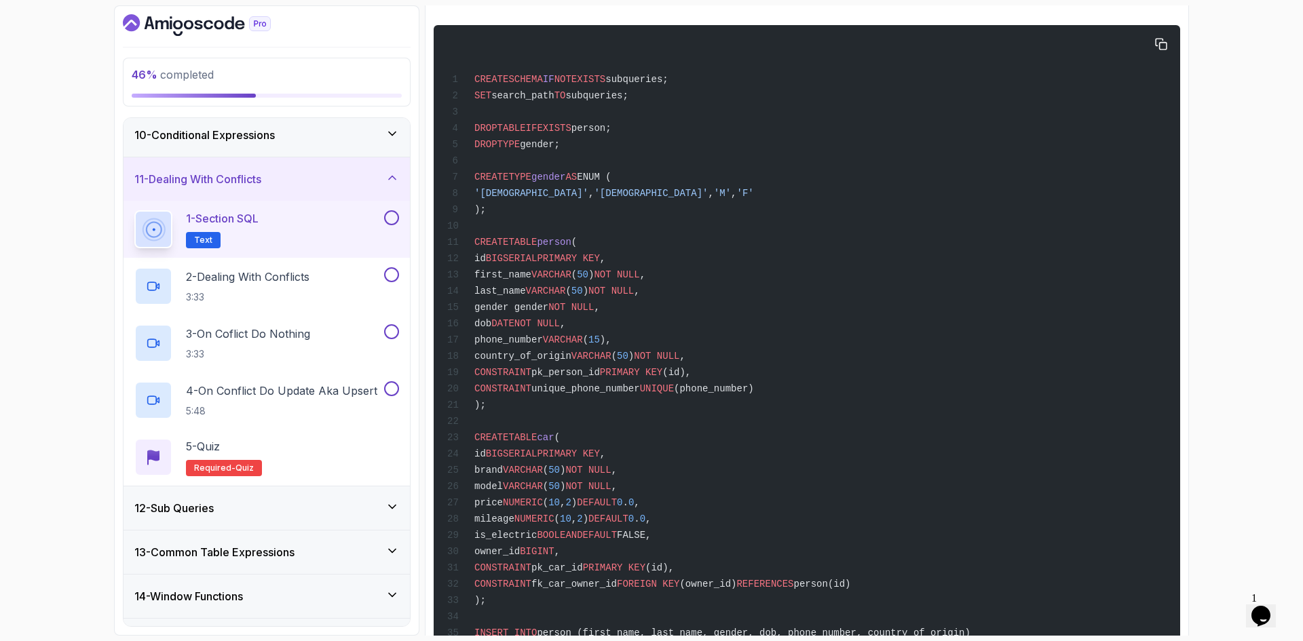
scroll to position [83, 0]
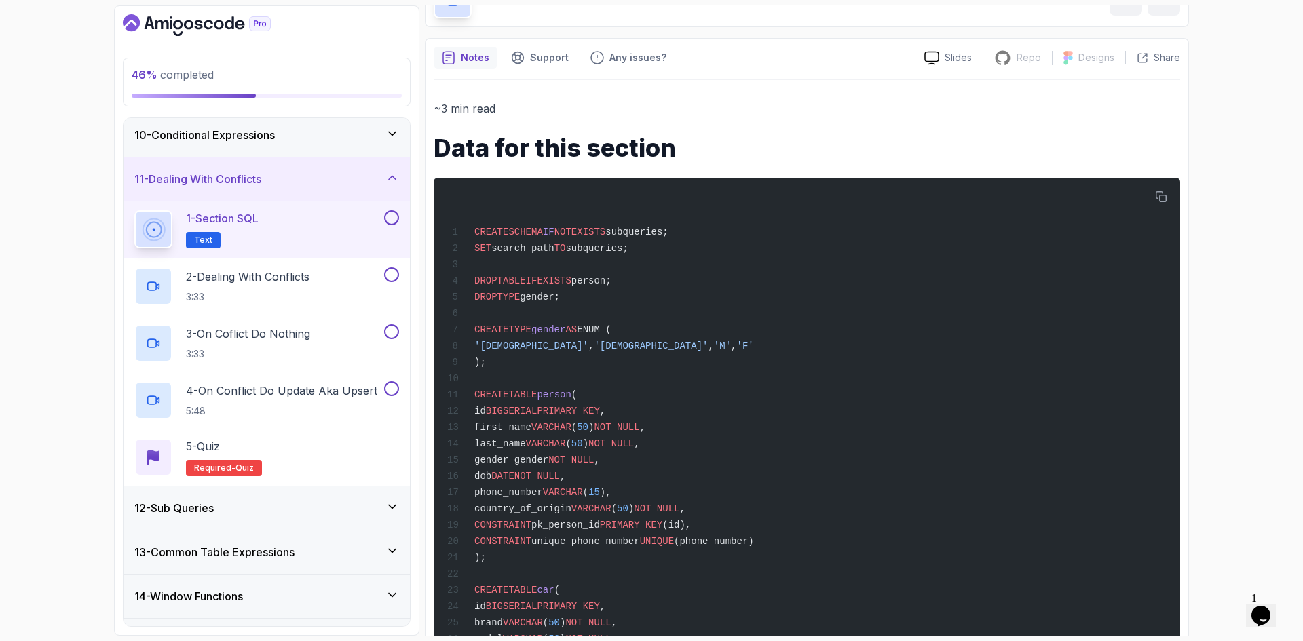
click at [391, 212] on button at bounding box center [391, 217] width 15 height 15
click at [355, 277] on div "2 - Dealing With Conflicts 3:33" at bounding box center [257, 286] width 247 height 38
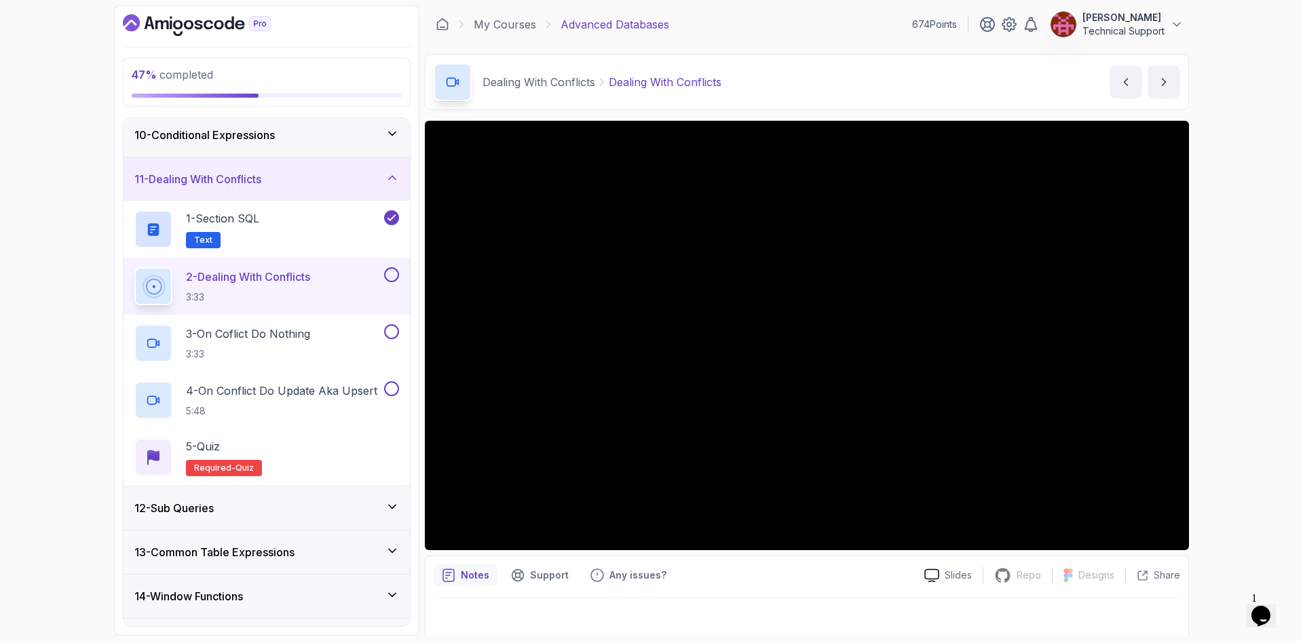
click at [1220, 337] on div "47 % completed 1 - Intro 2 - Schemas 3 - Advanced Data Types 4 - Working With D…" at bounding box center [651, 320] width 1303 height 641
click at [1201, 331] on div "47 % completed 1 - Intro 2 - Schemas 3 - Advanced Data Types 4 - Working With D…" at bounding box center [651, 320] width 1303 height 641
click at [1205, 337] on div "47 % completed 1 - Intro 2 - Schemas 3 - Advanced Data Types 4 - Working With D…" at bounding box center [651, 320] width 1303 height 641
click at [1226, 389] on div "47 % completed 1 - Intro 2 - Schemas 3 - Advanced Data Types 4 - Working With D…" at bounding box center [651, 320] width 1303 height 641
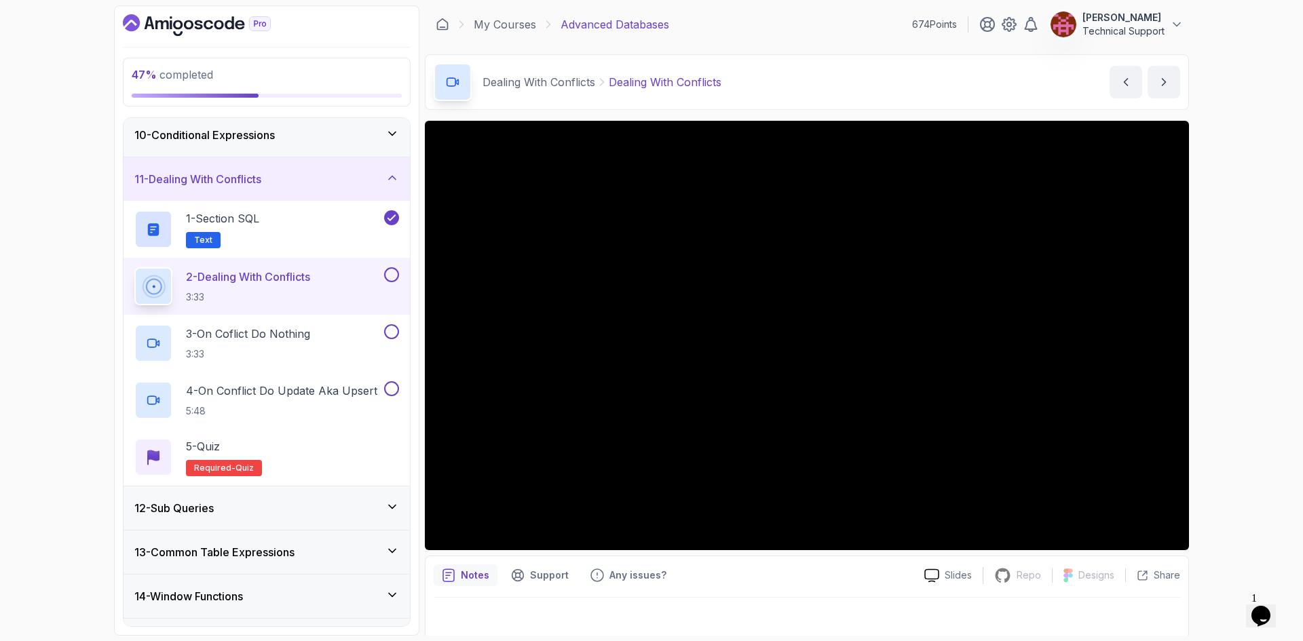
click at [1219, 390] on div "47 % completed 1 - Intro 2 - Schemas 3 - Advanced Data Types 4 - Working With D…" at bounding box center [651, 320] width 1303 height 641
click at [1219, 385] on div "47 % completed 1 - Intro 2 - Schemas 3 - Advanced Data Types 4 - Working With D…" at bounding box center [651, 320] width 1303 height 641
click at [1231, 368] on div "47 % completed 1 - Intro 2 - Schemas 3 - Advanced Data Types 4 - Working With D…" at bounding box center [651, 320] width 1303 height 641
click at [1224, 372] on div "47 % completed 1 - Intro 2 - Schemas 3 - Advanced Data Types 4 - Working With D…" at bounding box center [651, 320] width 1303 height 641
click at [1236, 383] on div "47 % completed 1 - Intro 2 - Schemas 3 - Advanced Data Types 4 - Working With D…" at bounding box center [651, 320] width 1303 height 641
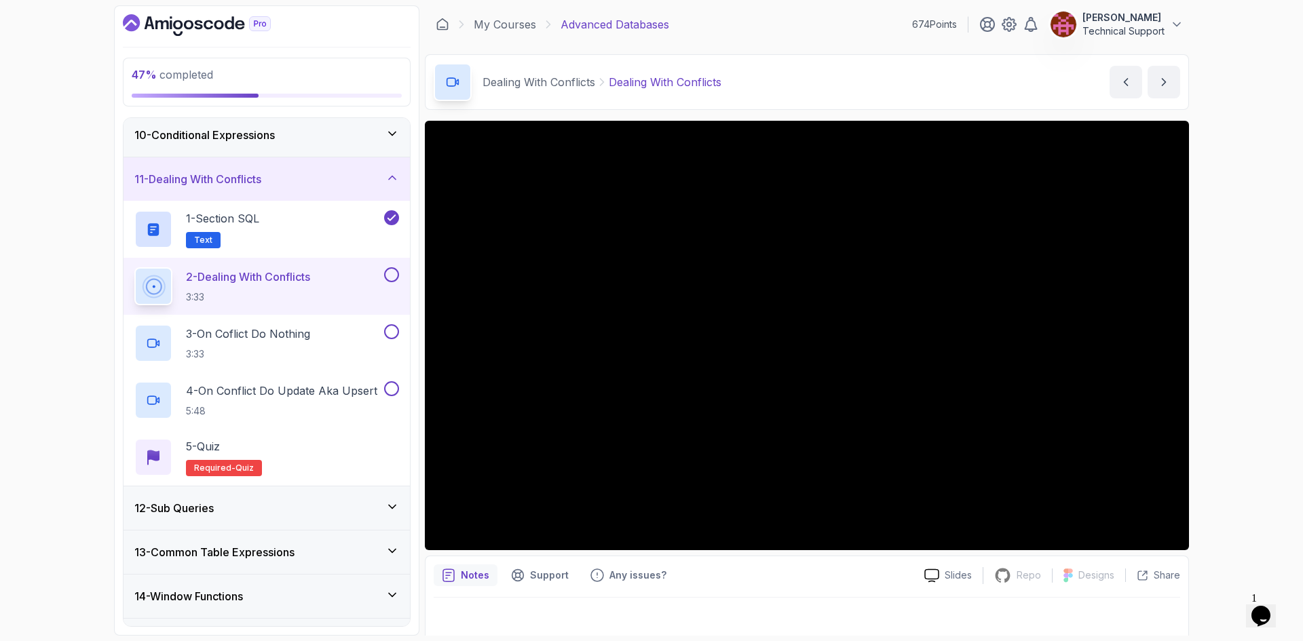
click at [1225, 382] on div "47 % completed 1 - Intro 2 - Schemas 3 - Advanced Data Types 4 - Working With D…" at bounding box center [651, 320] width 1303 height 641
click at [1204, 389] on div "47 % completed 1 - Intro 2 - Schemas 3 - Advanced Data Types 4 - Working With D…" at bounding box center [651, 320] width 1303 height 641
click at [1206, 389] on div "47 % completed 1 - Intro 2 - Schemas 3 - Advanced Data Types 4 - Working With D…" at bounding box center [651, 320] width 1303 height 641
click at [1204, 382] on div "47 % completed 1 - Intro 2 - Schemas 3 - Advanced Data Types 4 - Working With D…" at bounding box center [651, 320] width 1303 height 641
drag, startPoint x: 1233, startPoint y: 370, endPoint x: 1227, endPoint y: 374, distance: 7.0
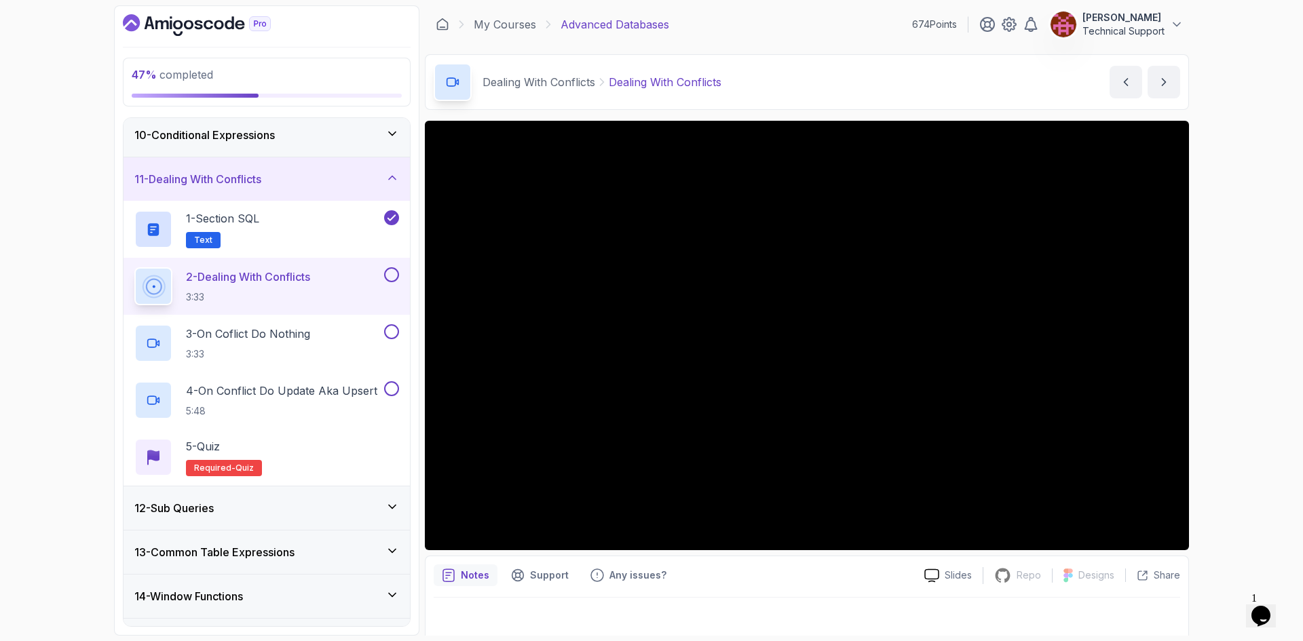
click at [1231, 372] on div "47 % completed 1 - Intro 2 - Schemas 3 - Advanced Data Types 4 - Working With D…" at bounding box center [651, 320] width 1303 height 641
click at [1236, 396] on div "47 % completed 1 - Intro 2 - Schemas 3 - Advanced Data Types 4 - Working With D…" at bounding box center [651, 320] width 1303 height 641
click at [1214, 422] on div "47 % completed 1 - Intro 2 - Schemas 3 - Advanced Data Types 4 - Working With D…" at bounding box center [651, 320] width 1303 height 641
click at [1202, 403] on div "47 % completed 1 - Intro 2 - Schemas 3 - Advanced Data Types 4 - Working With D…" at bounding box center [651, 320] width 1303 height 641
click at [1227, 396] on div "47 % completed 1 - Intro 2 - Schemas 3 - Advanced Data Types 4 - Working With D…" at bounding box center [651, 320] width 1303 height 641
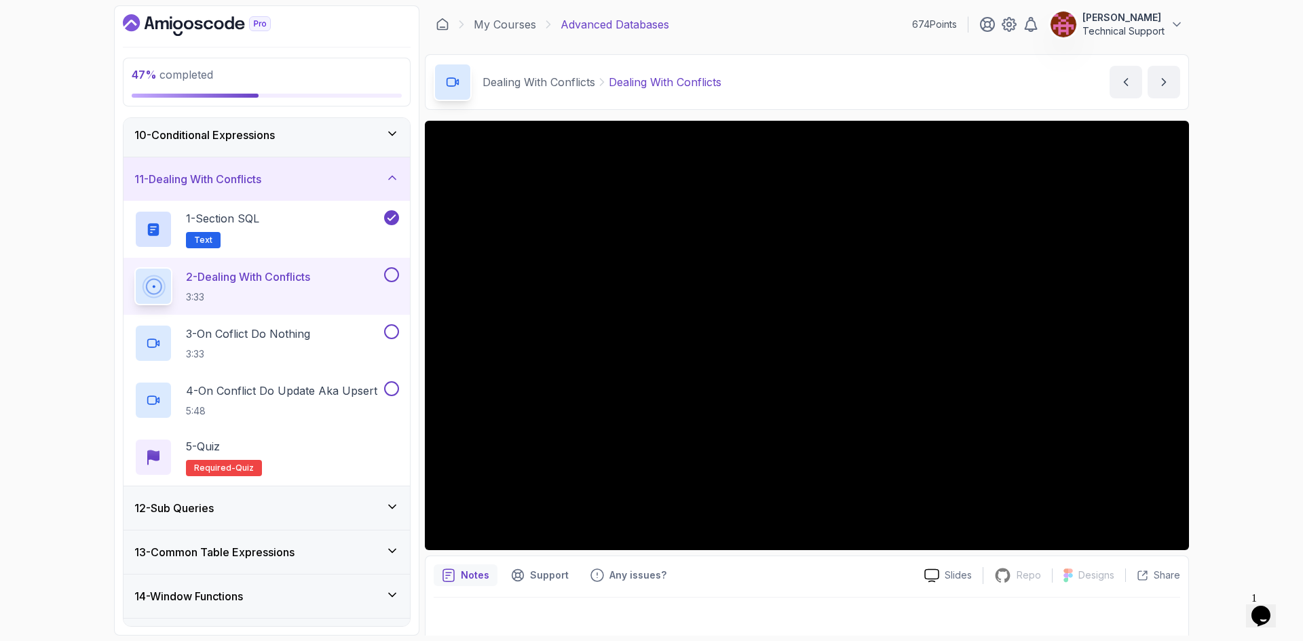
click at [1231, 393] on div "47 % completed 1 - Intro 2 - Schemas 3 - Advanced Data Types 4 - Working With D…" at bounding box center [651, 320] width 1303 height 641
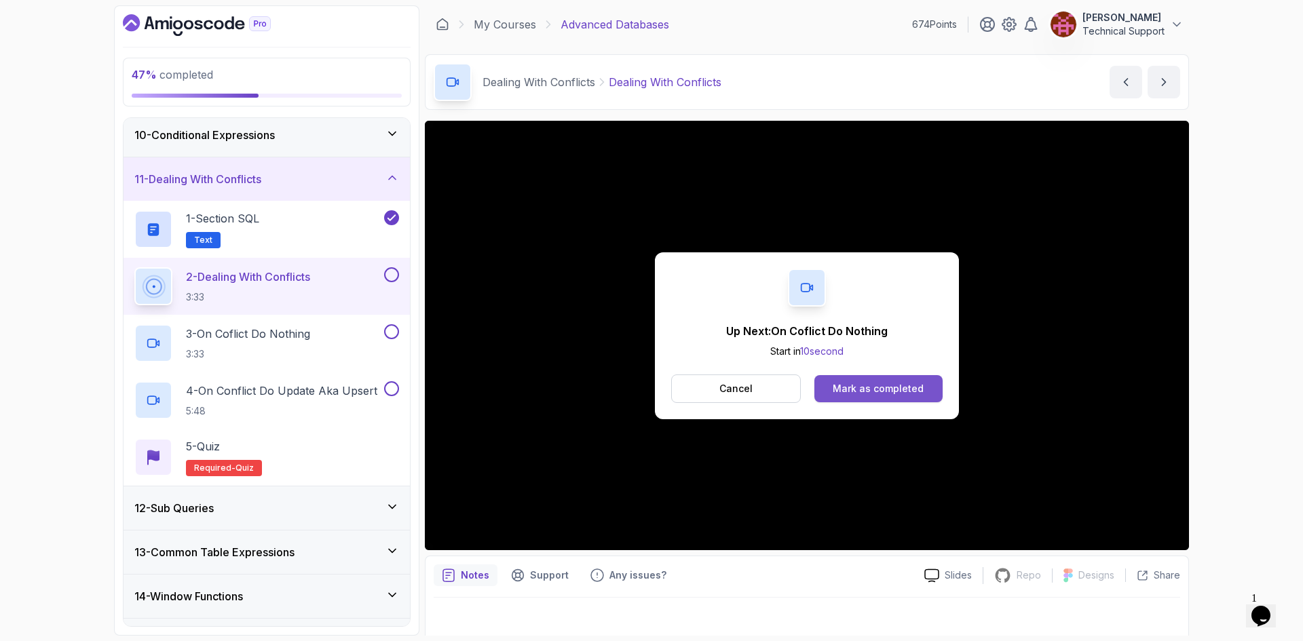
click at [931, 389] on button "Mark as completed" at bounding box center [878, 388] width 128 height 27
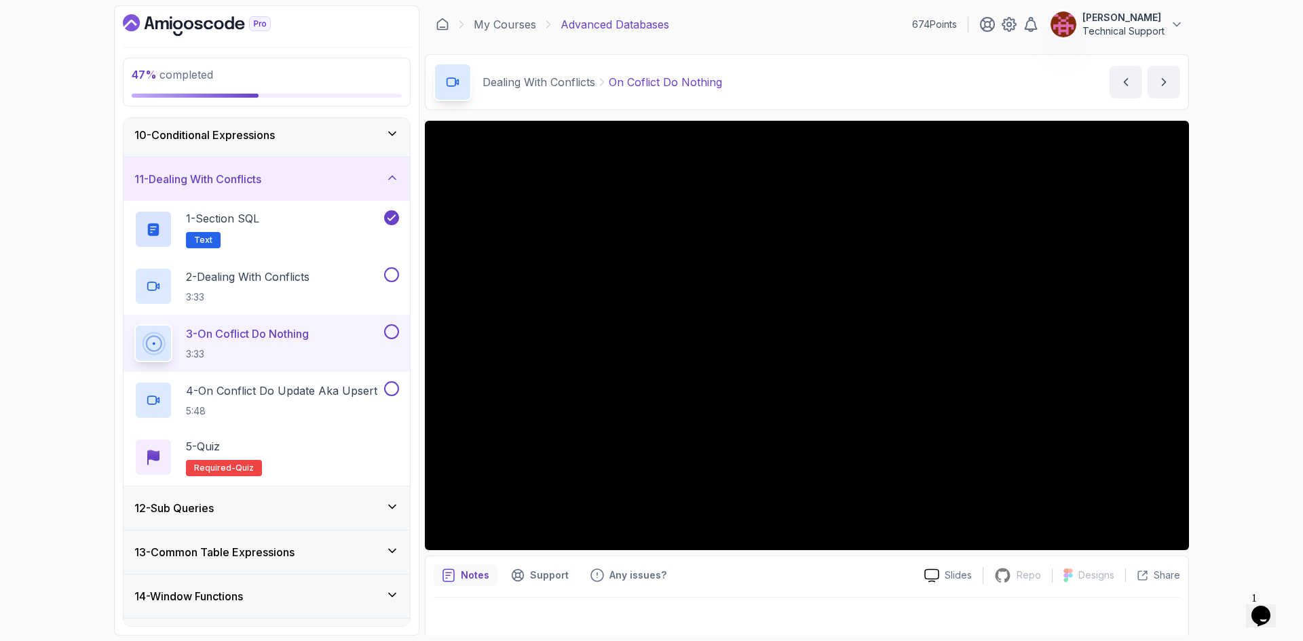
click at [1246, 428] on div "47 % completed 1 - Intro 2 - Schemas 3 - Advanced Data Types 4 - Working With D…" at bounding box center [651, 320] width 1303 height 641
click at [1208, 379] on div "48 % completed 1 - Intro 2 - Schemas 3 - Advanced Data Types 4 - Working With D…" at bounding box center [651, 320] width 1303 height 641
click at [1208, 389] on div "48 % completed 1 - Intro 2 - Schemas 3 - Advanced Data Types 4 - Working With D…" at bounding box center [651, 320] width 1303 height 641
click at [1227, 330] on div "48 % completed 1 - Intro 2 - Schemas 3 - Advanced Data Types 4 - Working With D…" at bounding box center [651, 320] width 1303 height 641
click at [1231, 456] on div "48 % completed 1 - Intro 2 - Schemas 3 - Advanced Data Types 4 - Working With D…" at bounding box center [651, 320] width 1303 height 641
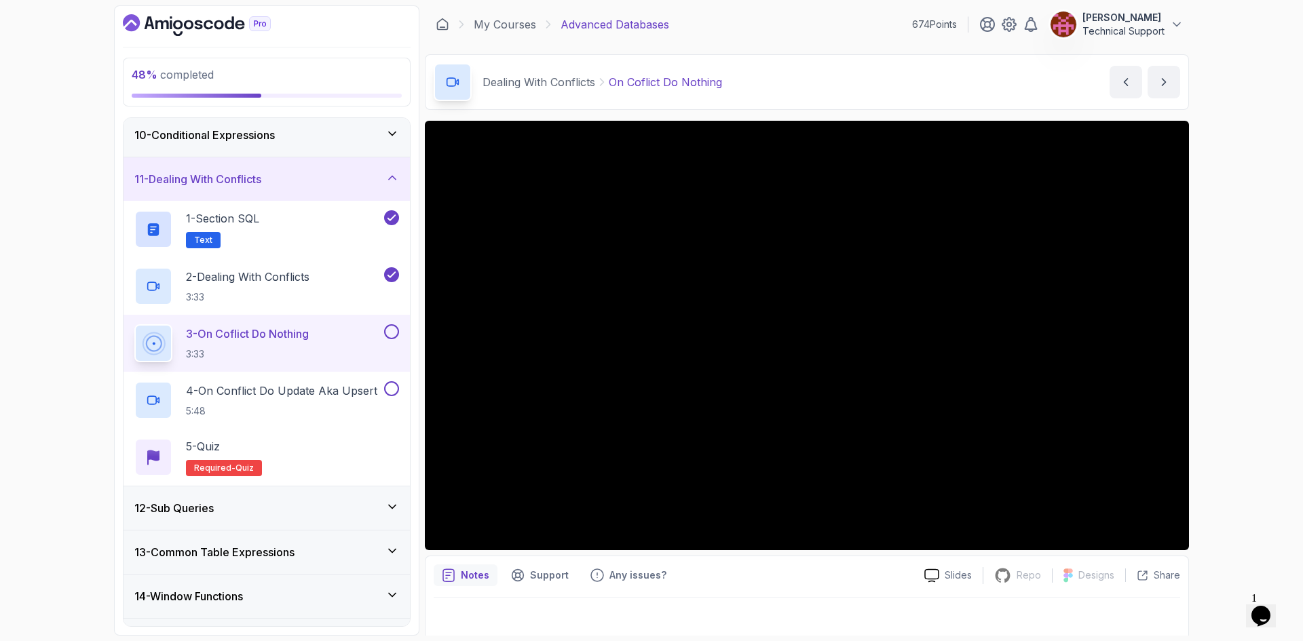
click at [1237, 406] on div "48 % completed 1 - Intro 2 - Schemas 3 - Advanced Data Types 4 - Working With D…" at bounding box center [651, 320] width 1303 height 641
click at [1229, 374] on div "48 % completed 1 - Intro 2 - Schemas 3 - Advanced Data Types 4 - Working With D…" at bounding box center [651, 320] width 1303 height 641
click at [1213, 380] on div "48 % completed 1 - Intro 2 - Schemas 3 - Advanced Data Types 4 - Working With D…" at bounding box center [651, 320] width 1303 height 641
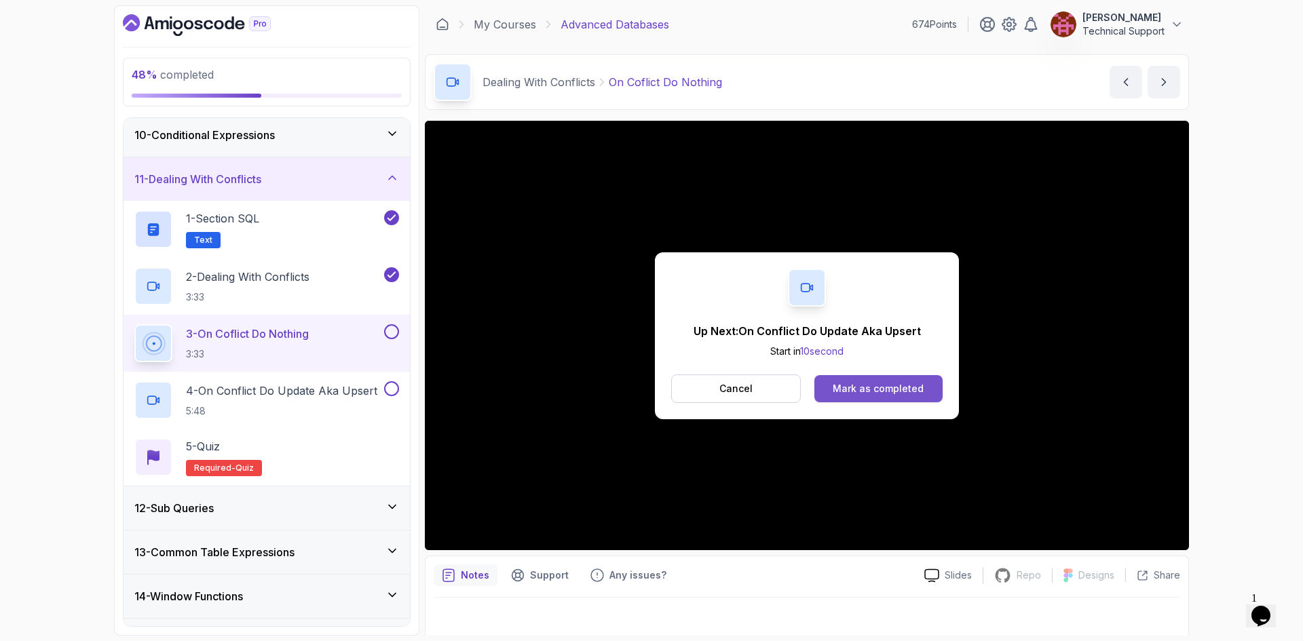
click at [926, 393] on button "Mark as completed" at bounding box center [878, 388] width 128 height 27
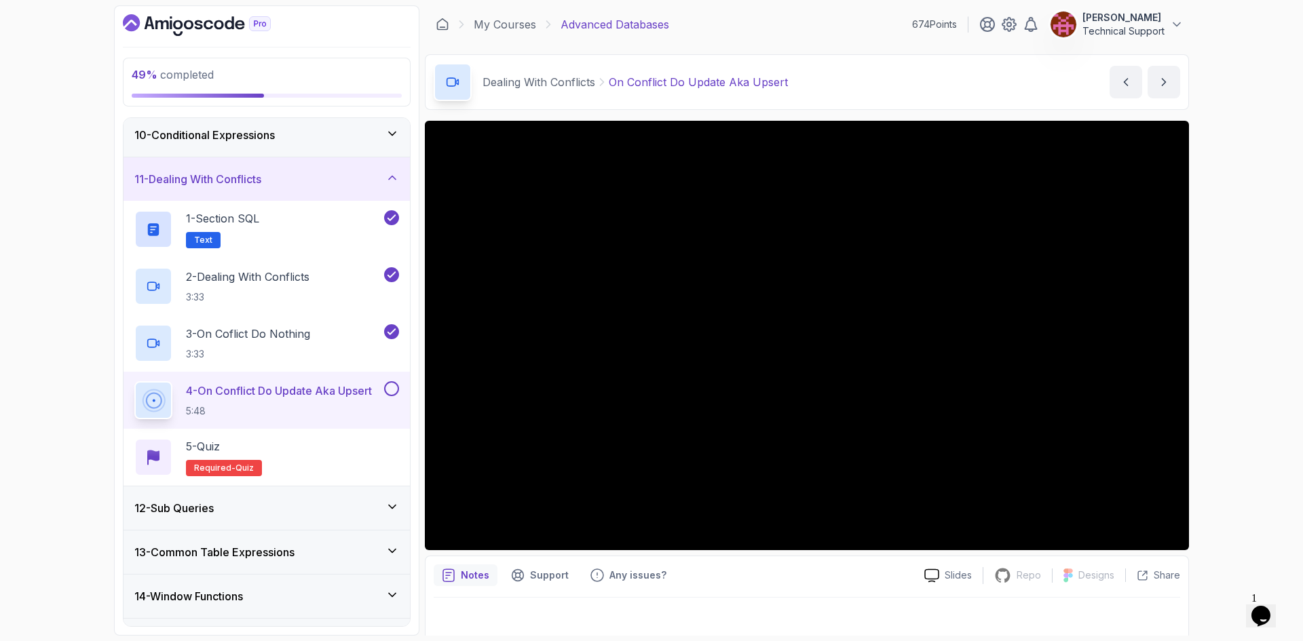
click at [1218, 405] on div "49 % completed 1 - Intro 2 - Schemas 3 - Advanced Data Types 4 - Working With D…" at bounding box center [651, 320] width 1303 height 641
click at [1216, 390] on div "49 % completed 1 - Intro 2 - Schemas 3 - Advanced Data Types 4 - Working With D…" at bounding box center [651, 320] width 1303 height 641
click at [1217, 384] on div "49 % completed 1 - Intro 2 - Schemas 3 - Advanced Data Types 4 - Working With D…" at bounding box center [651, 320] width 1303 height 641
click at [1215, 375] on div "49 % completed 1 - Intro 2 - Schemas 3 - Advanced Data Types 4 - Working With D…" at bounding box center [651, 320] width 1303 height 641
click at [1220, 371] on div "49 % completed 1 - Intro 2 - Schemas 3 - Advanced Data Types 4 - Working With D…" at bounding box center [651, 320] width 1303 height 641
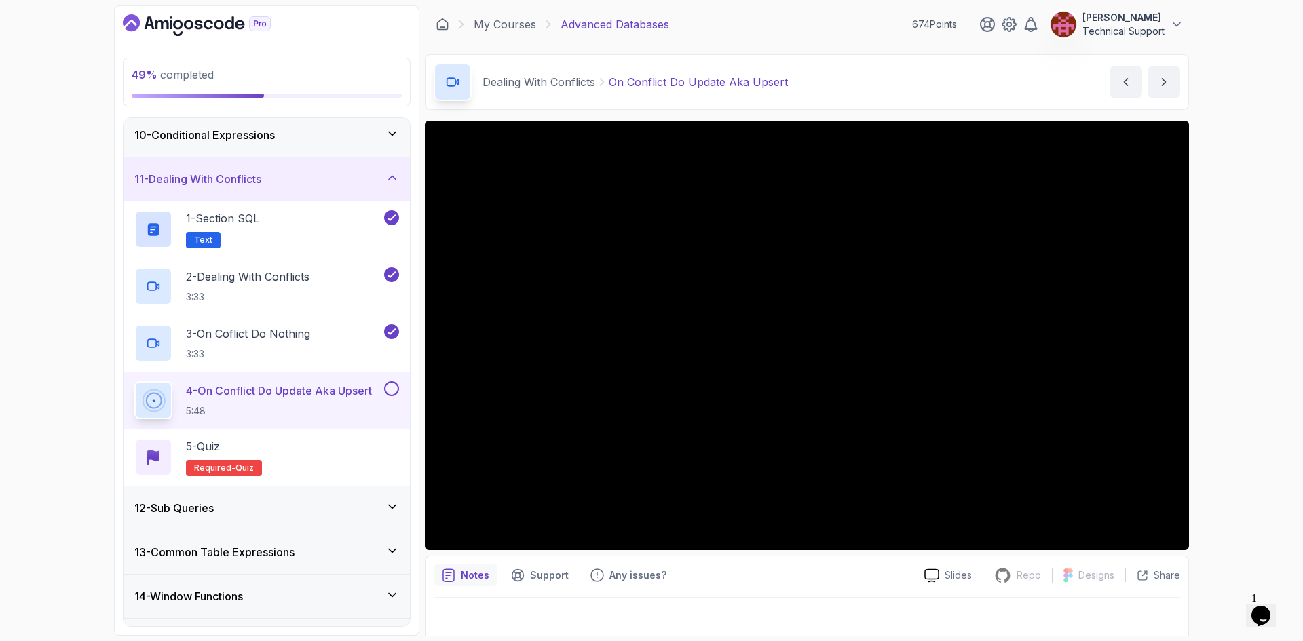
click at [1236, 379] on div "49 % completed 1 - Intro 2 - Schemas 3 - Advanced Data Types 4 - Working With D…" at bounding box center [651, 320] width 1303 height 641
click at [1206, 339] on div "49 % completed 1 - Intro 2 - Schemas 3 - Advanced Data Types 4 - Working With D…" at bounding box center [651, 320] width 1303 height 641
click at [1212, 406] on div "49 % completed 1 - Intro 2 - Schemas 3 - Advanced Data Types 4 - Working With D…" at bounding box center [651, 320] width 1303 height 641
click at [1213, 404] on div "49 % completed 1 - Intro 2 - Schemas 3 - Advanced Data Types 4 - Working With D…" at bounding box center [651, 320] width 1303 height 641
click at [1218, 362] on div "49 % completed 1 - Intro 2 - Schemas 3 - Advanced Data Types 4 - Working With D…" at bounding box center [651, 320] width 1303 height 641
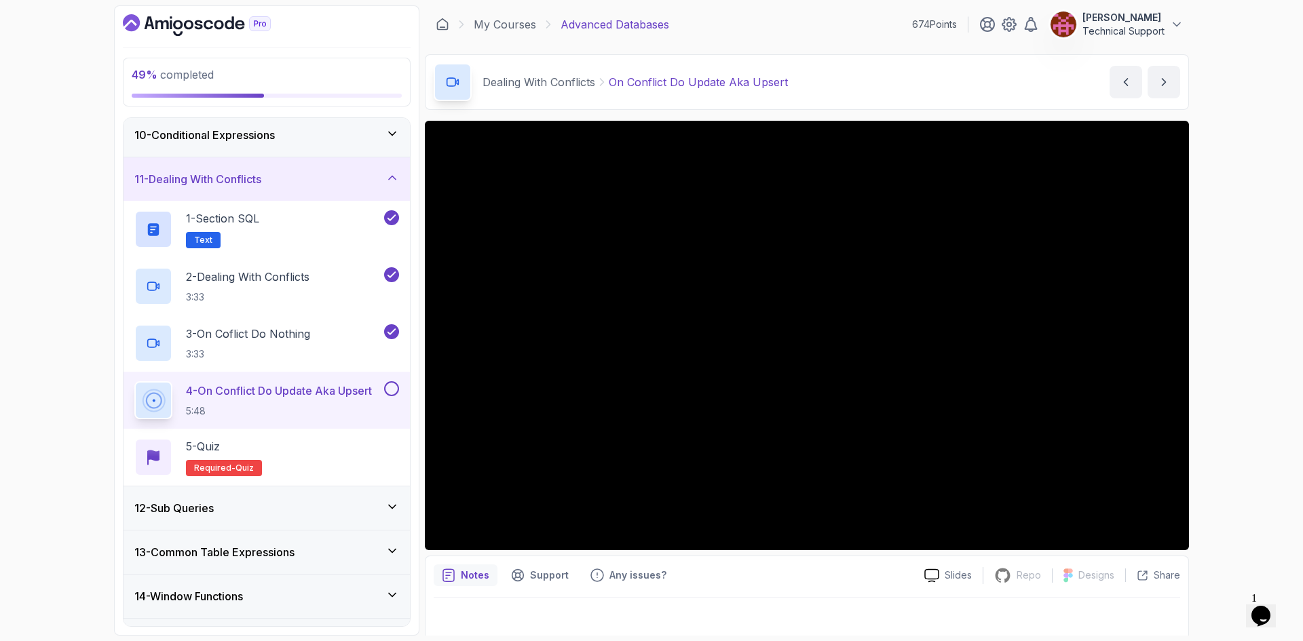
click at [1208, 380] on div "49 % completed 1 - Intro 2 - Schemas 3 - Advanced Data Types 4 - Working With D…" at bounding box center [651, 320] width 1303 height 641
click at [1197, 381] on div "49 % completed 1 - Intro 2 - Schemas 3 - Advanced Data Types 4 - Working With D…" at bounding box center [651, 320] width 1303 height 641
click at [1203, 354] on div "49 % completed 1 - Intro 2 - Schemas 3 - Advanced Data Types 4 - Working With D…" at bounding box center [651, 320] width 1303 height 641
click at [1228, 359] on div "49 % completed 1 - Intro 2 - Schemas 3 - Advanced Data Types 4 - Working With D…" at bounding box center [651, 320] width 1303 height 641
click at [1240, 353] on div "49 % completed 1 - Intro 2 - Schemas 3 - Advanced Data Types 4 - Working With D…" at bounding box center [651, 320] width 1303 height 641
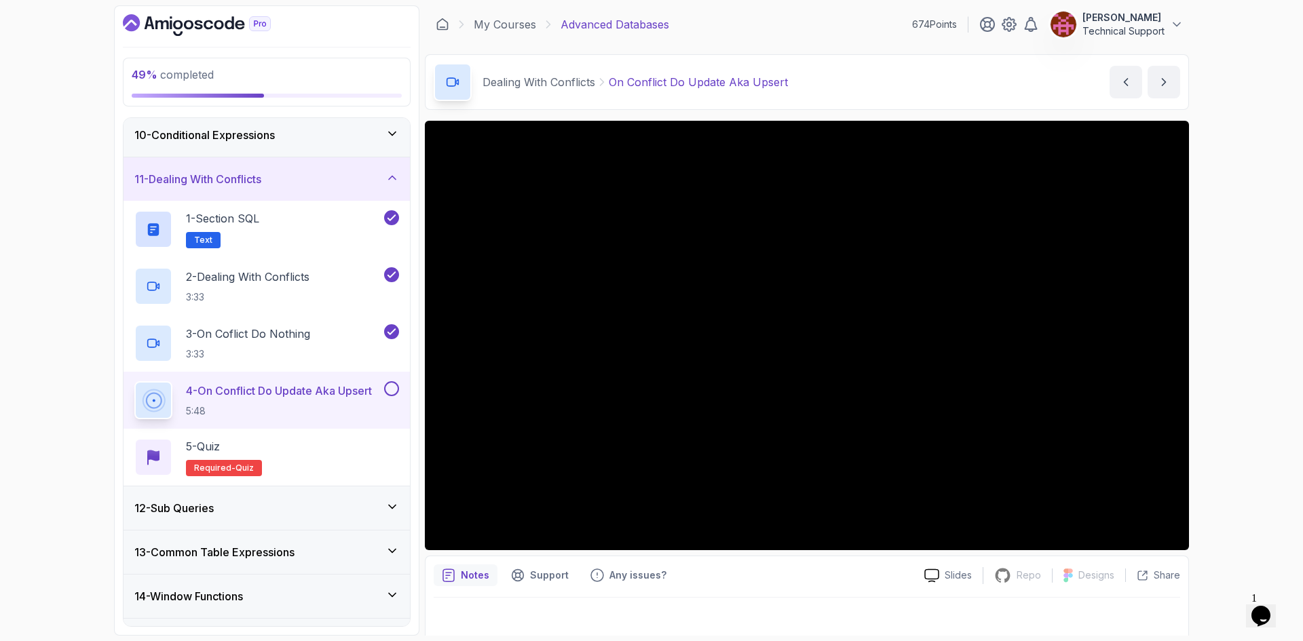
click at [1218, 374] on div "49 % completed 1 - Intro 2 - Schemas 3 - Advanced Data Types 4 - Working With D…" at bounding box center [651, 320] width 1303 height 641
click at [1223, 351] on div "49 % completed 1 - Intro 2 - Schemas 3 - Advanced Data Types 4 - Working With D…" at bounding box center [651, 320] width 1303 height 641
click at [1231, 390] on div "49 % completed 1 - Intro 2 - Schemas 3 - Advanced Data Types 4 - Working With D…" at bounding box center [651, 320] width 1303 height 641
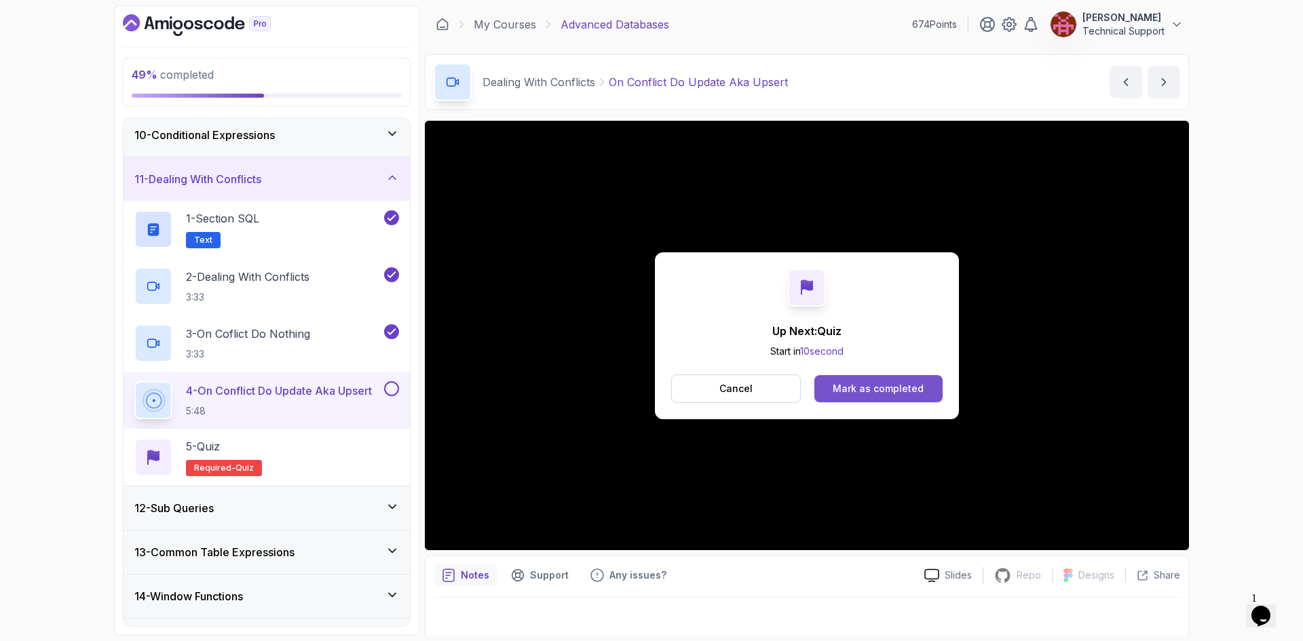
click at [897, 389] on div "Mark as completed" at bounding box center [877, 389] width 91 height 14
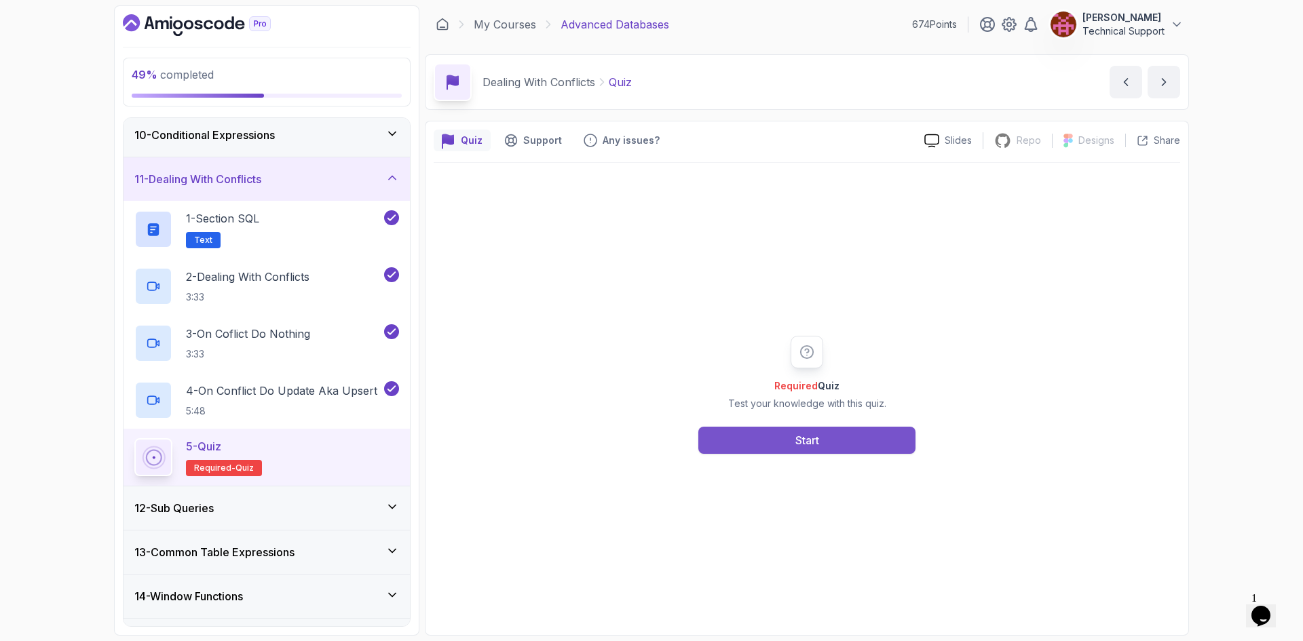
click at [793, 441] on button "Start" at bounding box center [806, 440] width 217 height 27
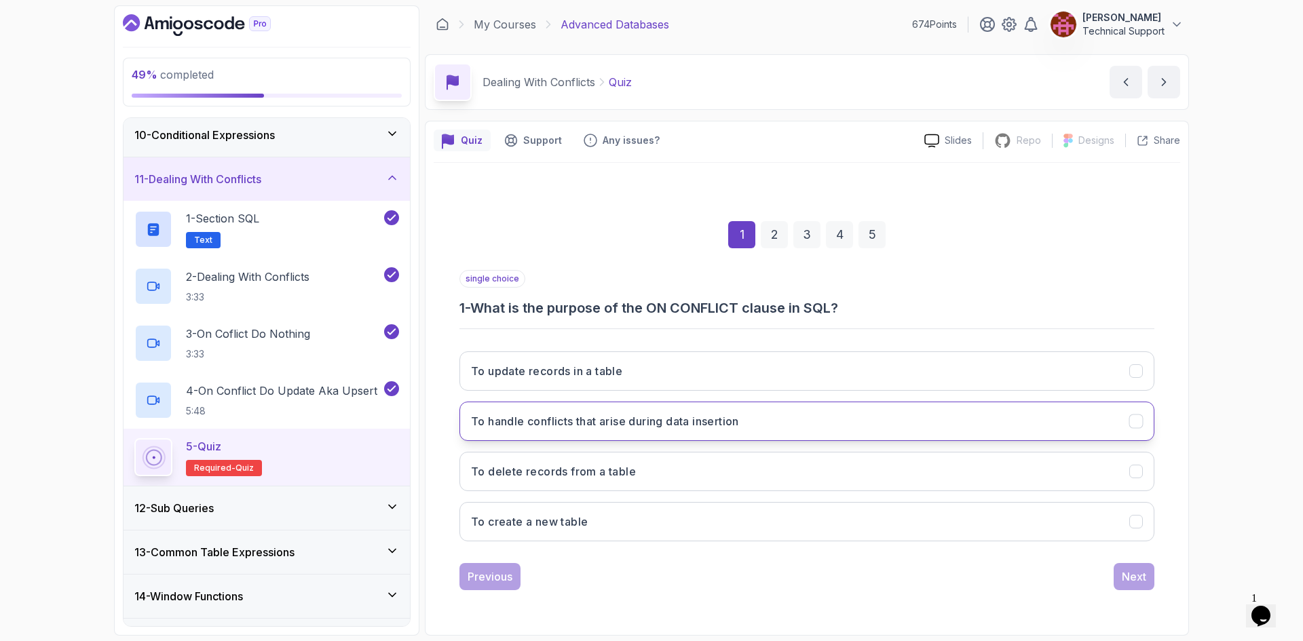
click at [706, 425] on h3 "To handle conflicts that arise during data insertion" at bounding box center [605, 421] width 268 height 16
click at [1120, 574] on button "Next" at bounding box center [1133, 576] width 41 height 27
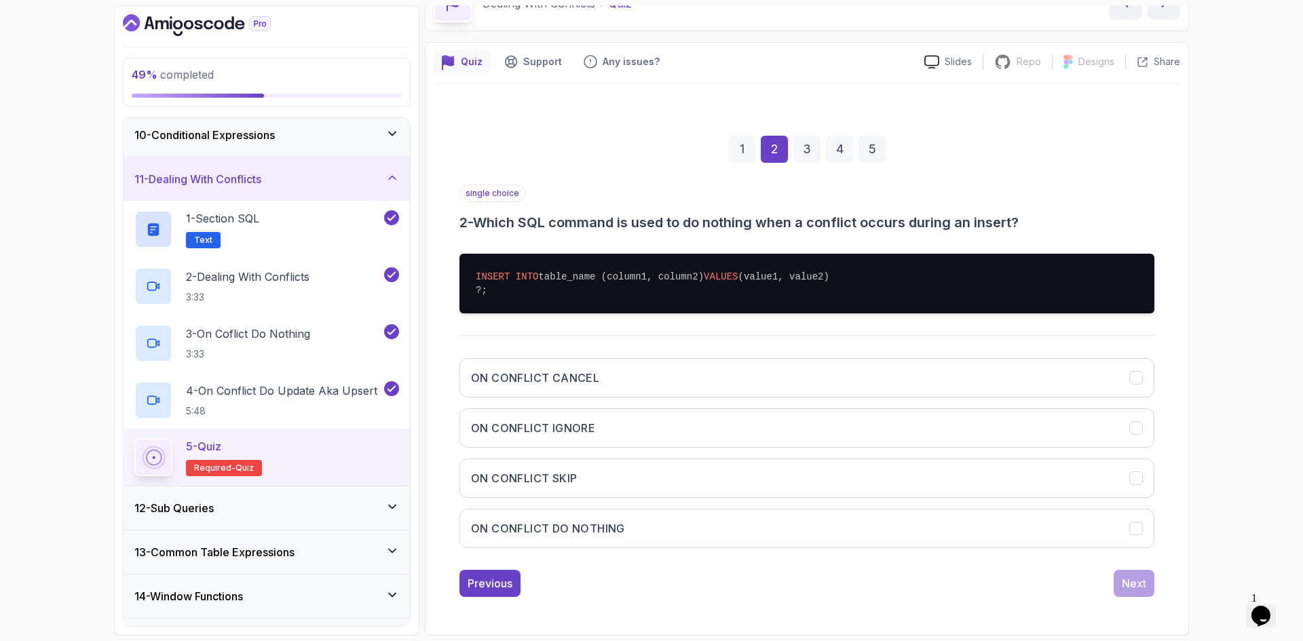
scroll to position [92, 0]
click at [631, 525] on button "ON CONFLICT DO NOTHING" at bounding box center [806, 528] width 695 height 39
click at [1134, 584] on div "Next" at bounding box center [1133, 583] width 24 height 16
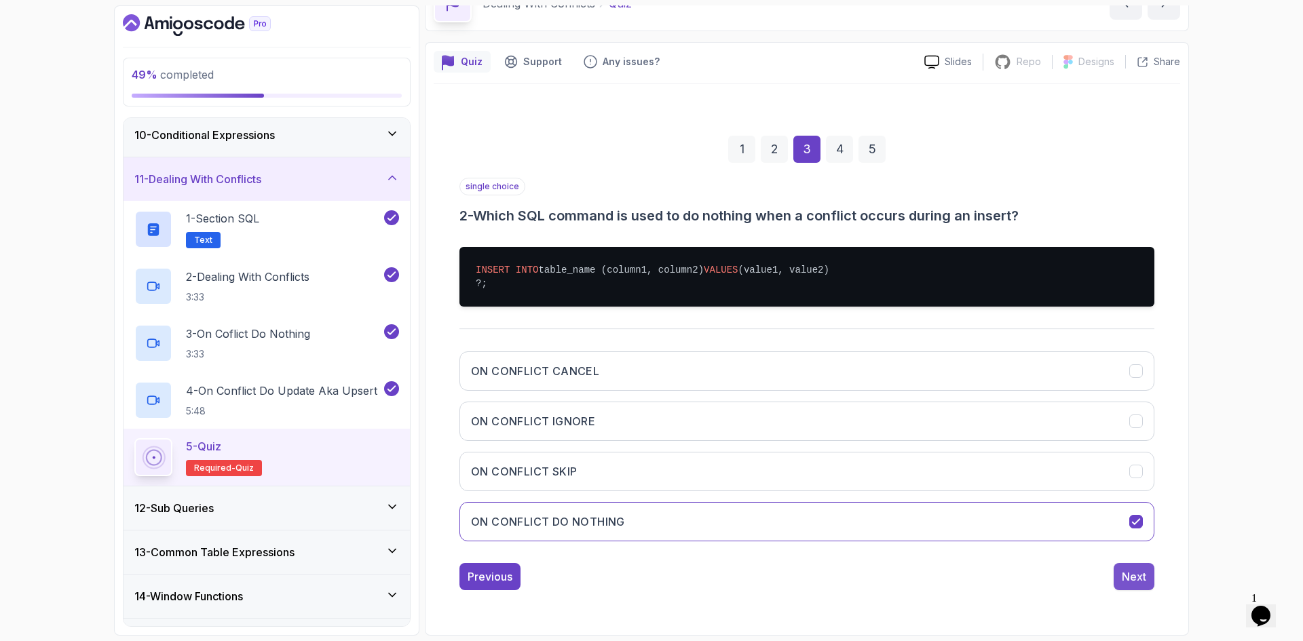
scroll to position [0, 0]
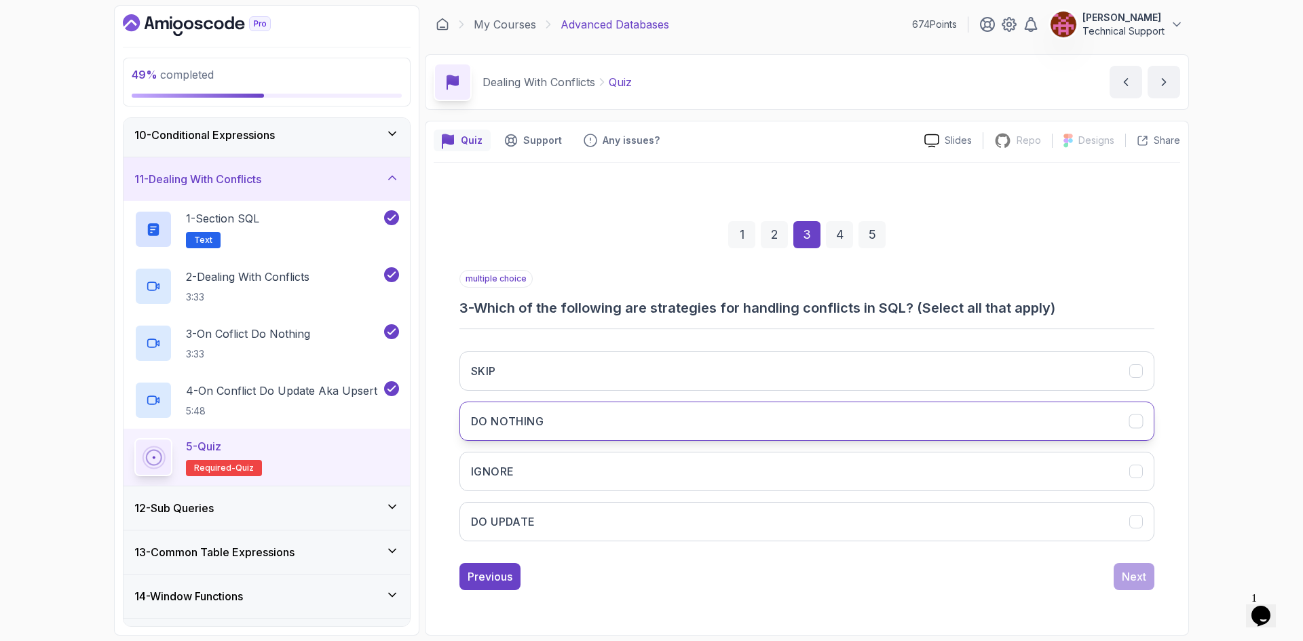
click at [560, 436] on button "DO NOTHING" at bounding box center [806, 421] width 695 height 39
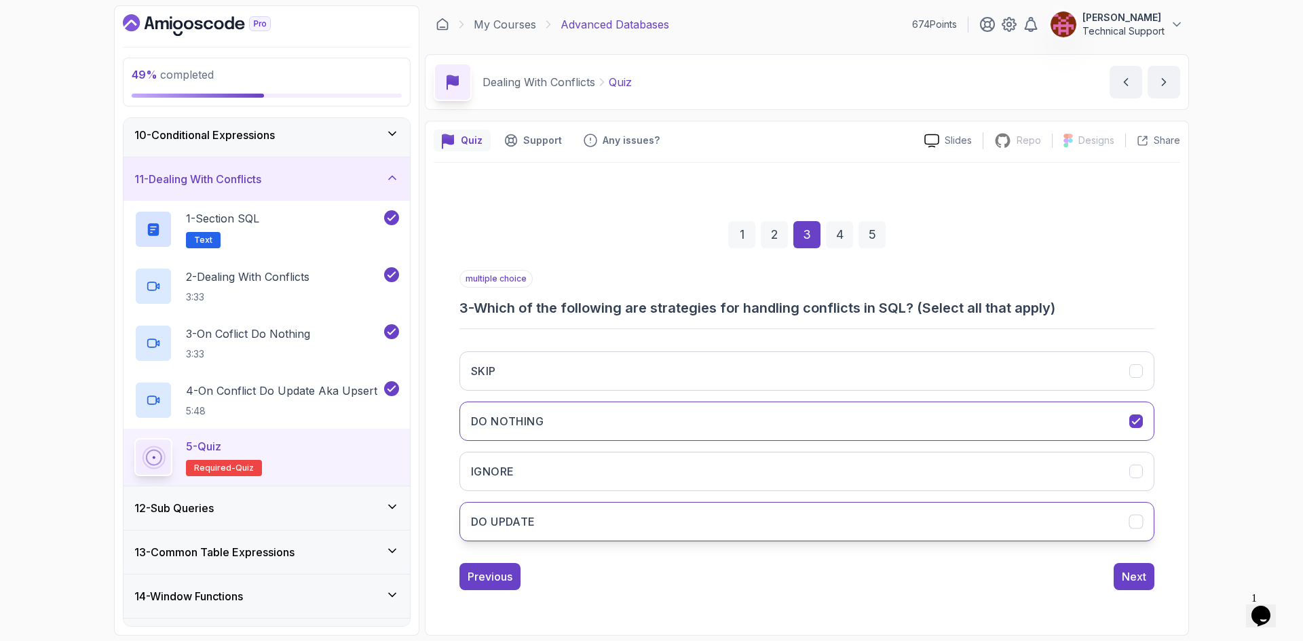
click at [565, 525] on button "DO UPDATE" at bounding box center [806, 521] width 695 height 39
click at [1125, 575] on div "Next" at bounding box center [1133, 577] width 24 height 16
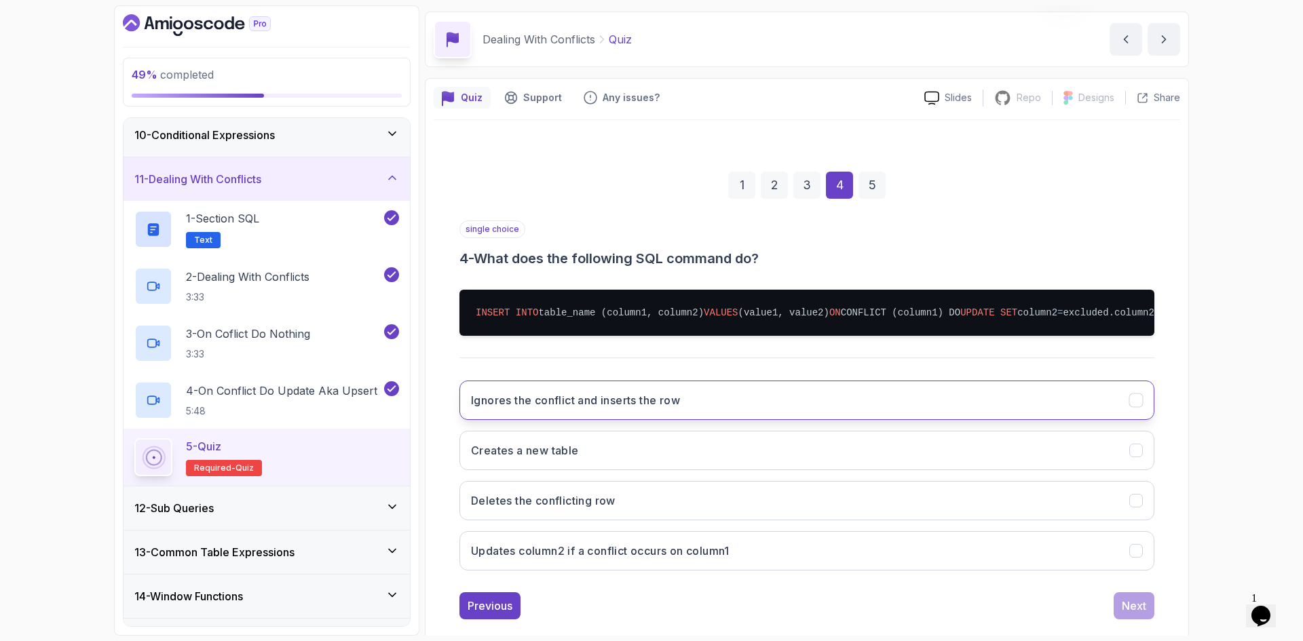
scroll to position [92, 0]
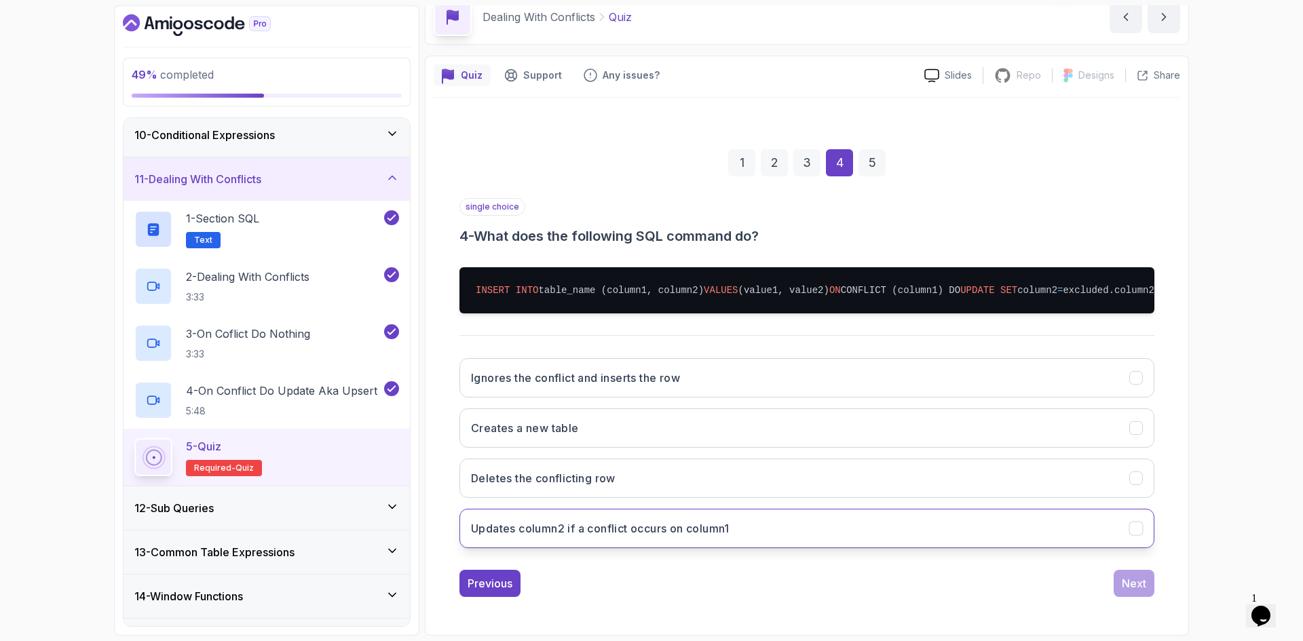
click at [615, 530] on h3 "Updates column2 if a conflict occurs on column1" at bounding box center [600, 528] width 258 height 16
click at [1143, 586] on div "Next" at bounding box center [1133, 583] width 24 height 16
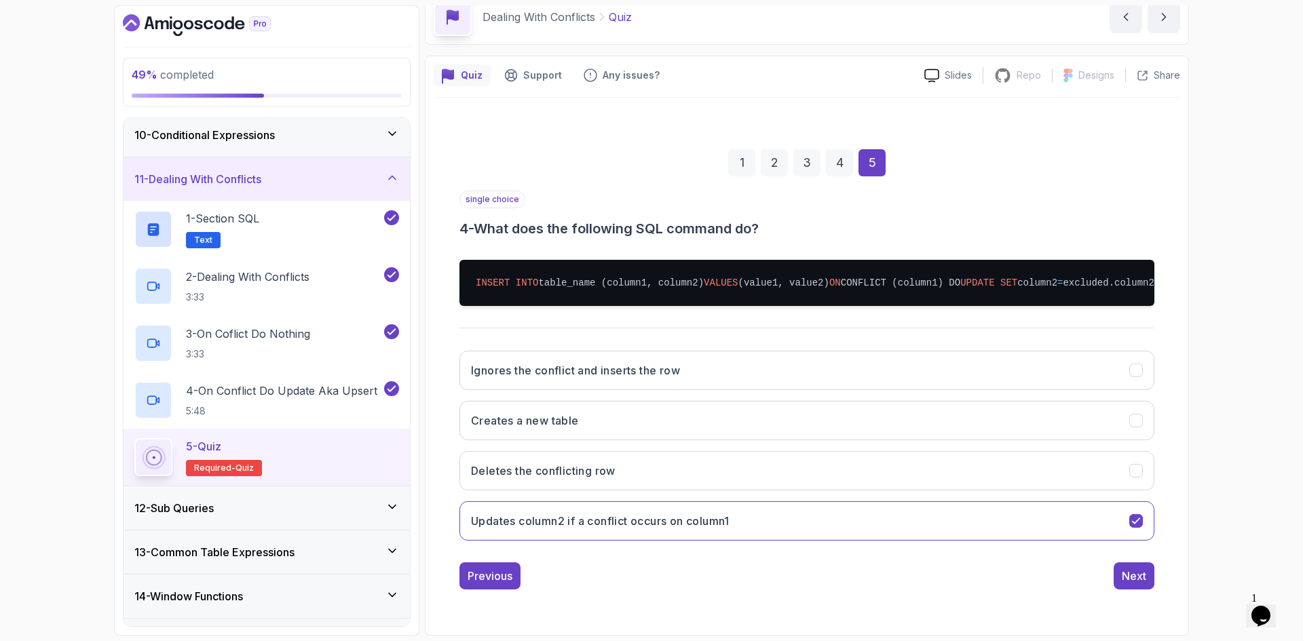
scroll to position [0, 0]
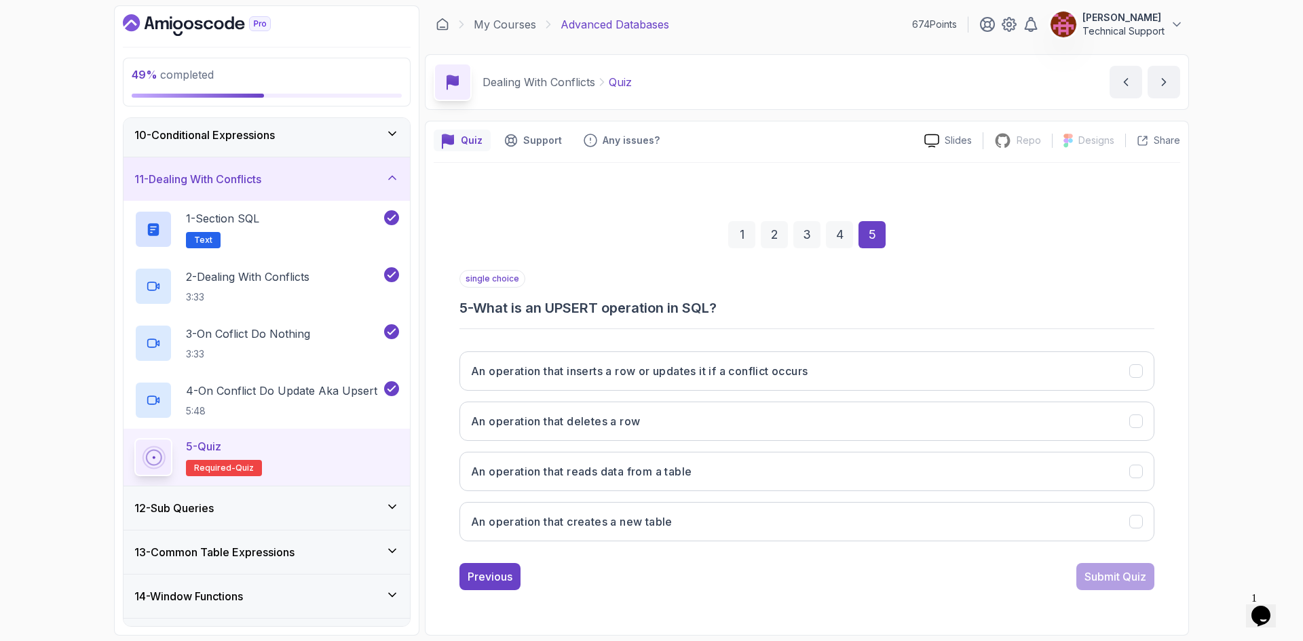
click at [1215, 448] on div "49 % completed 1 - Intro 2 - Schemas 3 - Advanced Data Types 4 - Working With D…" at bounding box center [651, 320] width 1303 height 641
click at [1219, 419] on div "49 % completed 1 - Intro 2 - Schemas 3 - Advanced Data Types 4 - Working With D…" at bounding box center [651, 320] width 1303 height 641
click at [1227, 463] on div "49 % completed 1 - Intro 2 - Schemas 3 - Advanced Data Types 4 - Working With D…" at bounding box center [651, 320] width 1303 height 641
click at [724, 378] on h3 "An operation that inserts a row or updates it if a conflict occurs" at bounding box center [639, 371] width 337 height 16
click at [1128, 582] on div "Submit Quiz" at bounding box center [1115, 577] width 62 height 16
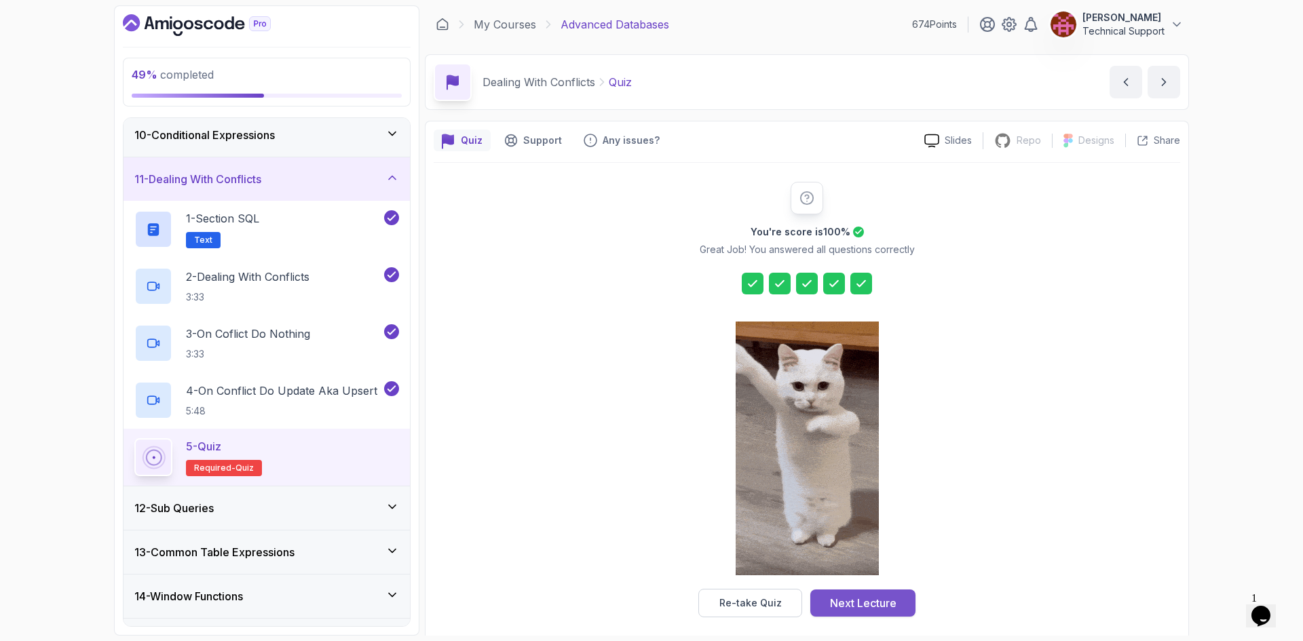
click at [891, 598] on div "Next Lecture" at bounding box center [863, 603] width 66 height 16
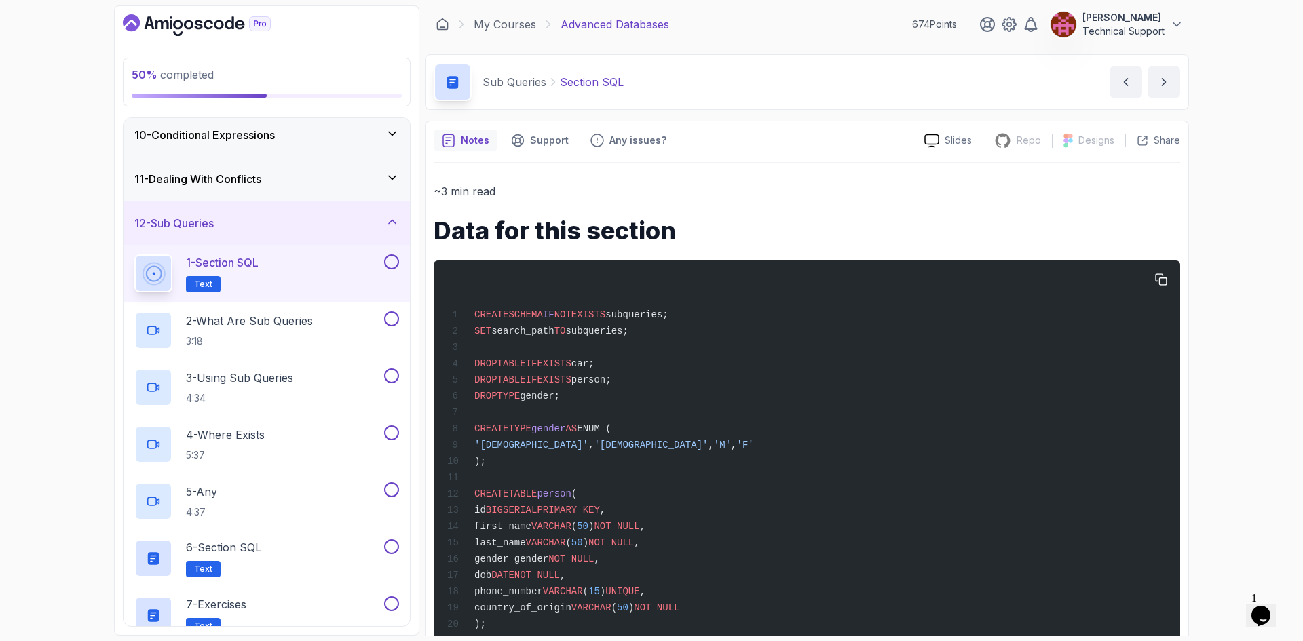
drag, startPoint x: 862, startPoint y: 571, endPoint x: 474, endPoint y: 311, distance: 466.6
copy code "CREATE SCHEMA IF NOT EXISTS subqueries; SET search_path TO subqueries; DROP TAB…"
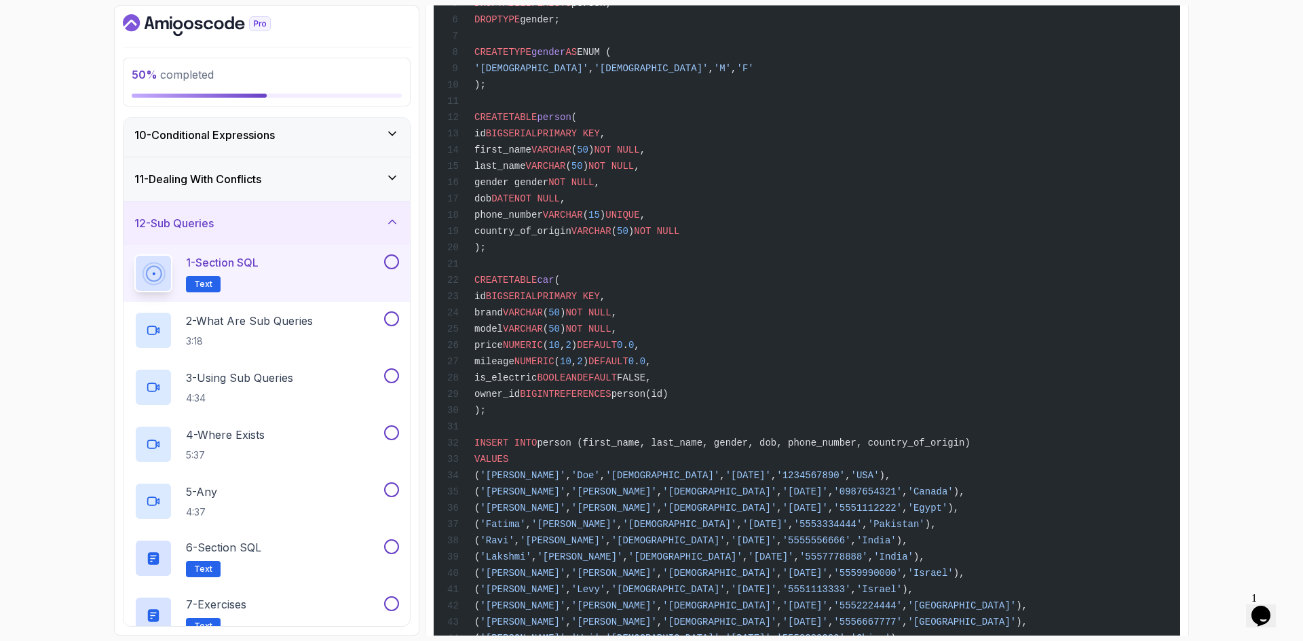
scroll to position [185, 0]
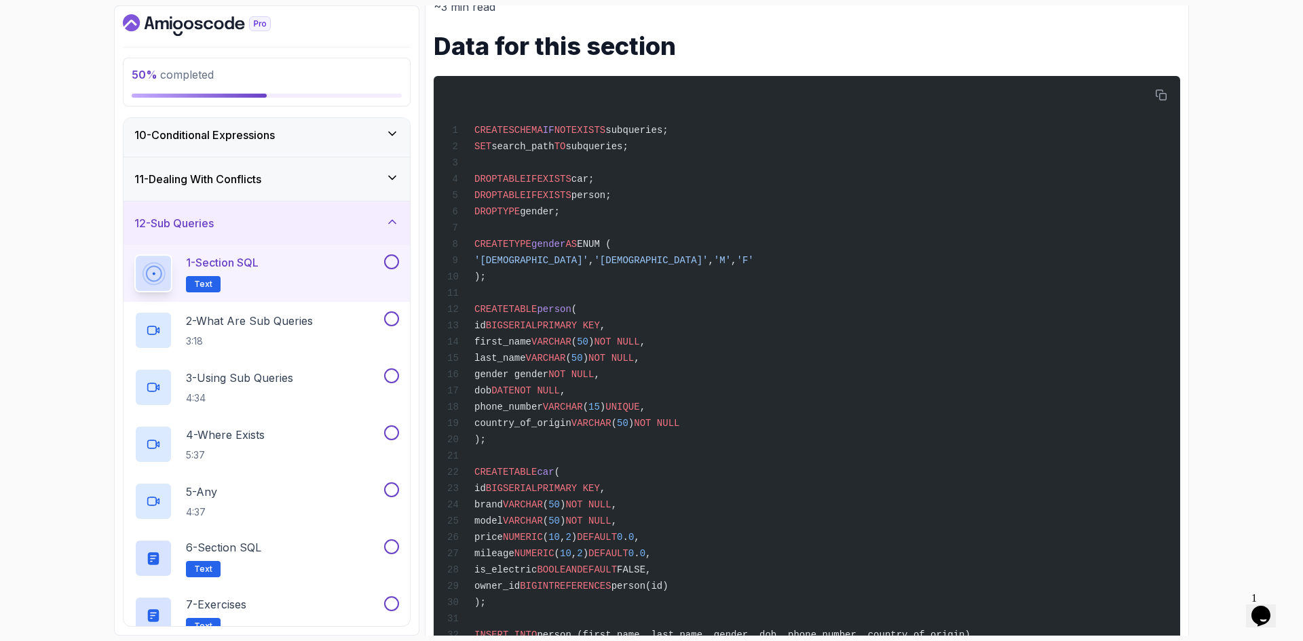
click at [387, 263] on button at bounding box center [391, 261] width 15 height 15
